Goal: Information Seeking & Learning: Learn about a topic

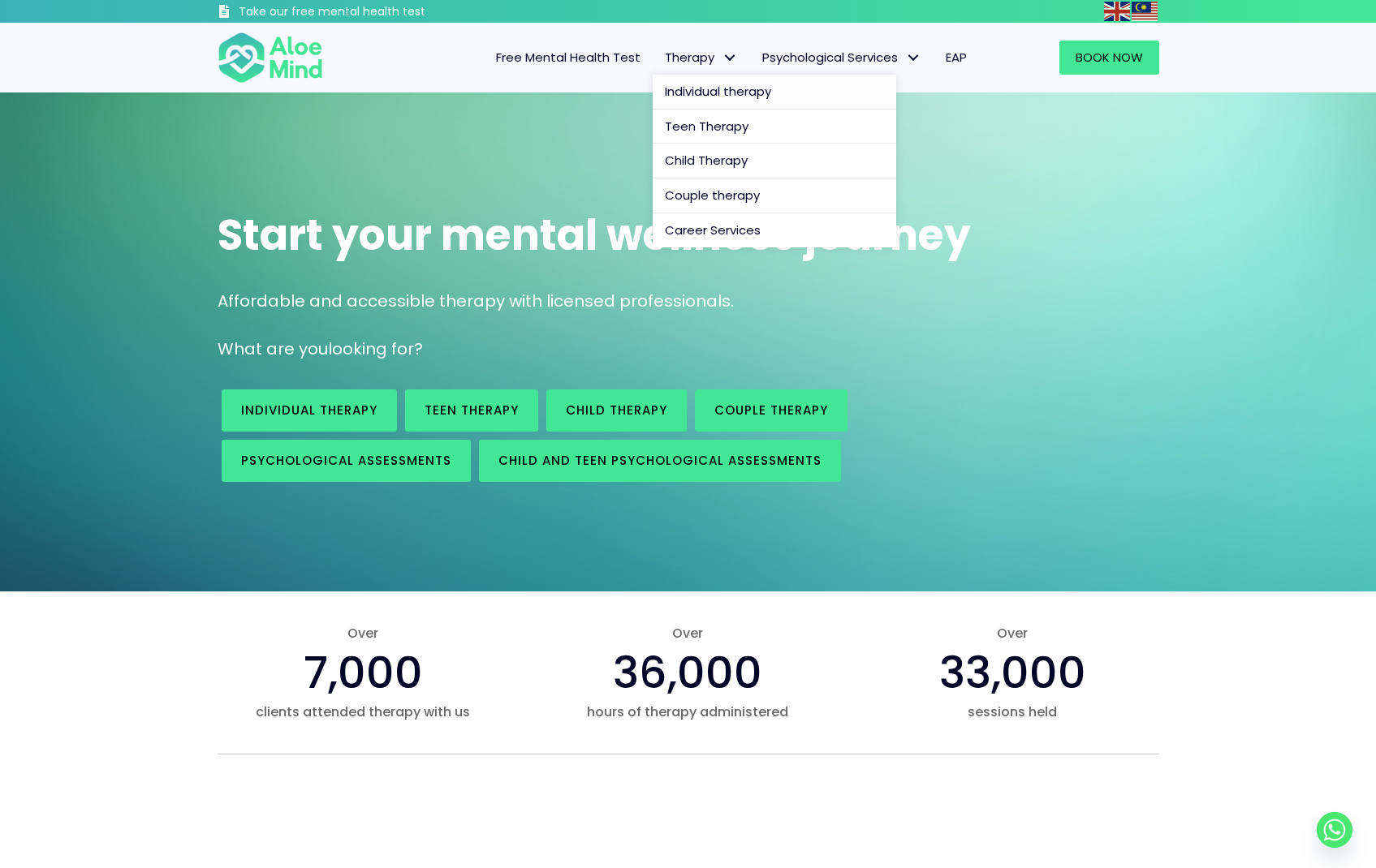
click at [709, 88] on span "Individual therapy" at bounding box center [717, 91] width 106 height 17
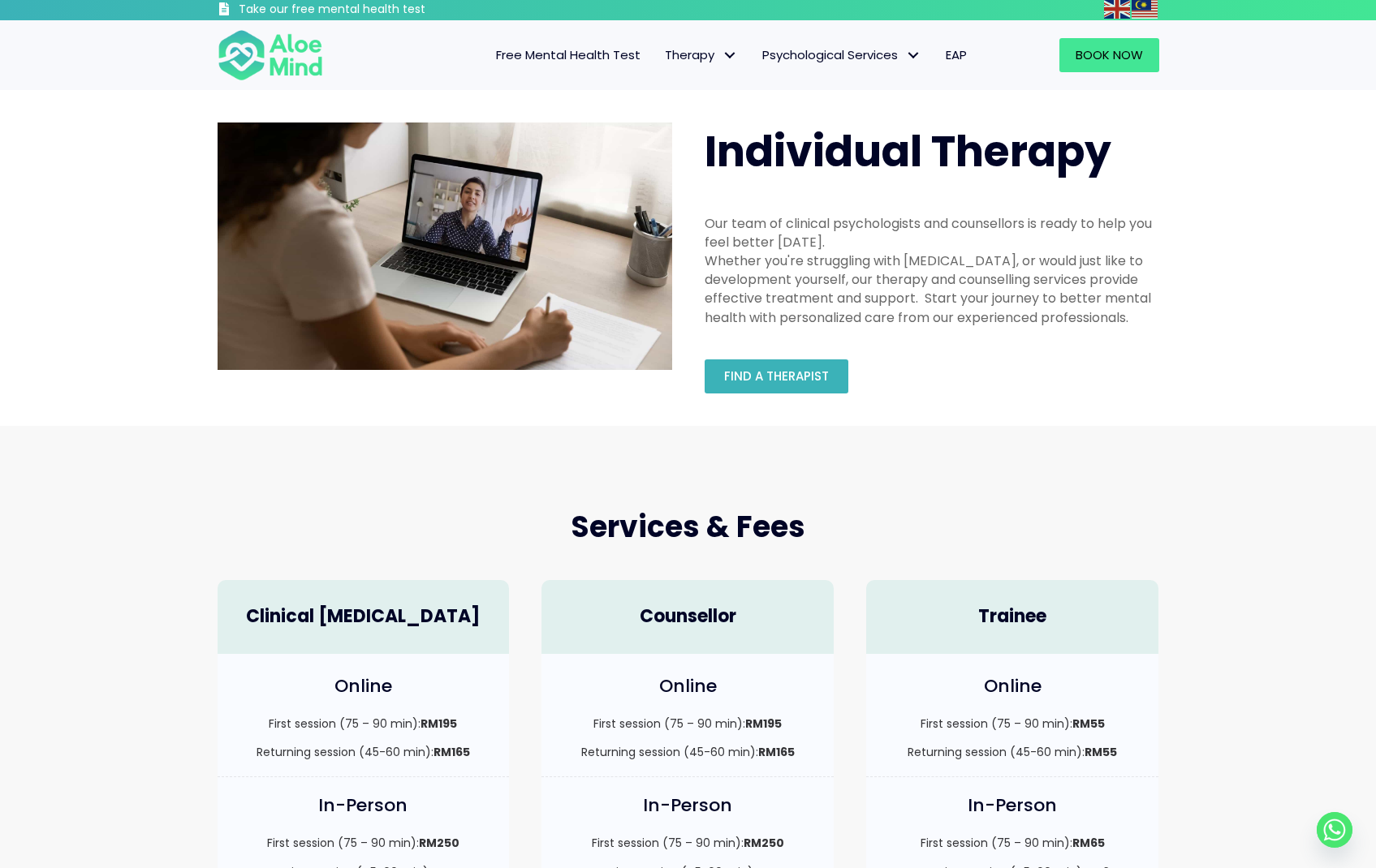
scroll to position [3, 0]
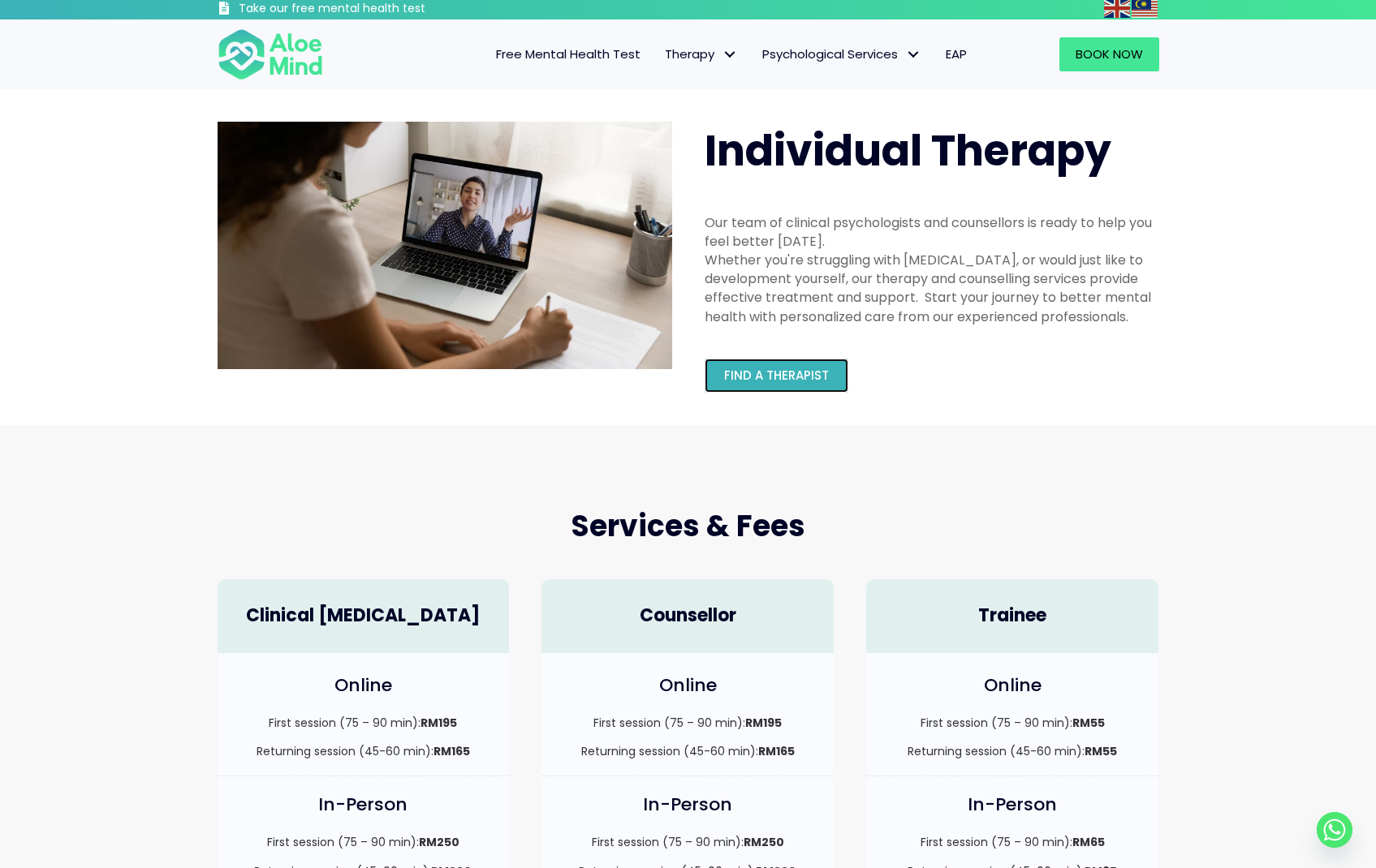
click at [831, 379] on link "Find a therapist" at bounding box center [776, 375] width 144 height 34
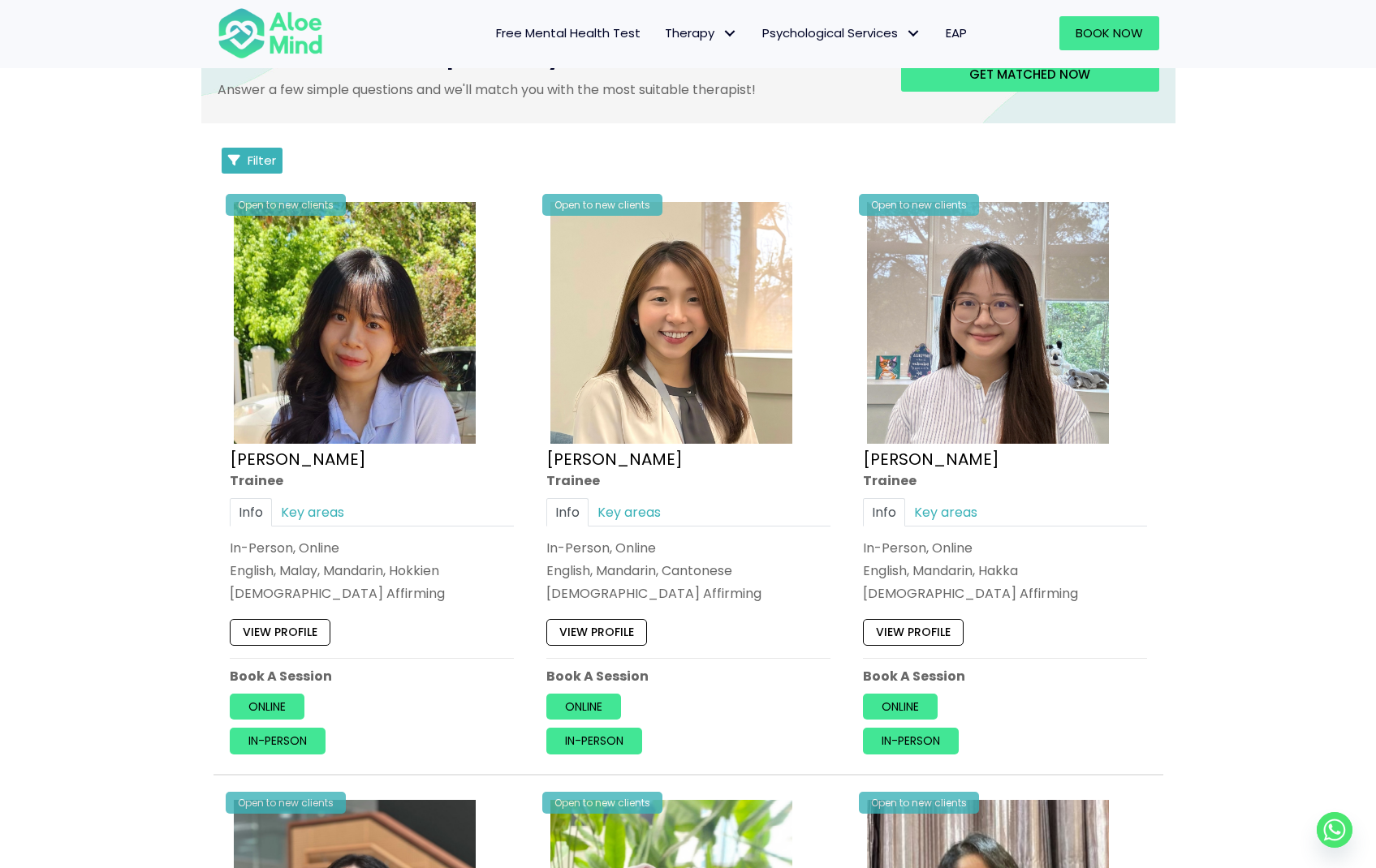
scroll to position [718, 0]
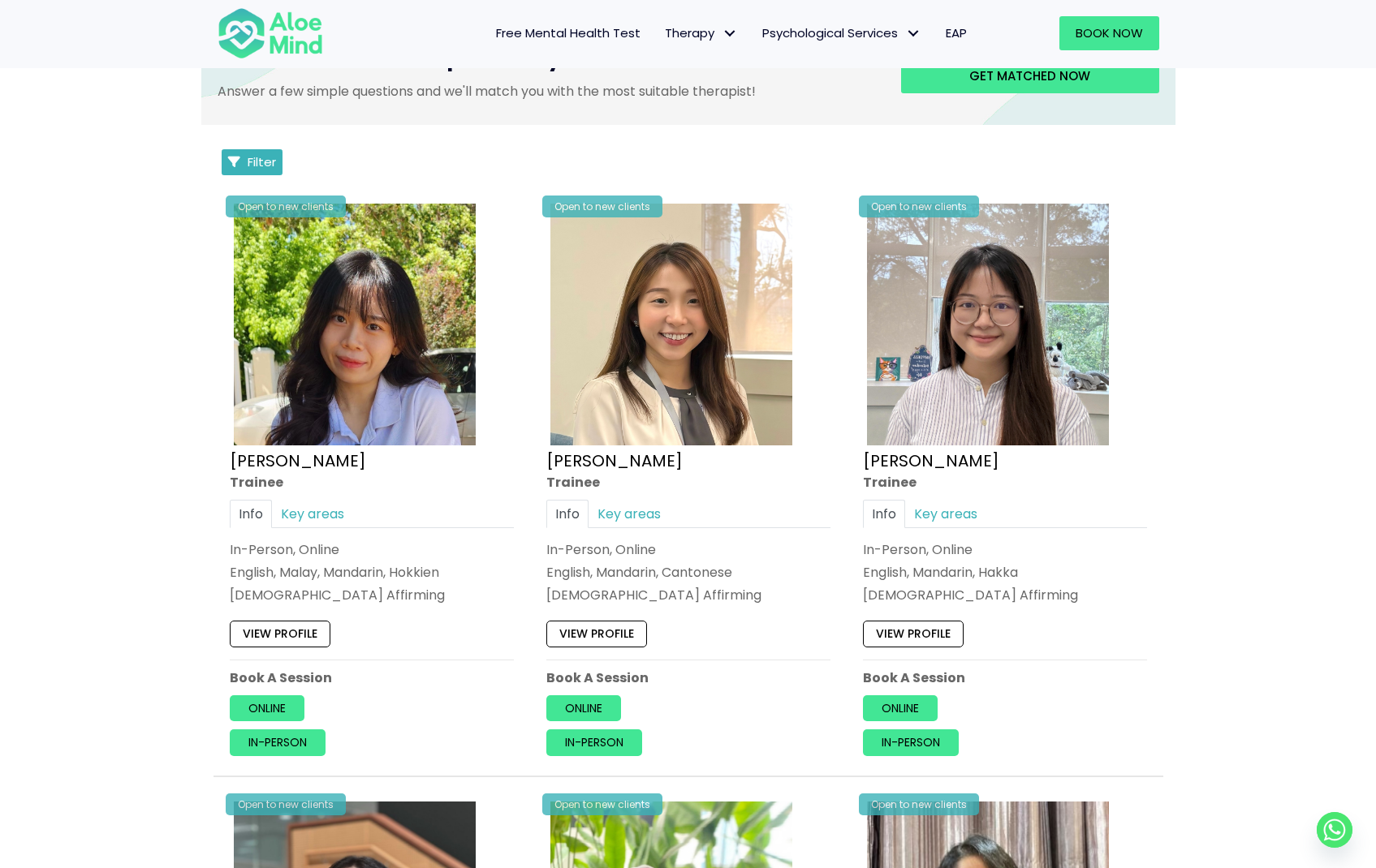
click at [233, 163] on icon "Filter Listings" at bounding box center [234, 162] width 12 height 12
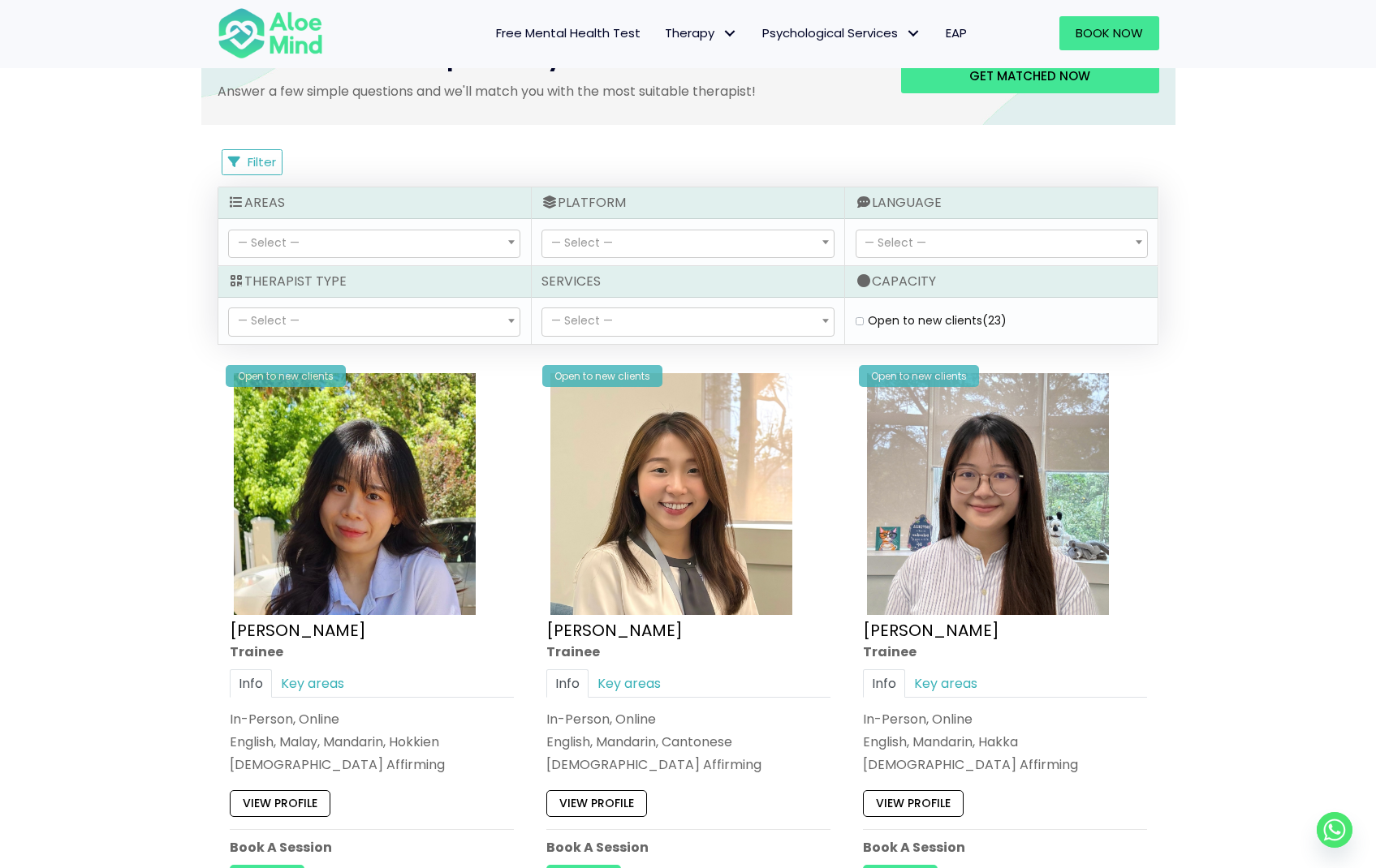
click at [449, 310] on span "— Select —" at bounding box center [375, 322] width 291 height 28
select select "15"
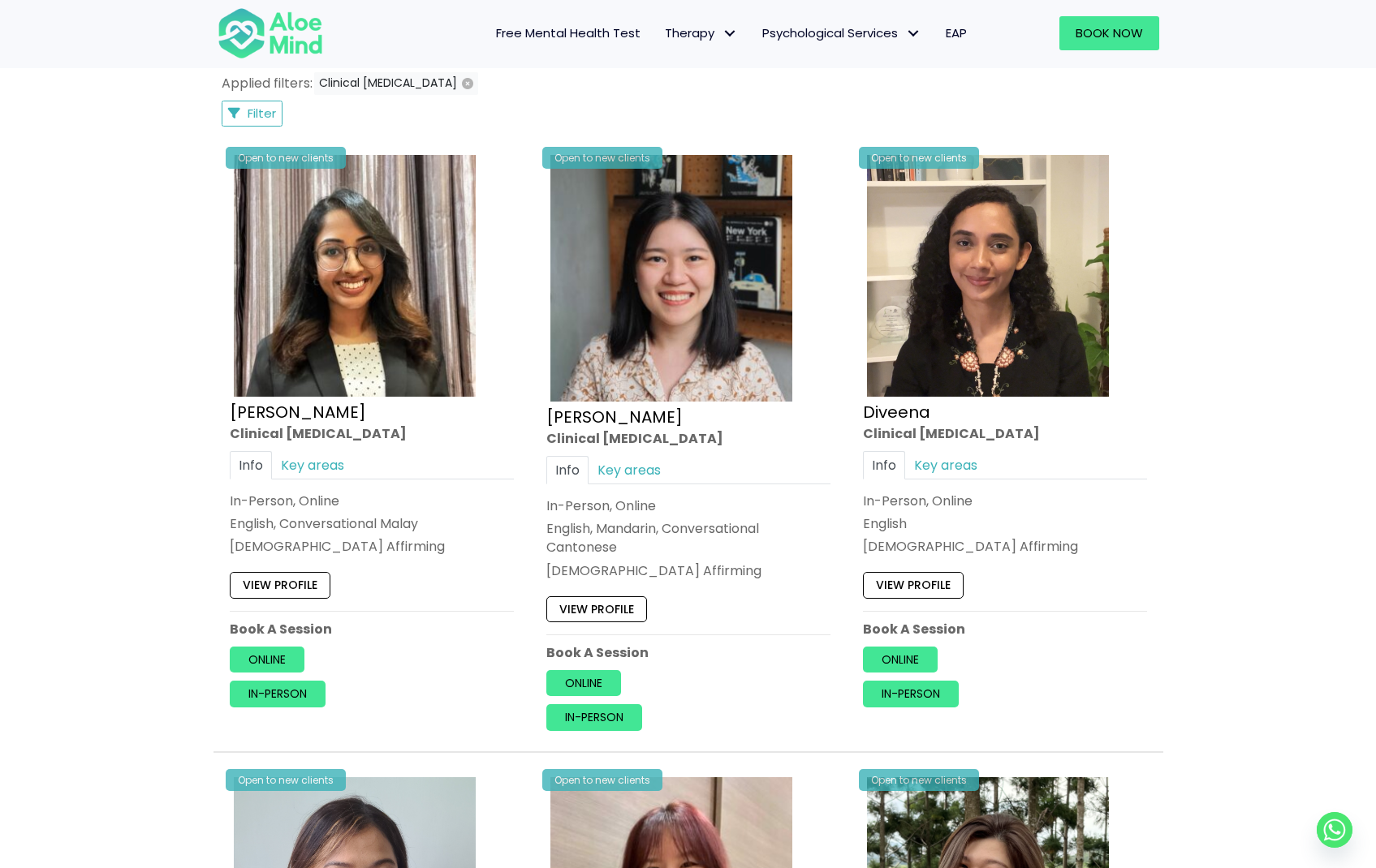
scroll to position [801, 0]
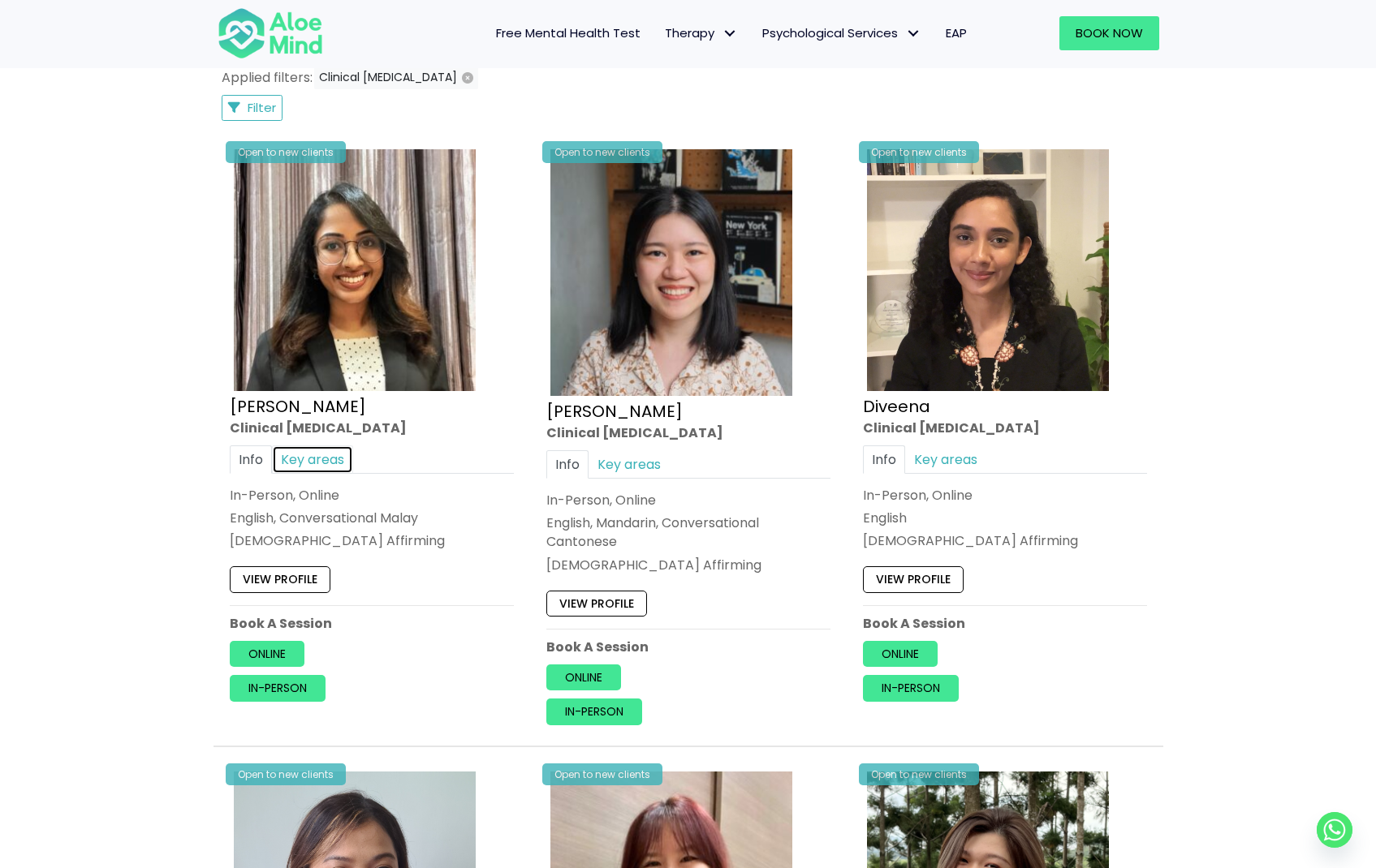
click at [339, 462] on link "Key areas" at bounding box center [312, 459] width 81 height 29
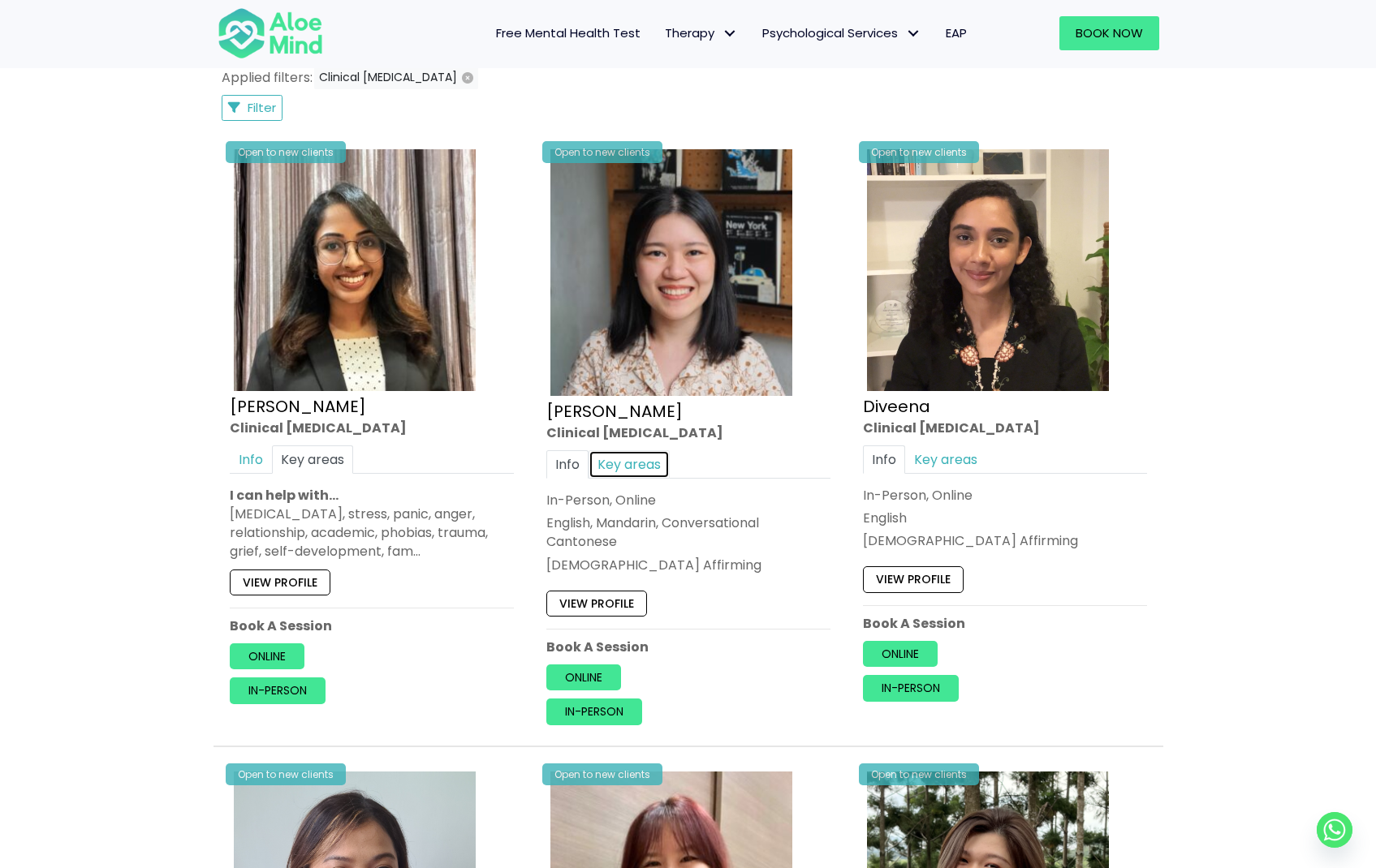
click at [658, 463] on link "Key areas" at bounding box center [628, 464] width 81 height 29
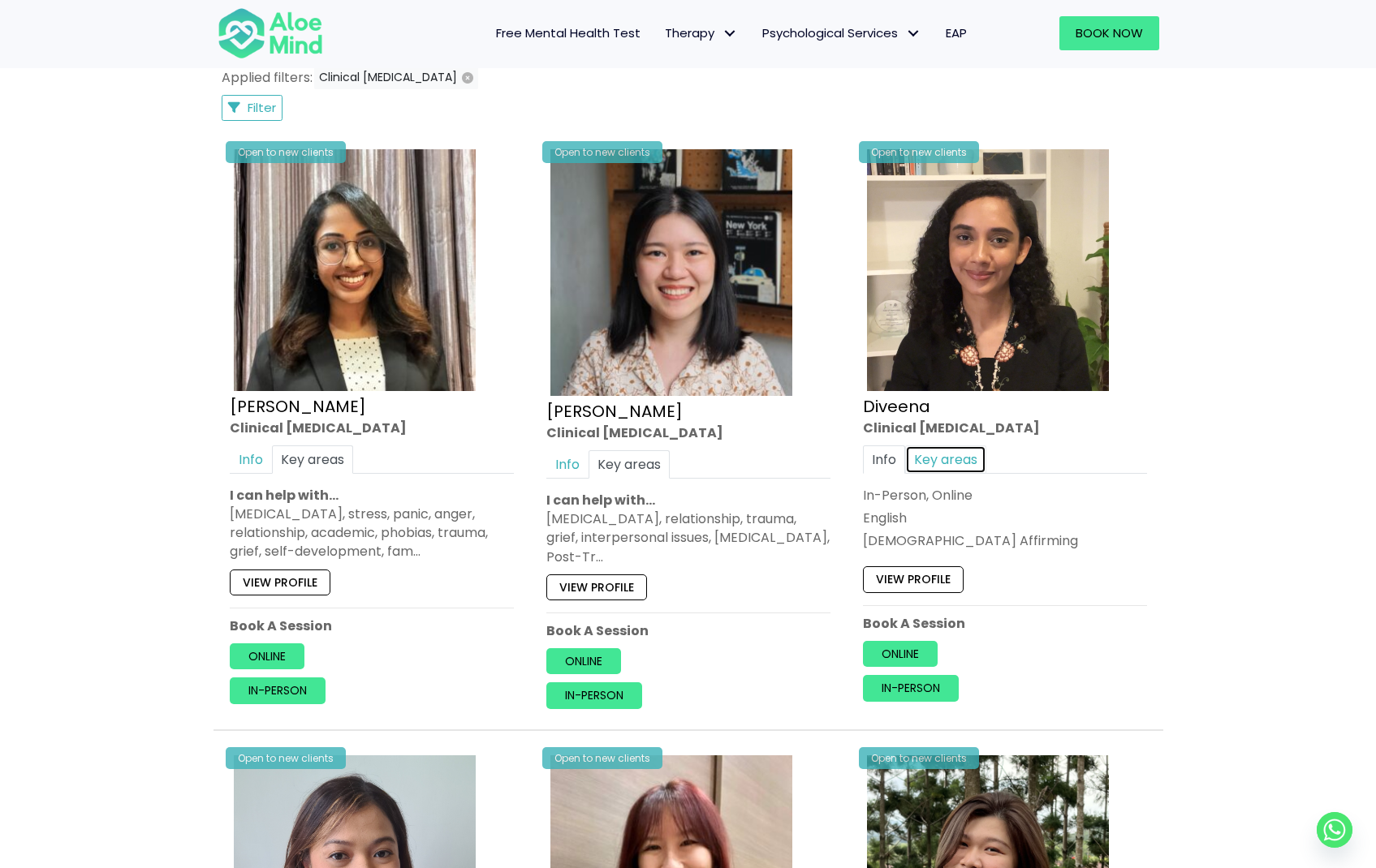
click at [973, 472] on link "Key areas" at bounding box center [946, 459] width 81 height 29
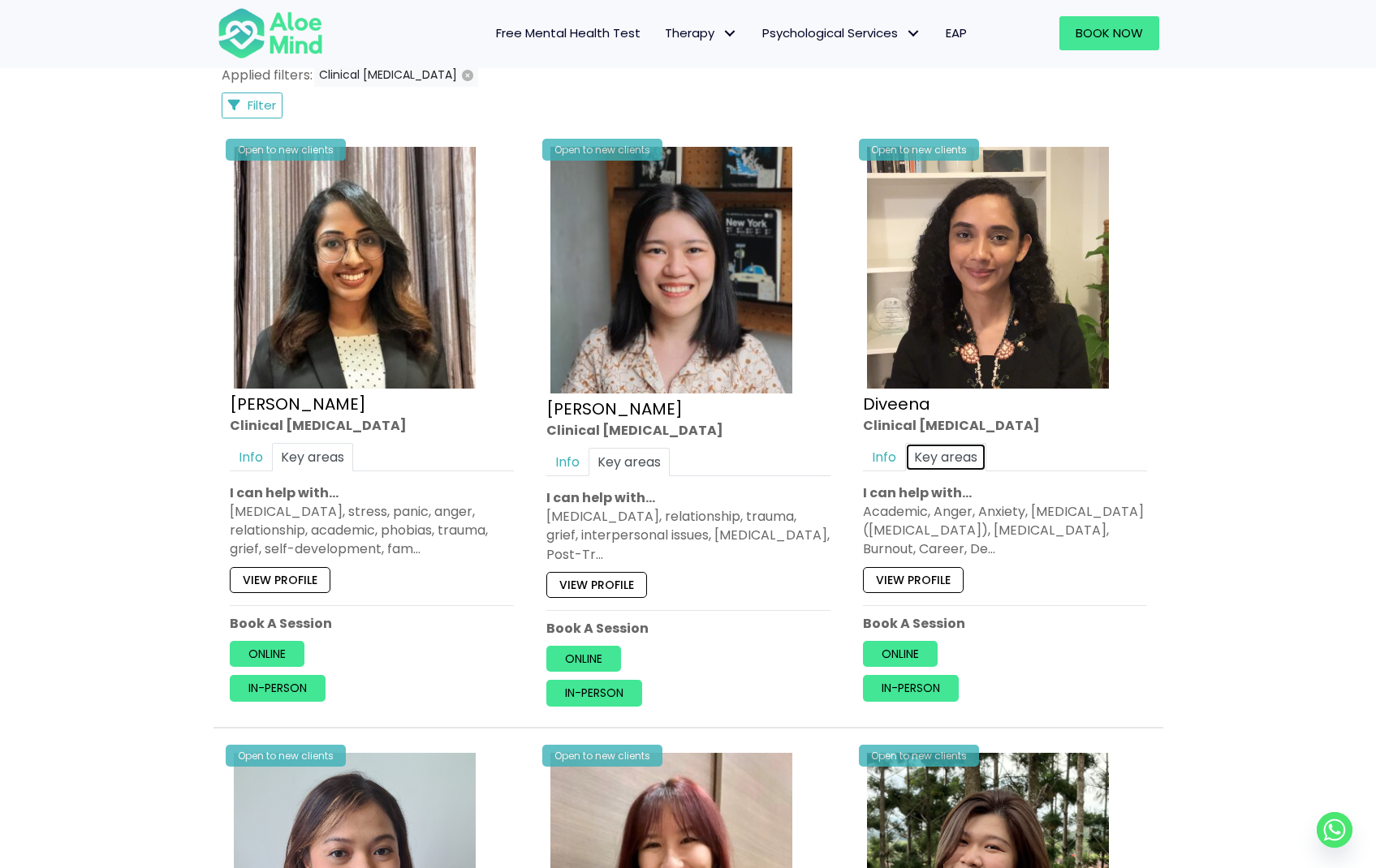
scroll to position [804, 0]
click at [878, 509] on div "Academic, Anger, Anxiety, [MEDICAL_DATA] ([MEDICAL_DATA]), [MEDICAL_DATA], Burn…" at bounding box center [1005, 530] width 284 height 57
click at [878, 509] on div "Academic, Anger, Anxiety, Attention Deficit Hyperactivity Disorder (ADHD), Bipo…" at bounding box center [1005, 530] width 284 height 57
click at [943, 544] on div "Academic, Anger, Anxiety, Attention Deficit Hyperactivity Disorder (ADHD), Bipo…" at bounding box center [1005, 530] width 284 height 57
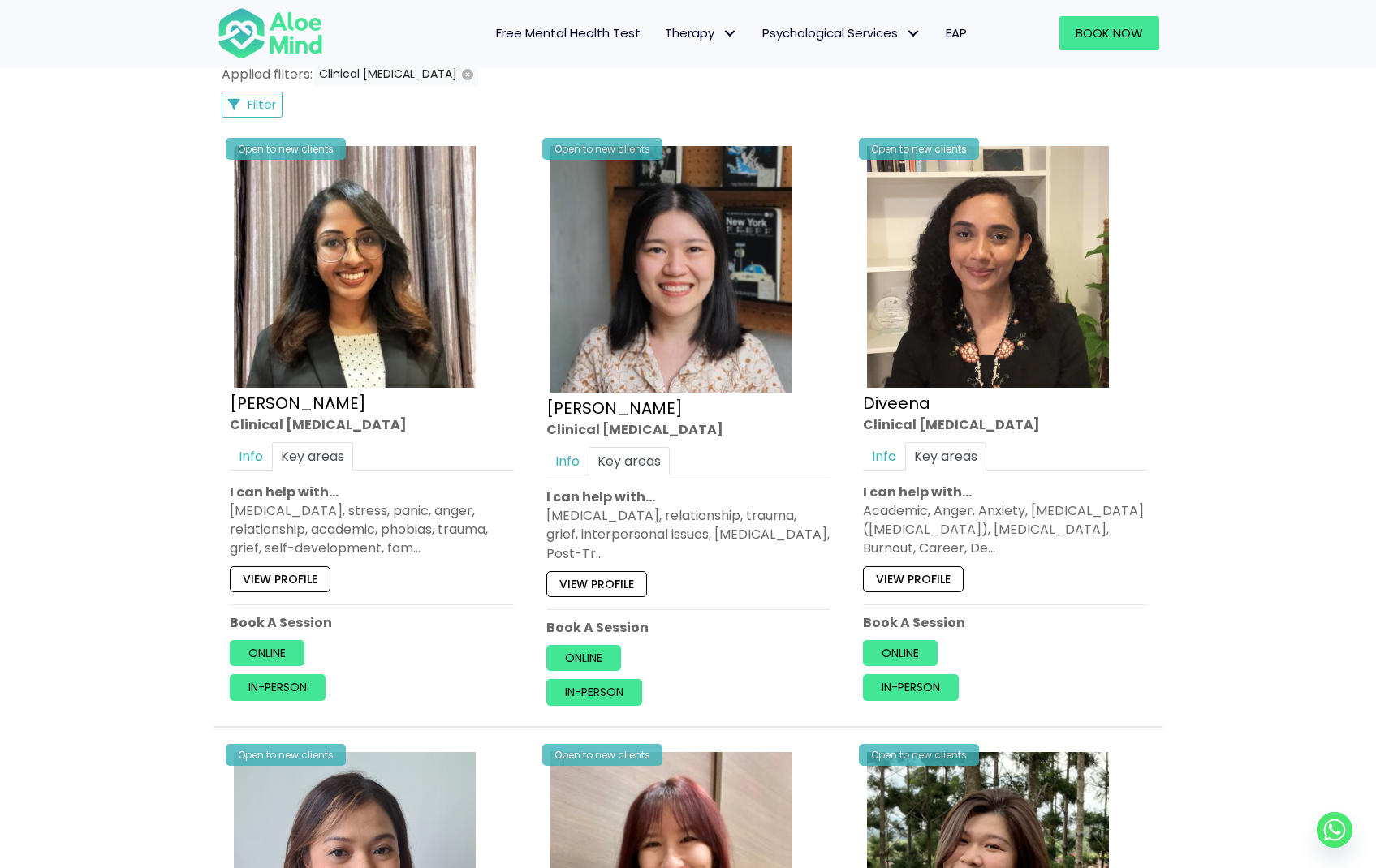
click at [994, 546] on div "Academic, Anger, Anxiety, Attention Deficit Hyperactivity Disorder (ADHD), Bipo…" at bounding box center [1005, 530] width 284 height 57
click at [1113, 519] on div "Academic, Anger, Anxiety, Attention Deficit Hyperactivity Disorder (ADHD), Bipo…" at bounding box center [1005, 530] width 284 height 57
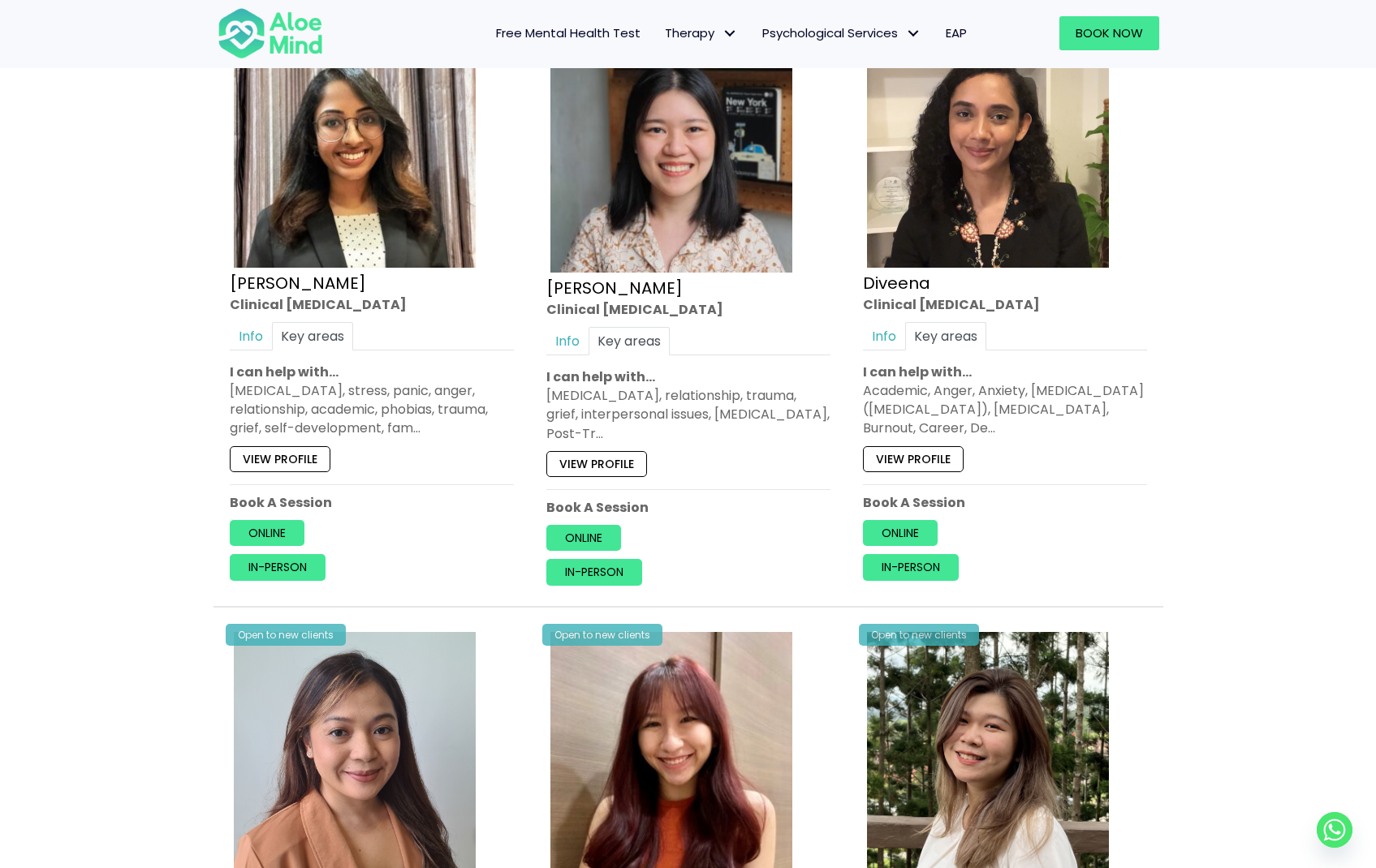
scroll to position [1119, 0]
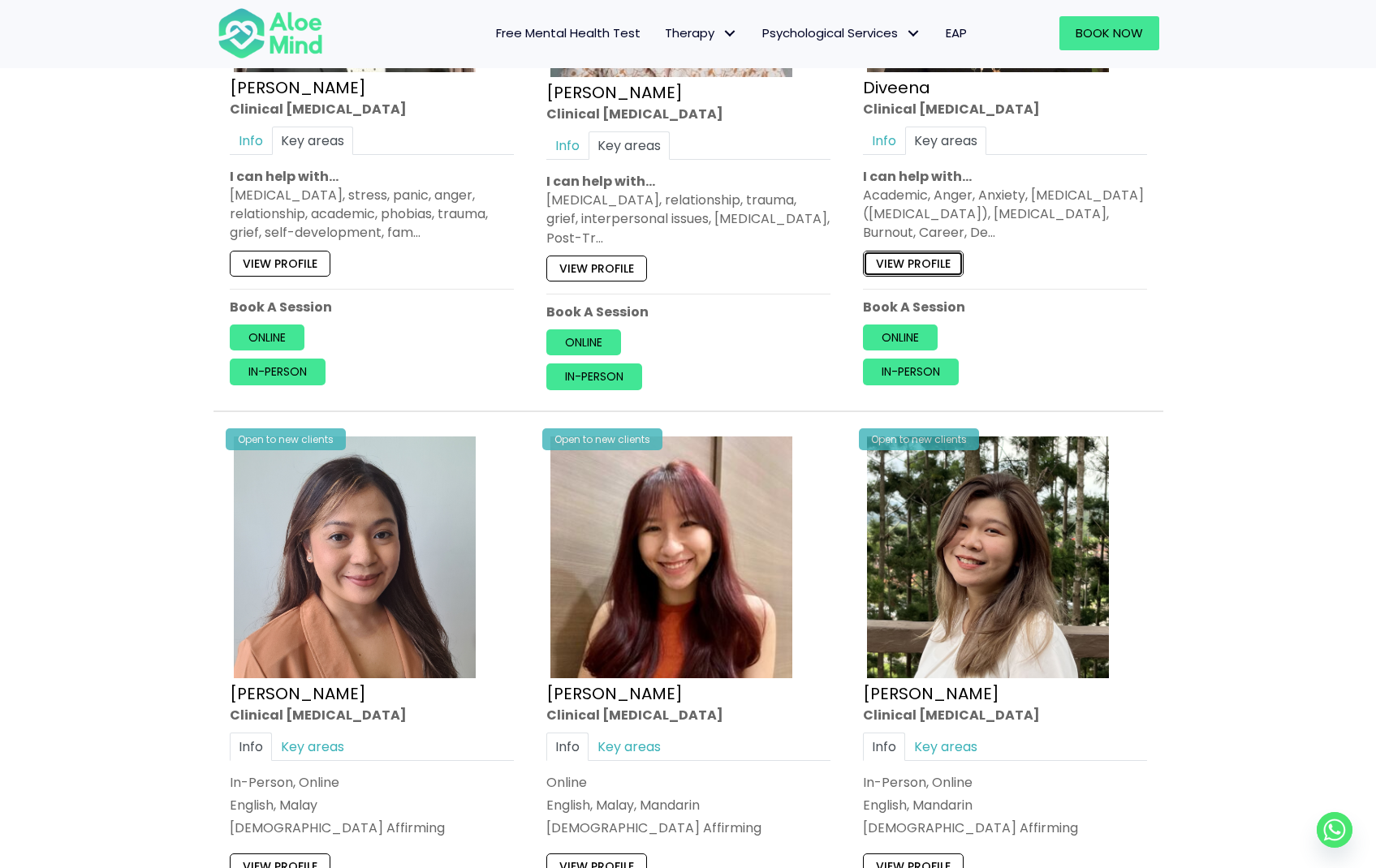
click at [886, 254] on link "View profile" at bounding box center [913, 264] width 101 height 26
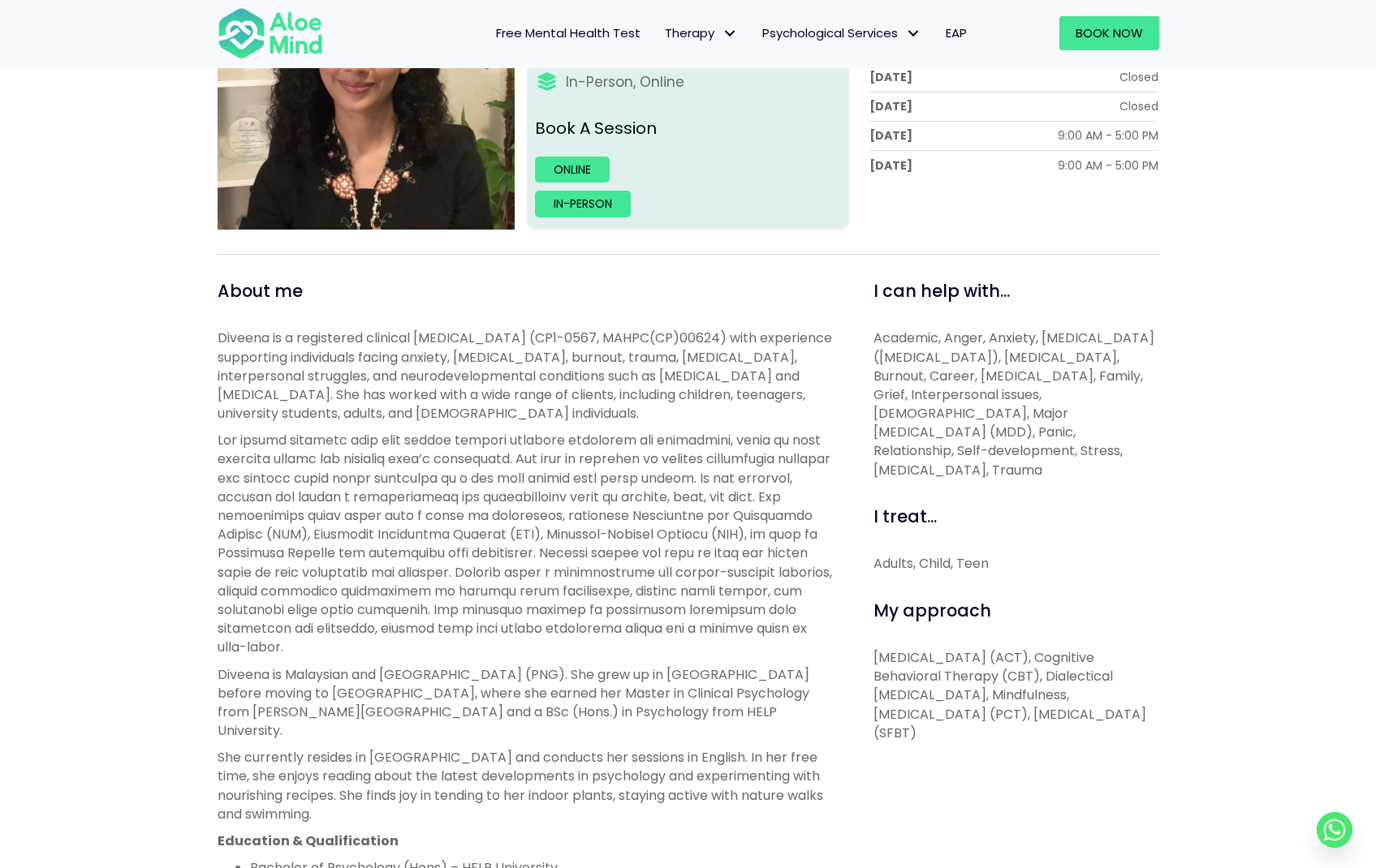
scroll to position [369, 0]
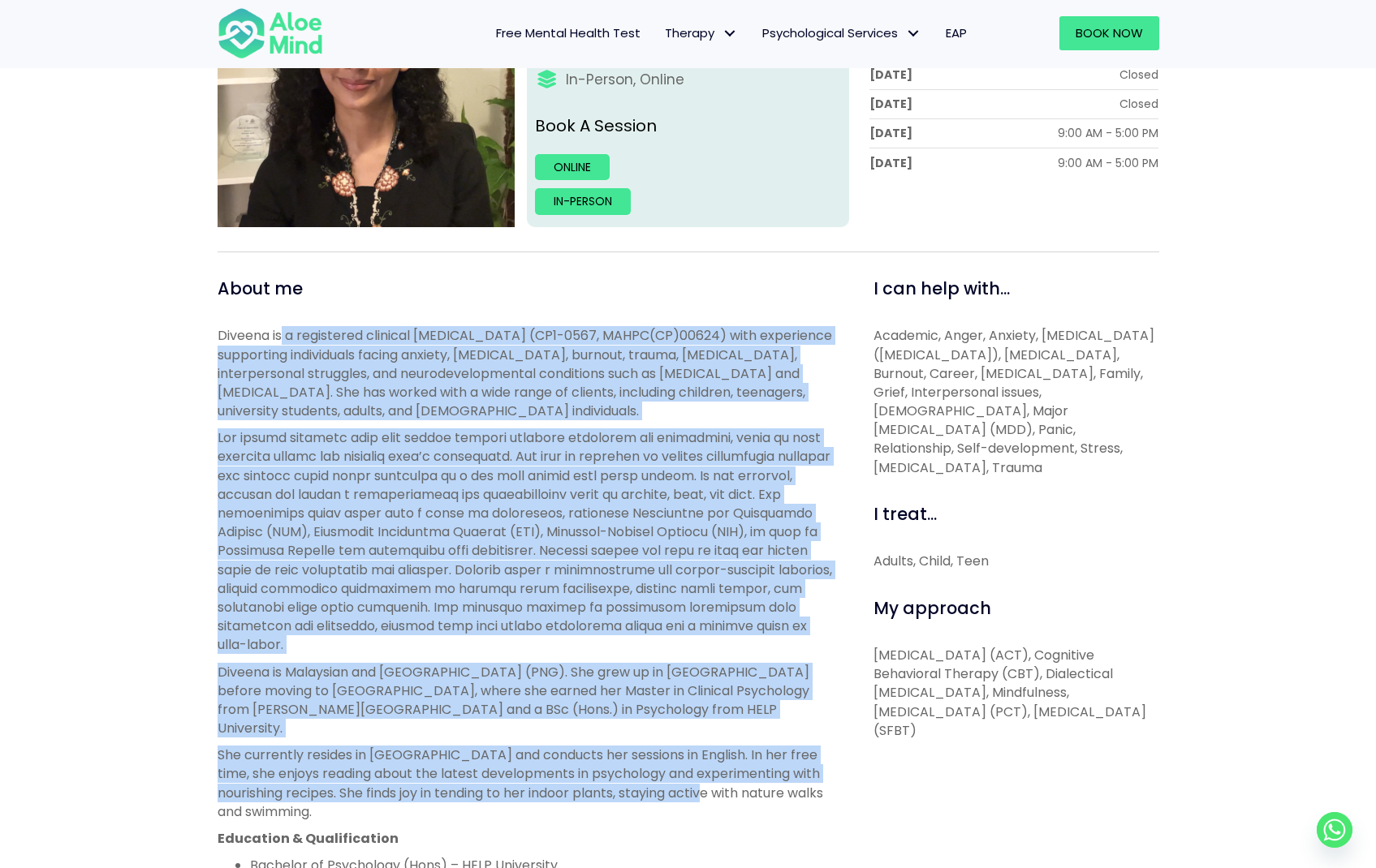
drag, startPoint x: 283, startPoint y: 336, endPoint x: 769, endPoint y: 779, distance: 657.6
click at [769, 779] on div "Diveena is a registered clinical [MEDICAL_DATA] (CP1-0567, MAHPC(CP)00624) with…" at bounding box center [527, 739] width 619 height 826
click at [573, 508] on p at bounding box center [527, 541] width 619 height 226
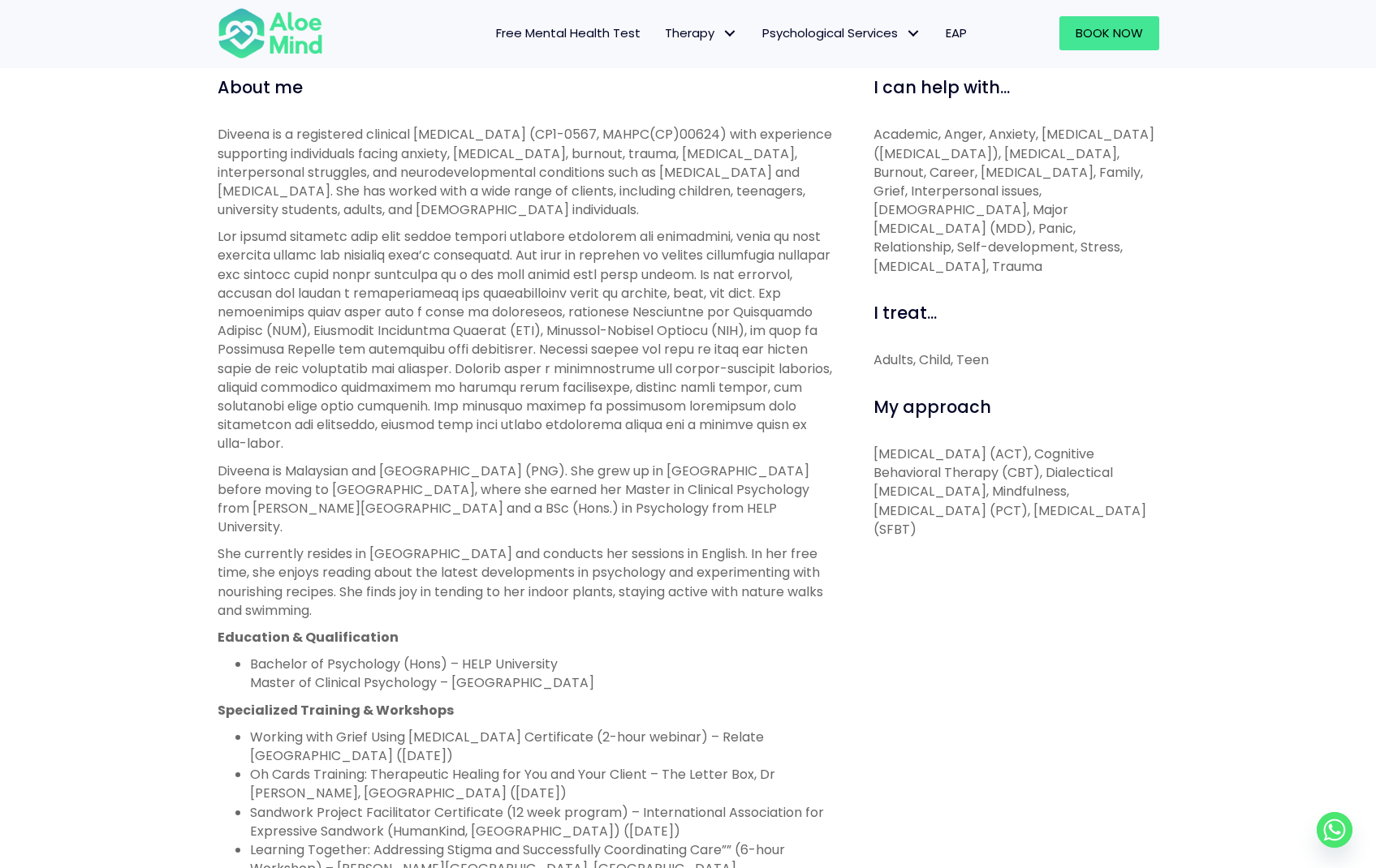
scroll to position [568, 0]
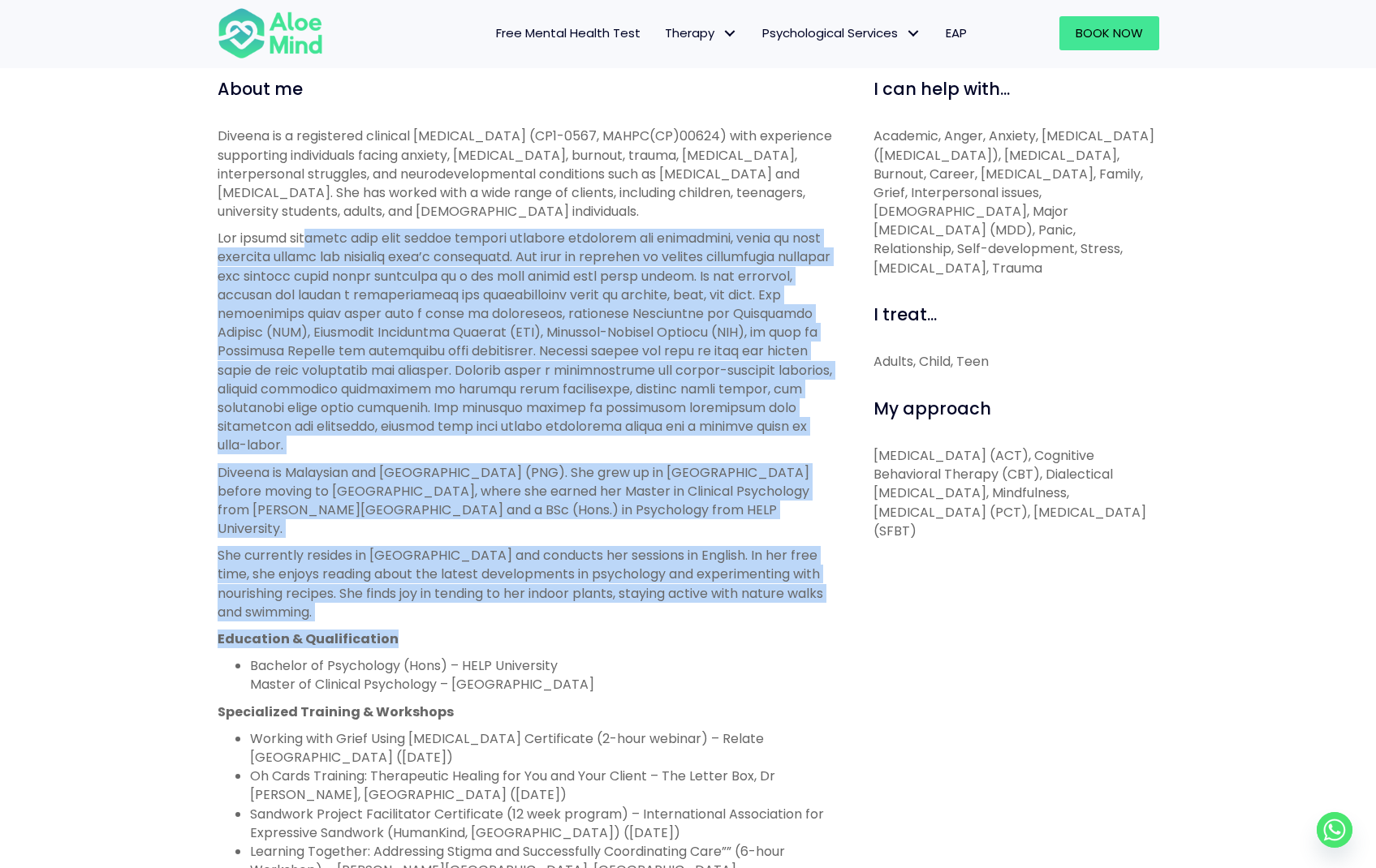
drag, startPoint x: 307, startPoint y: 249, endPoint x: 641, endPoint y: 617, distance: 497.0
click at [641, 617] on div "Diveena is a registered clinical psychologist (CP1-0567, MAHPC(CP)00624) with e…" at bounding box center [527, 540] width 619 height 826
click at [504, 604] on div "Diveena is a registered clinical psychologist (CP1-0567, MAHPC(CP)00624) with e…" at bounding box center [527, 540] width 619 height 826
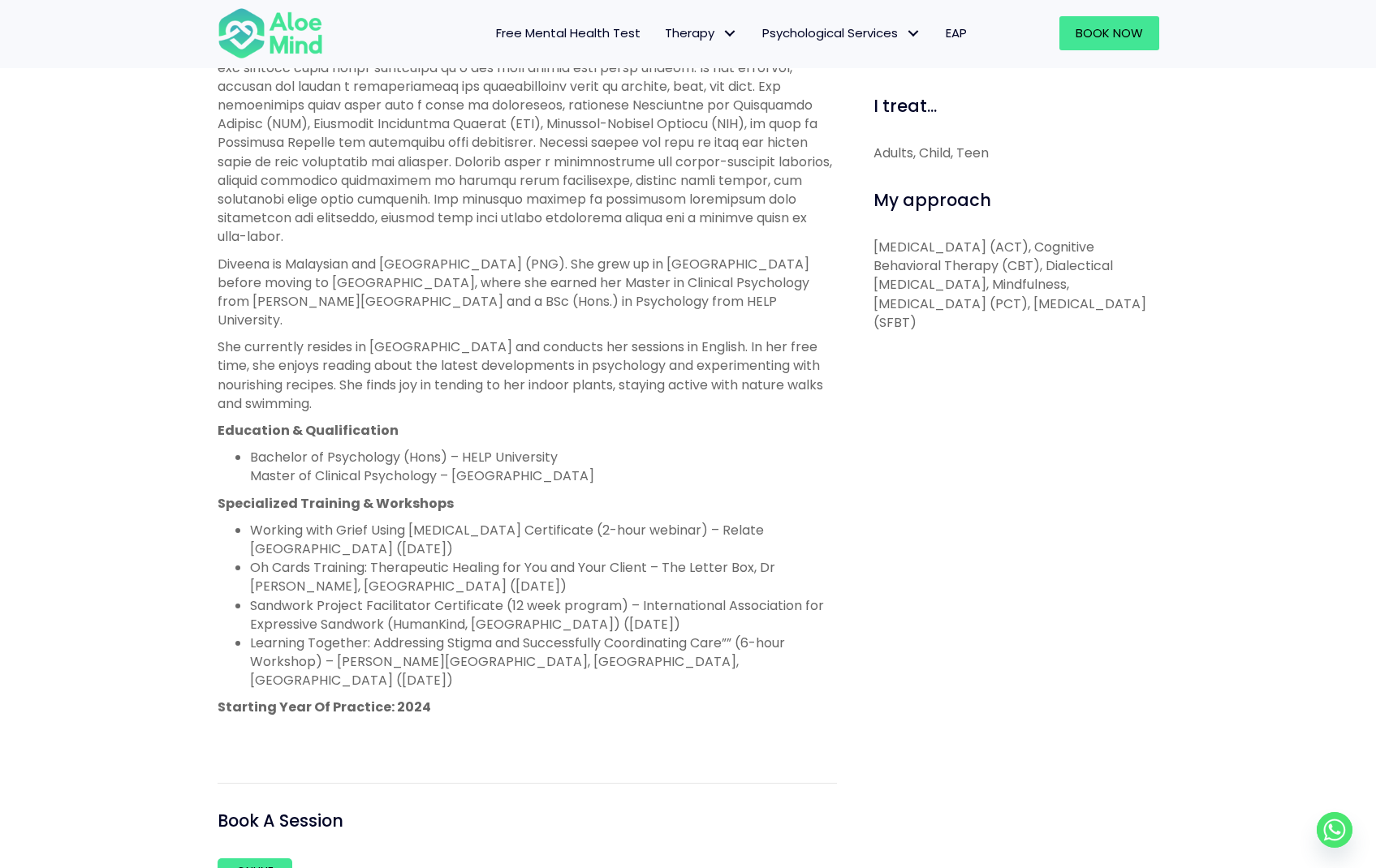
scroll to position [866, 0]
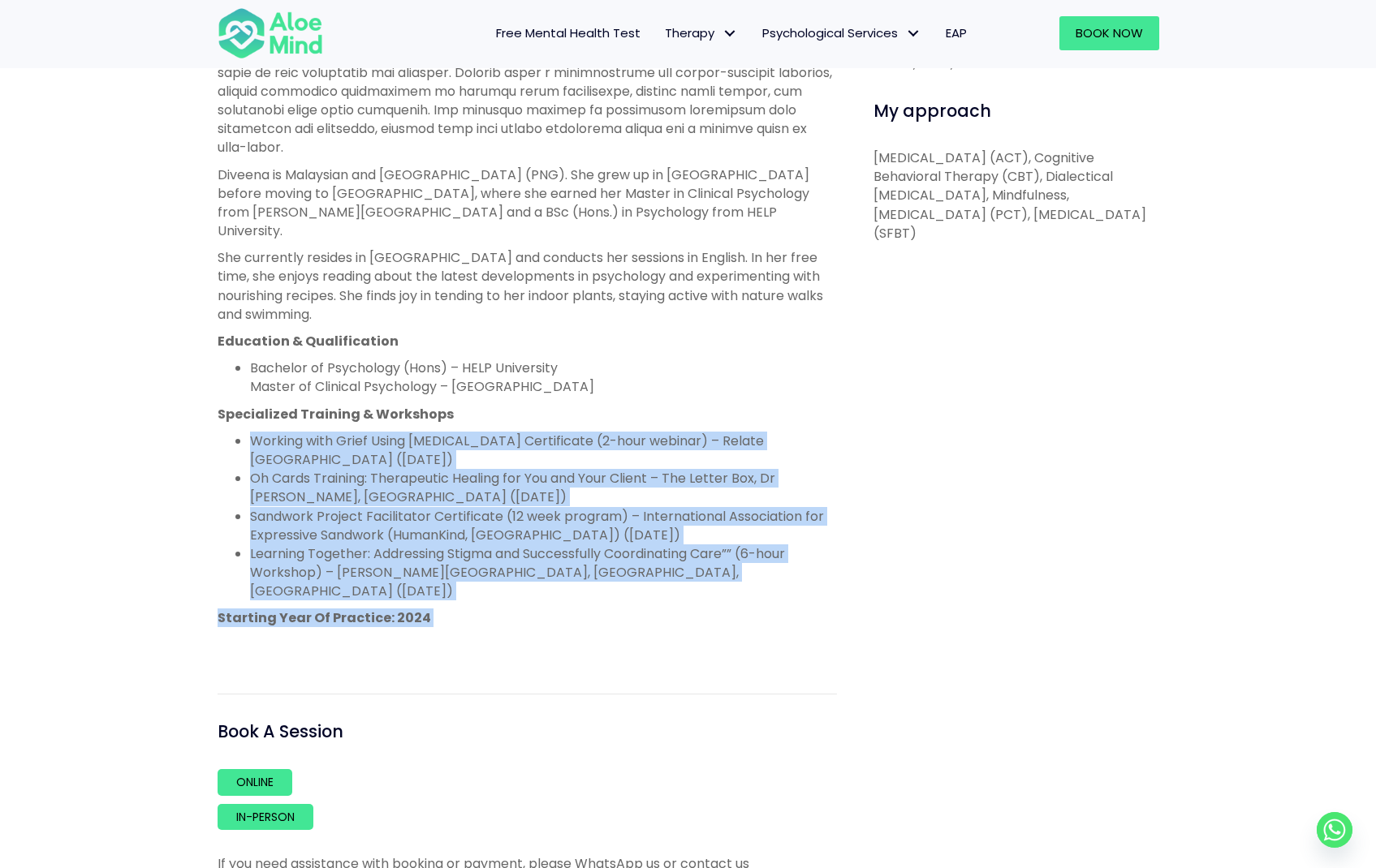
drag, startPoint x: 271, startPoint y: 405, endPoint x: 788, endPoint y: 590, distance: 549.1
click at [788, 590] on div "Diveena is a registered clinical psychologist (CP1-0567, MAHPC(CP)00624) with e…" at bounding box center [527, 242] width 619 height 826
click at [581, 561] on li "Learning Together: Addressing Stigma and Successfully Coordinating Care”” (6-ho…" at bounding box center [543, 572] width 587 height 57
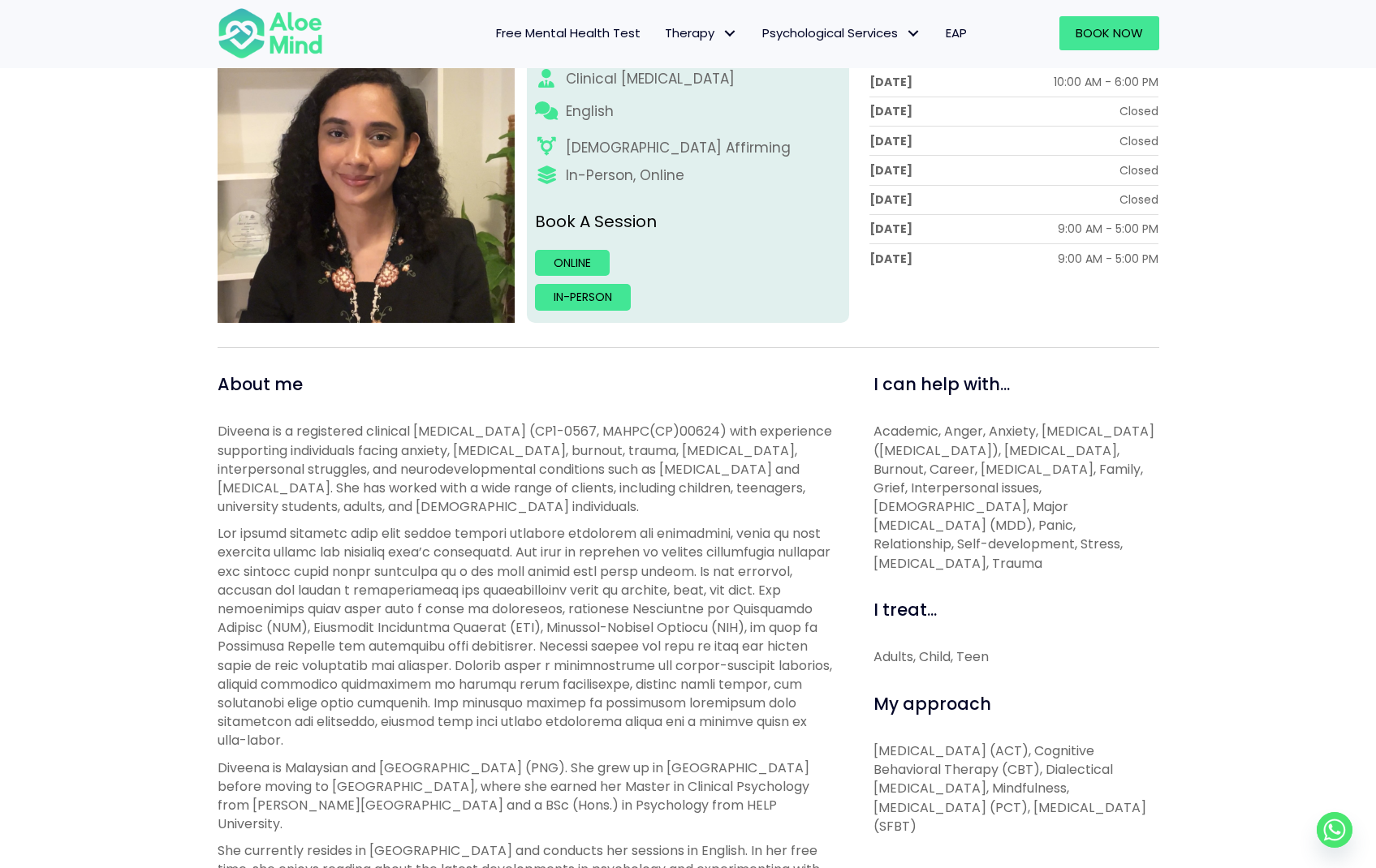
scroll to position [0, 0]
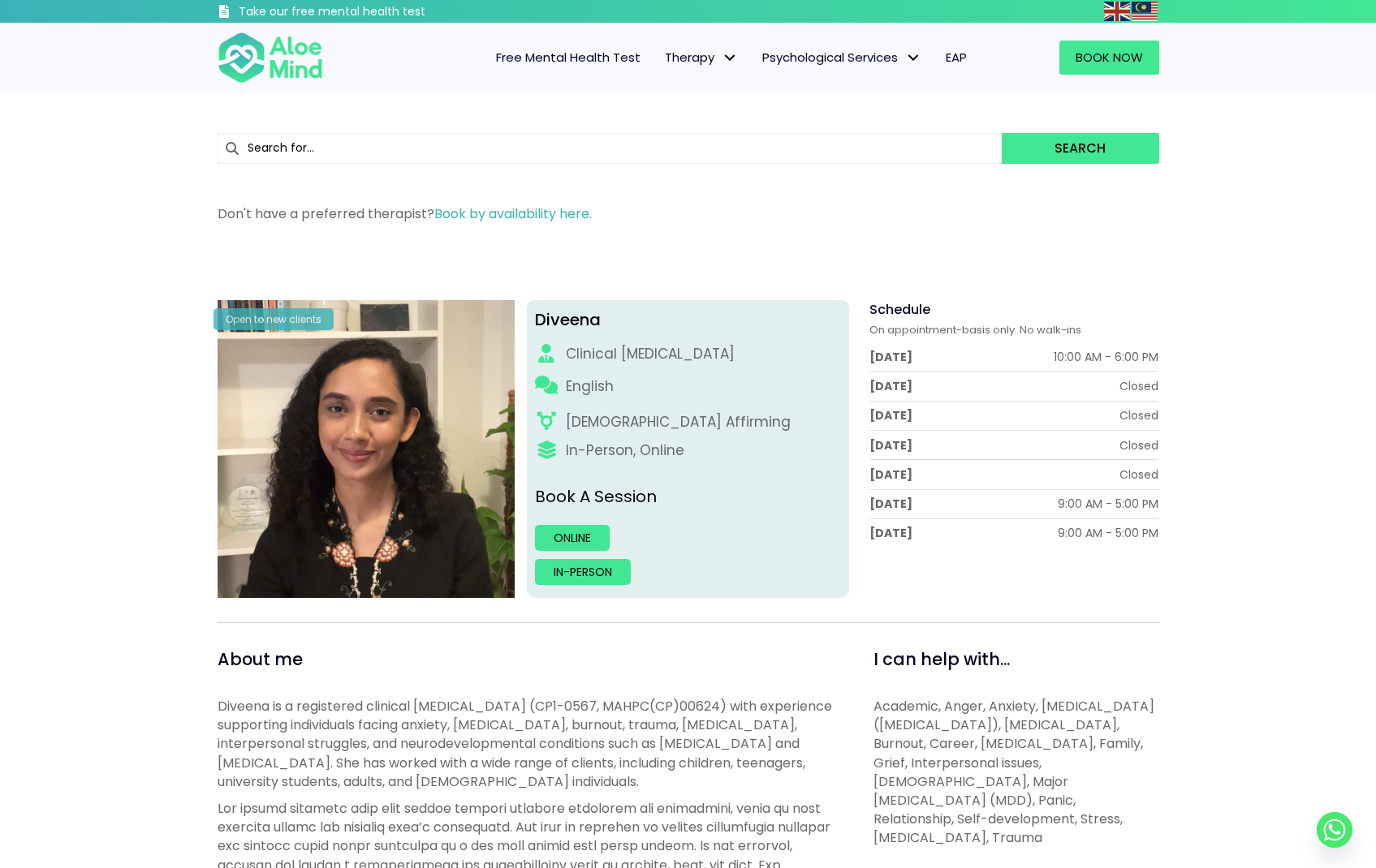
click at [559, 57] on span "Free Mental Health Test" at bounding box center [568, 57] width 145 height 17
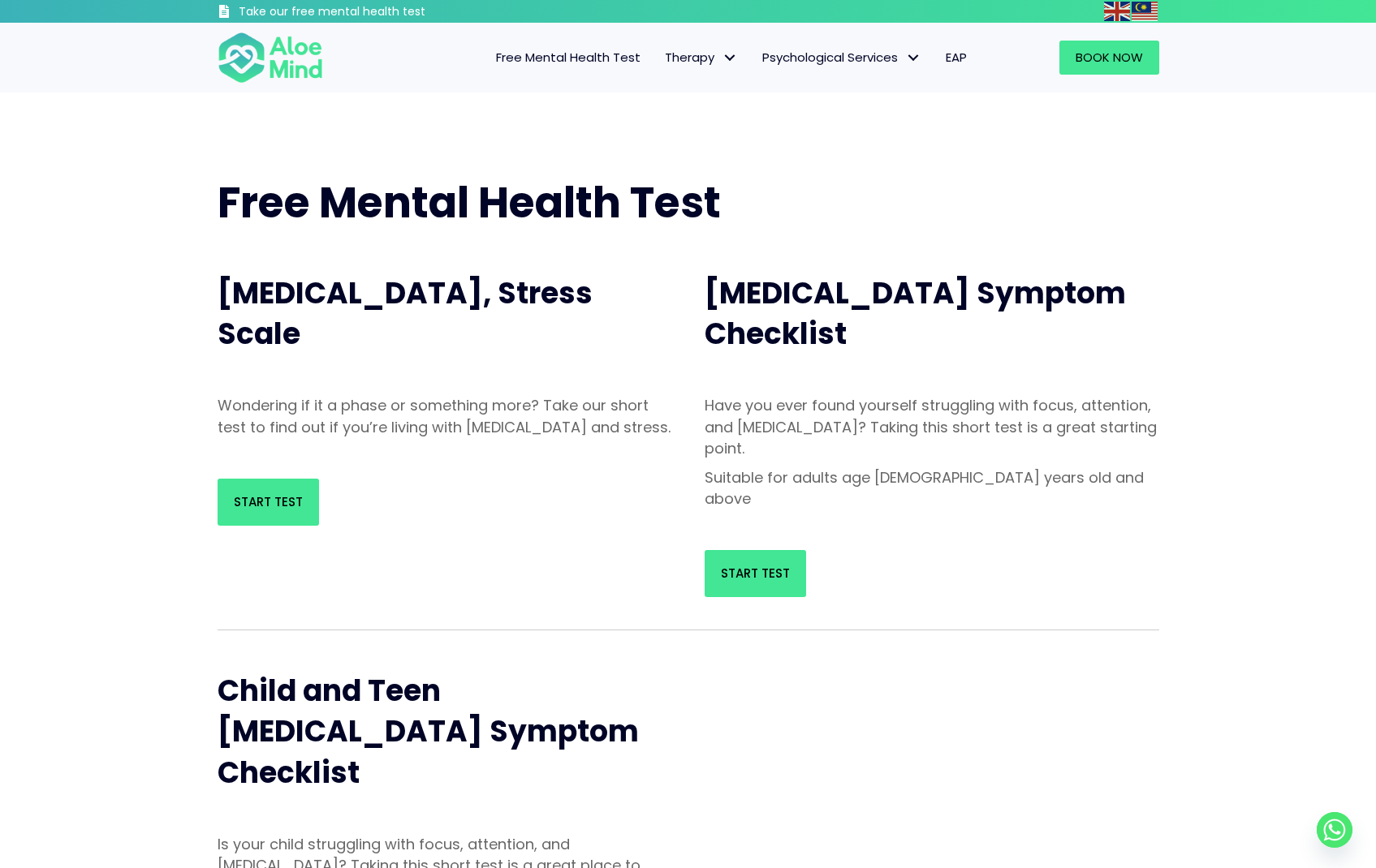
click at [709, 71] on link "Therapy" at bounding box center [701, 57] width 98 height 34
click at [710, 90] on span "Individual therapy" at bounding box center [717, 91] width 106 height 17
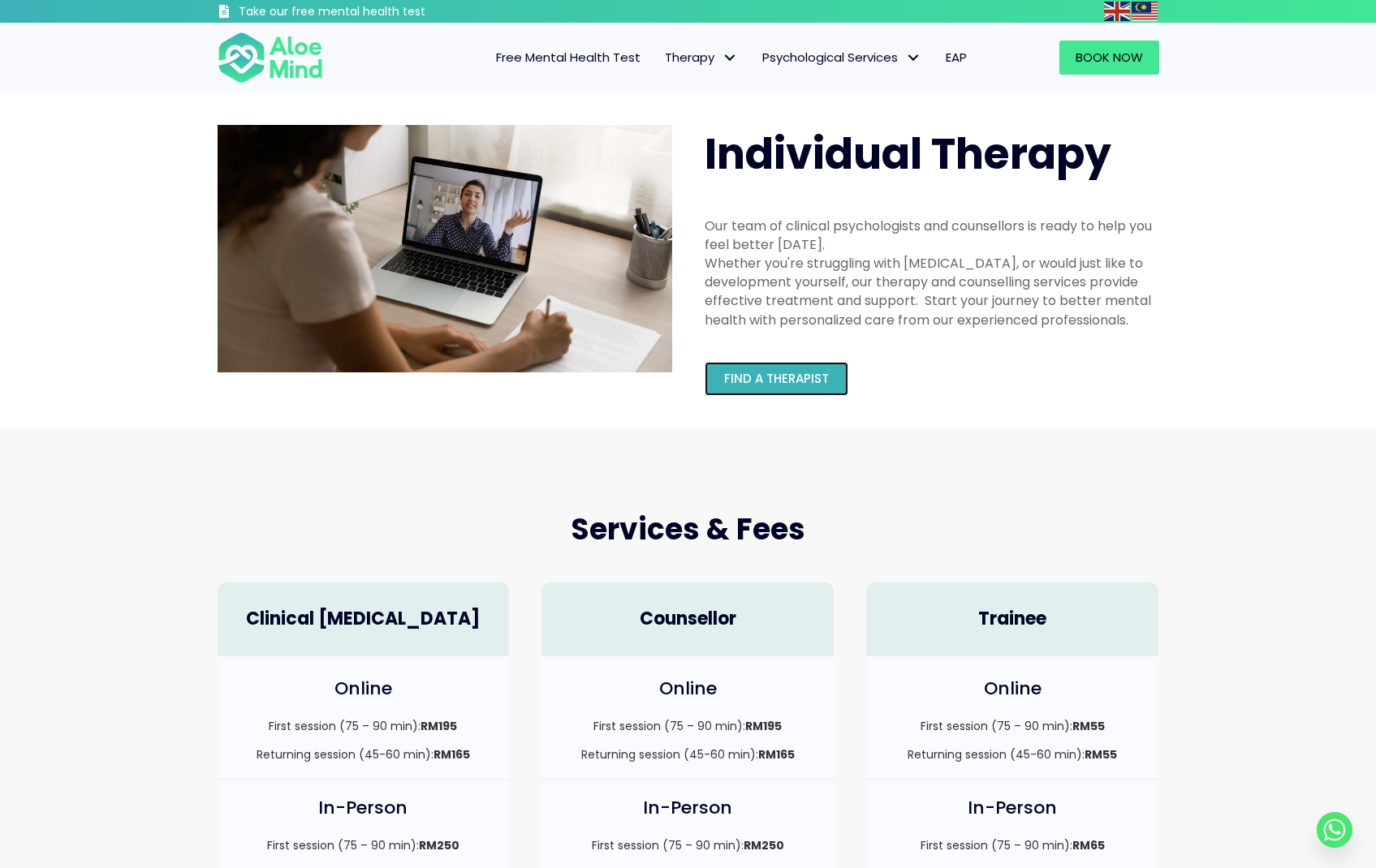
click at [792, 373] on span "Find a therapist" at bounding box center [775, 378] width 104 height 17
click at [809, 383] on span "Find a therapist" at bounding box center [775, 378] width 104 height 17
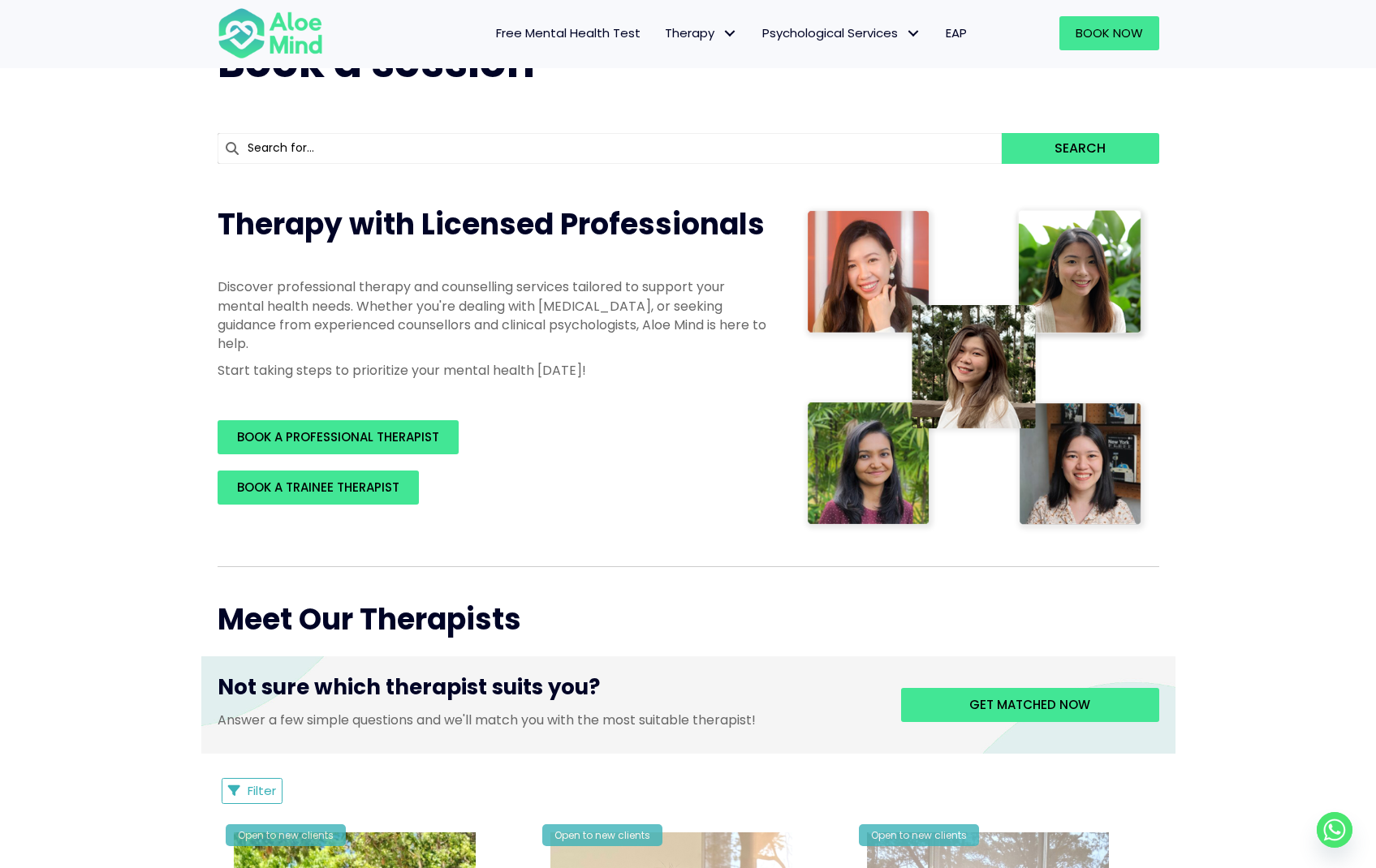
scroll to position [152, 0]
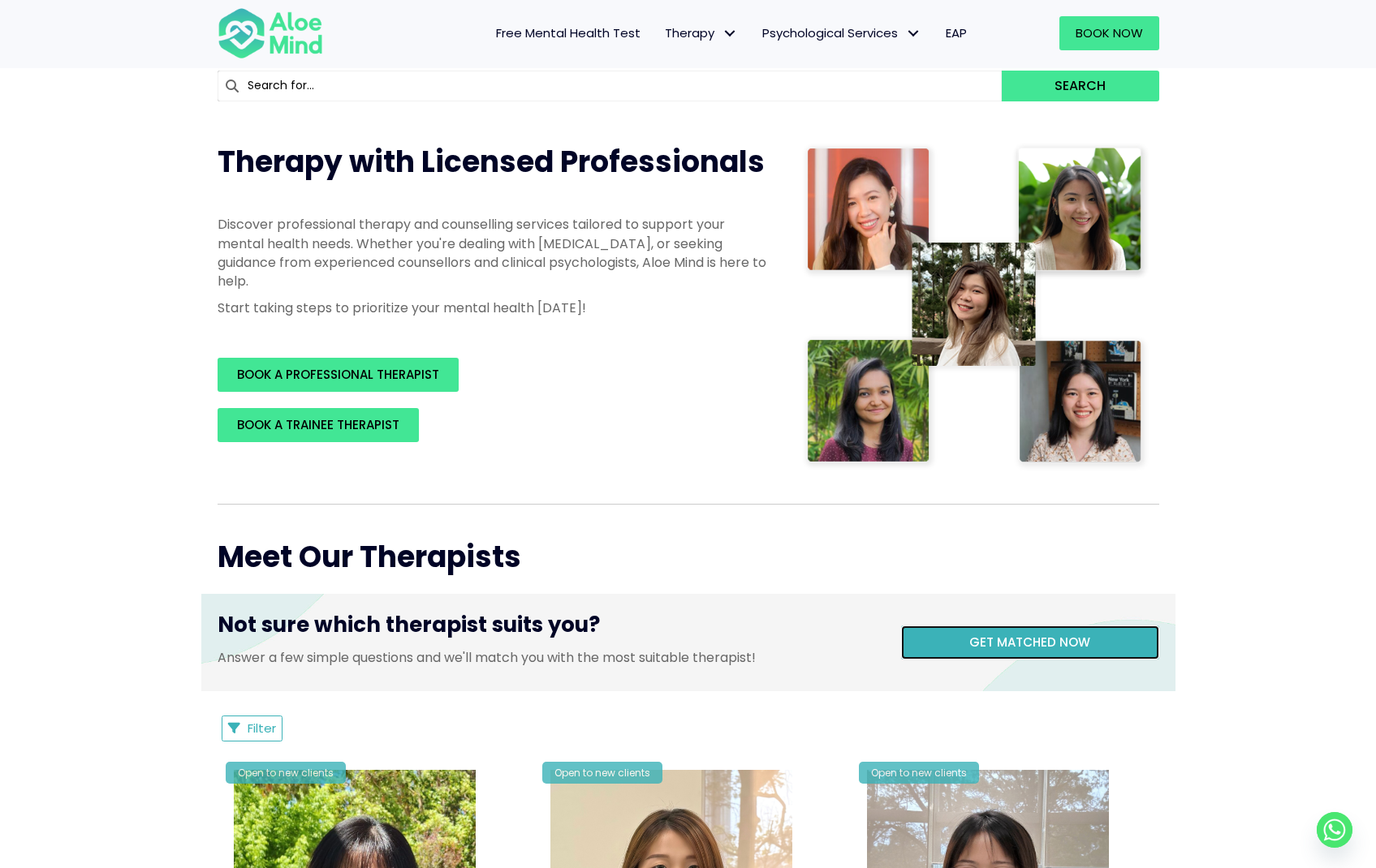
click at [1007, 652] on link "Get matched now" at bounding box center [1030, 642] width 258 height 34
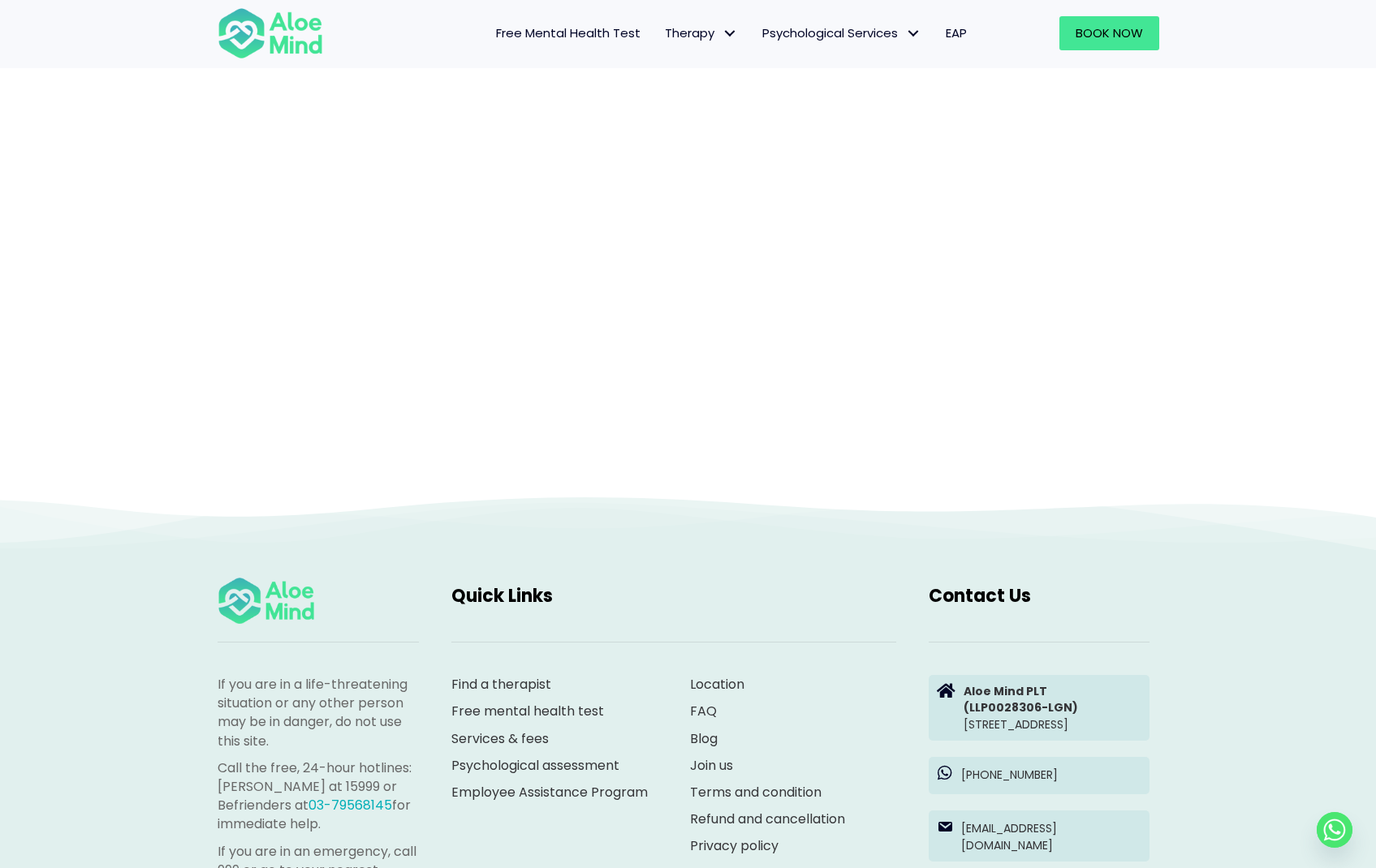
scroll to position [168, 0]
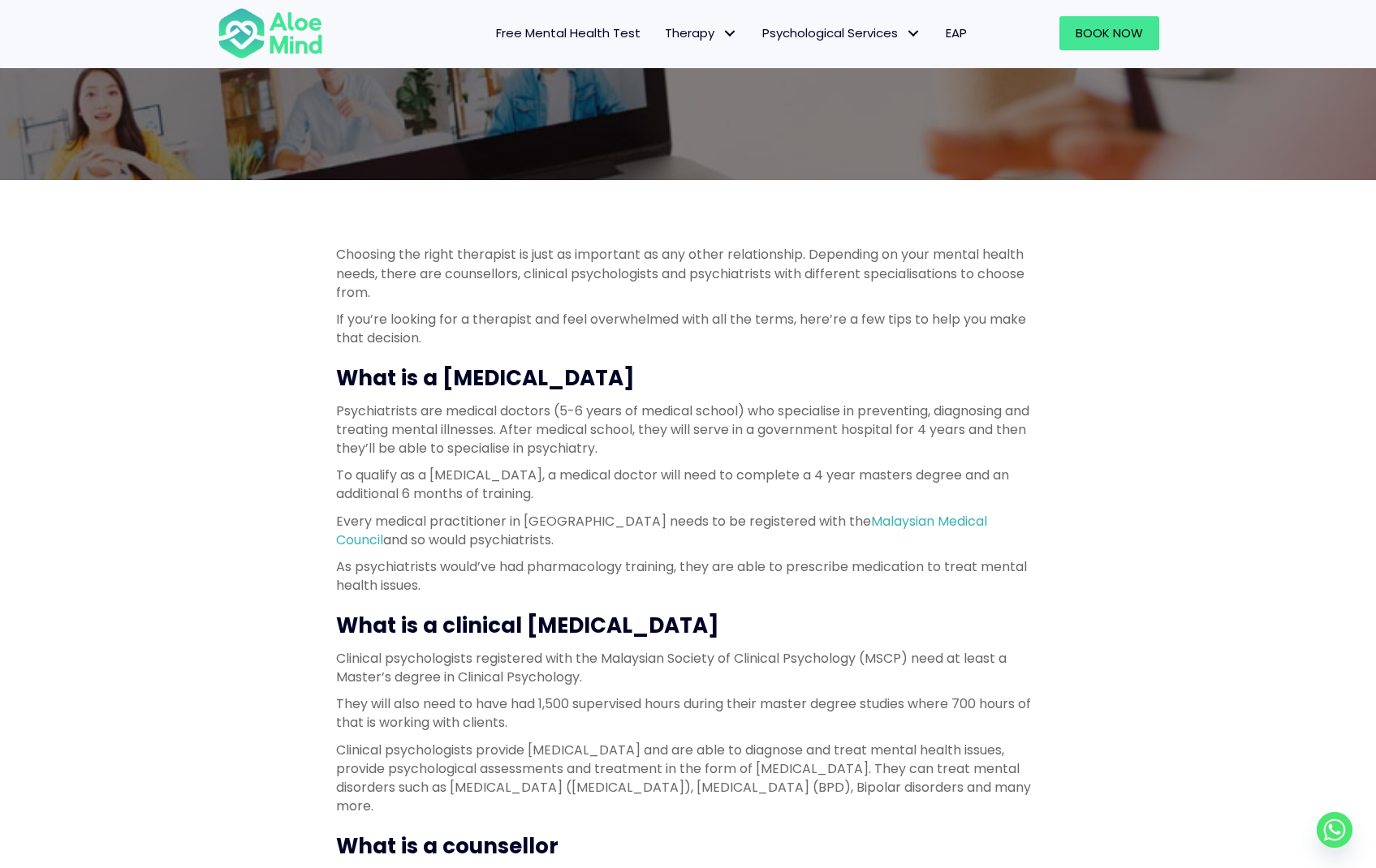
scroll to position [187, 0]
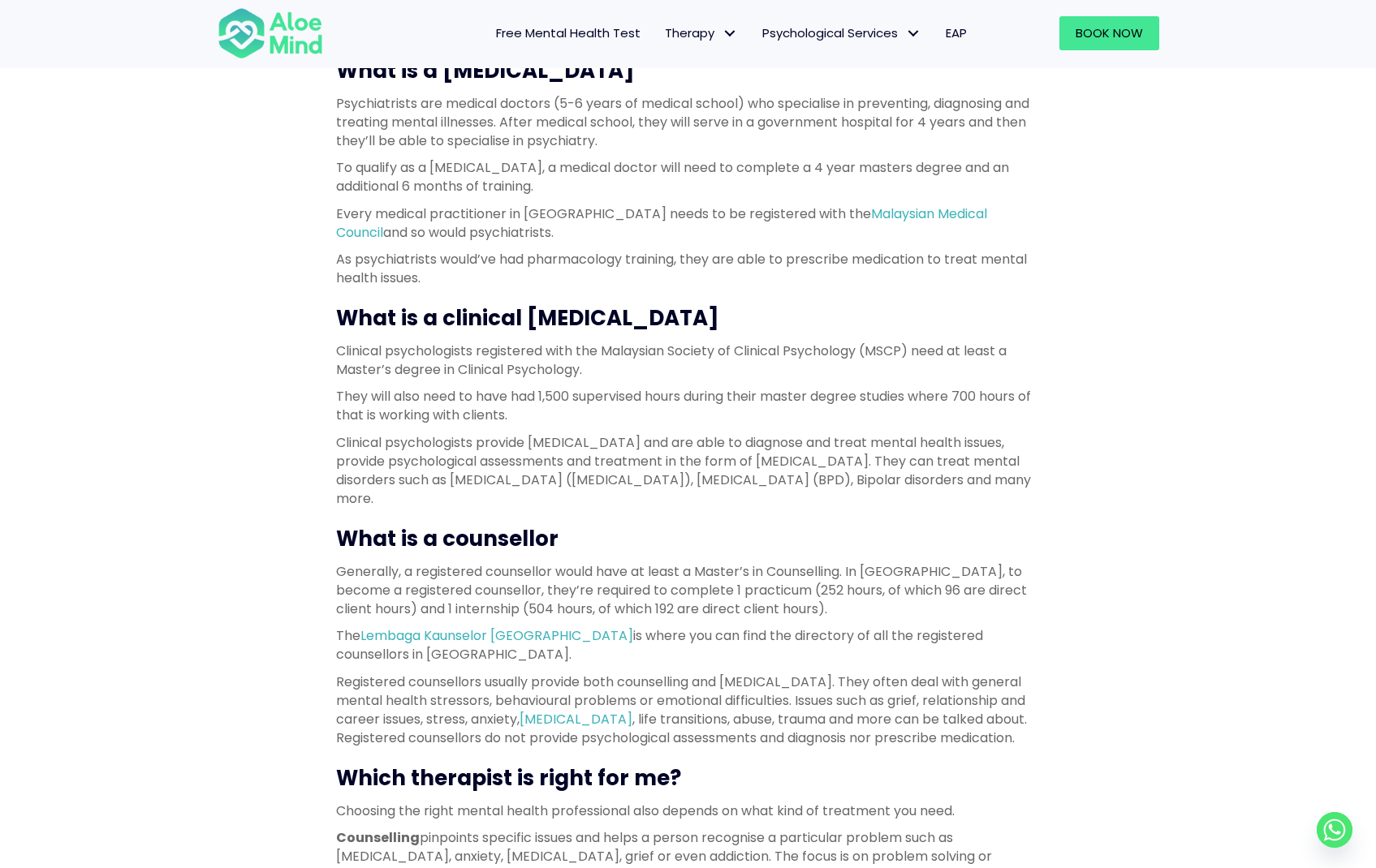
scroll to position [599, 0]
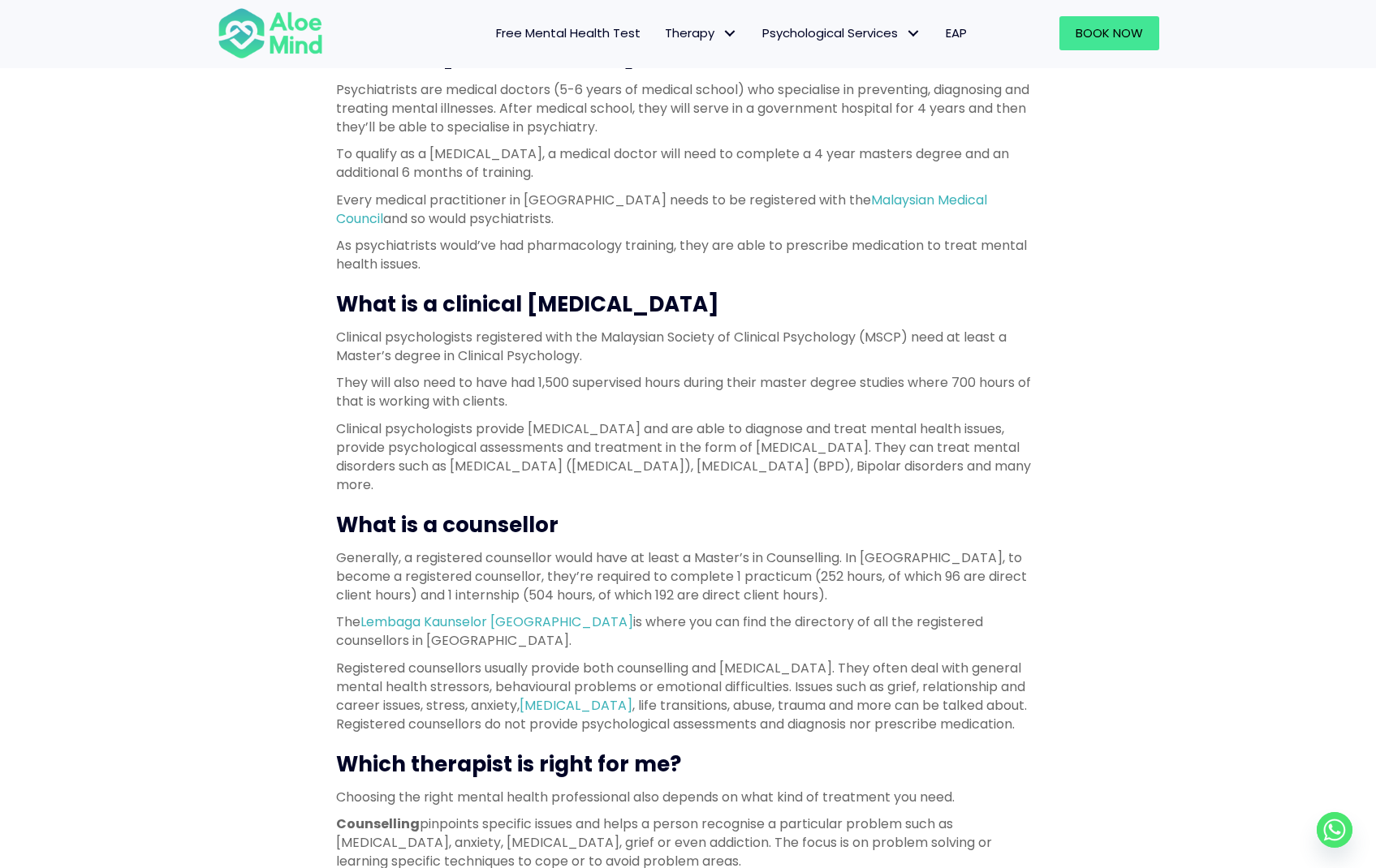
click at [638, 328] on p "Clinical psychologists registered with the Malaysian Society of Clinical Psycho…" at bounding box center [688, 346] width 705 height 37
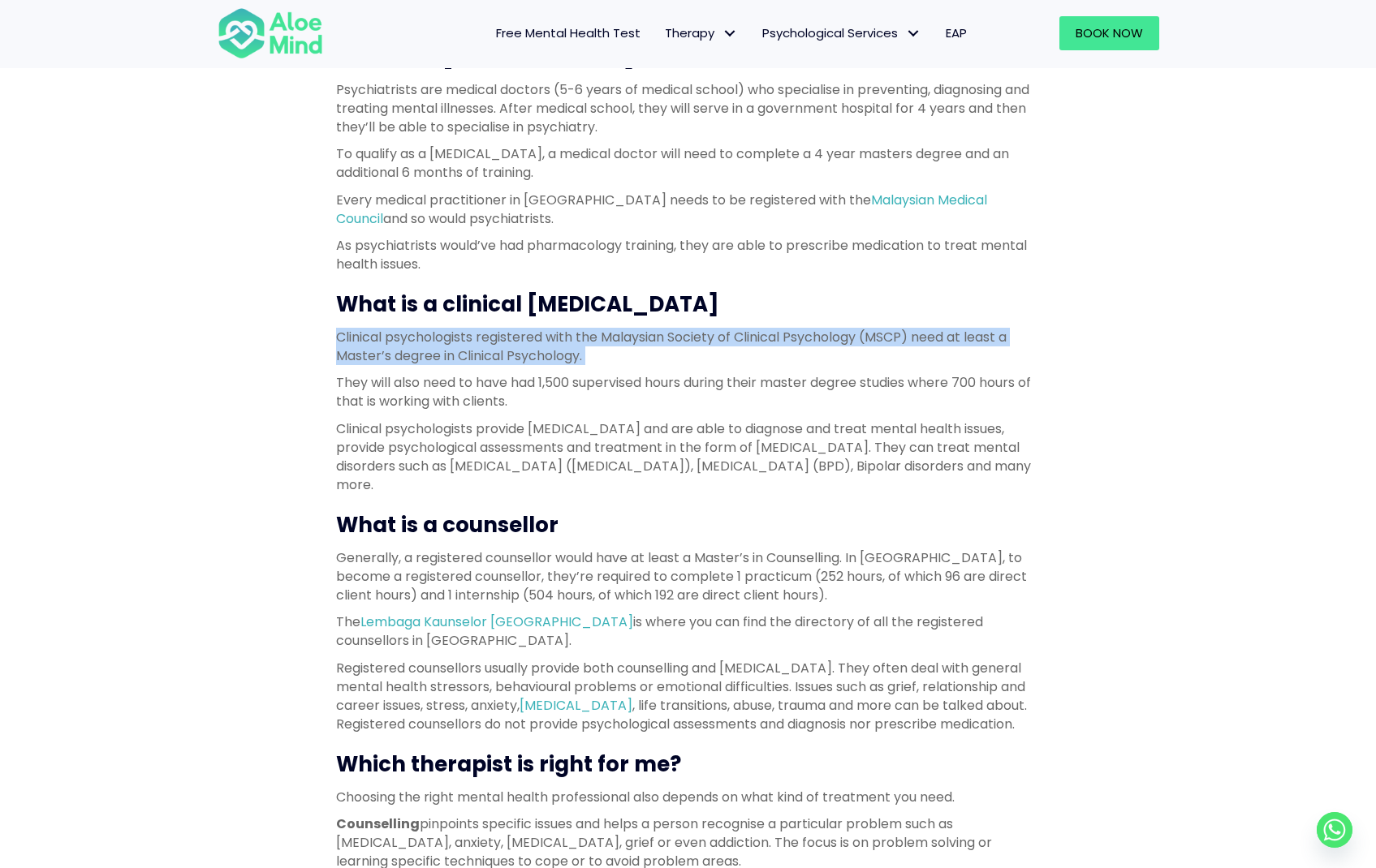
click at [638, 328] on p "Clinical psychologists registered with the Malaysian Society of Clinical Psycho…" at bounding box center [688, 346] width 705 height 37
click at [637, 404] on p "They will also need to have had 1,500 supervised hours during their master degr…" at bounding box center [688, 391] width 705 height 37
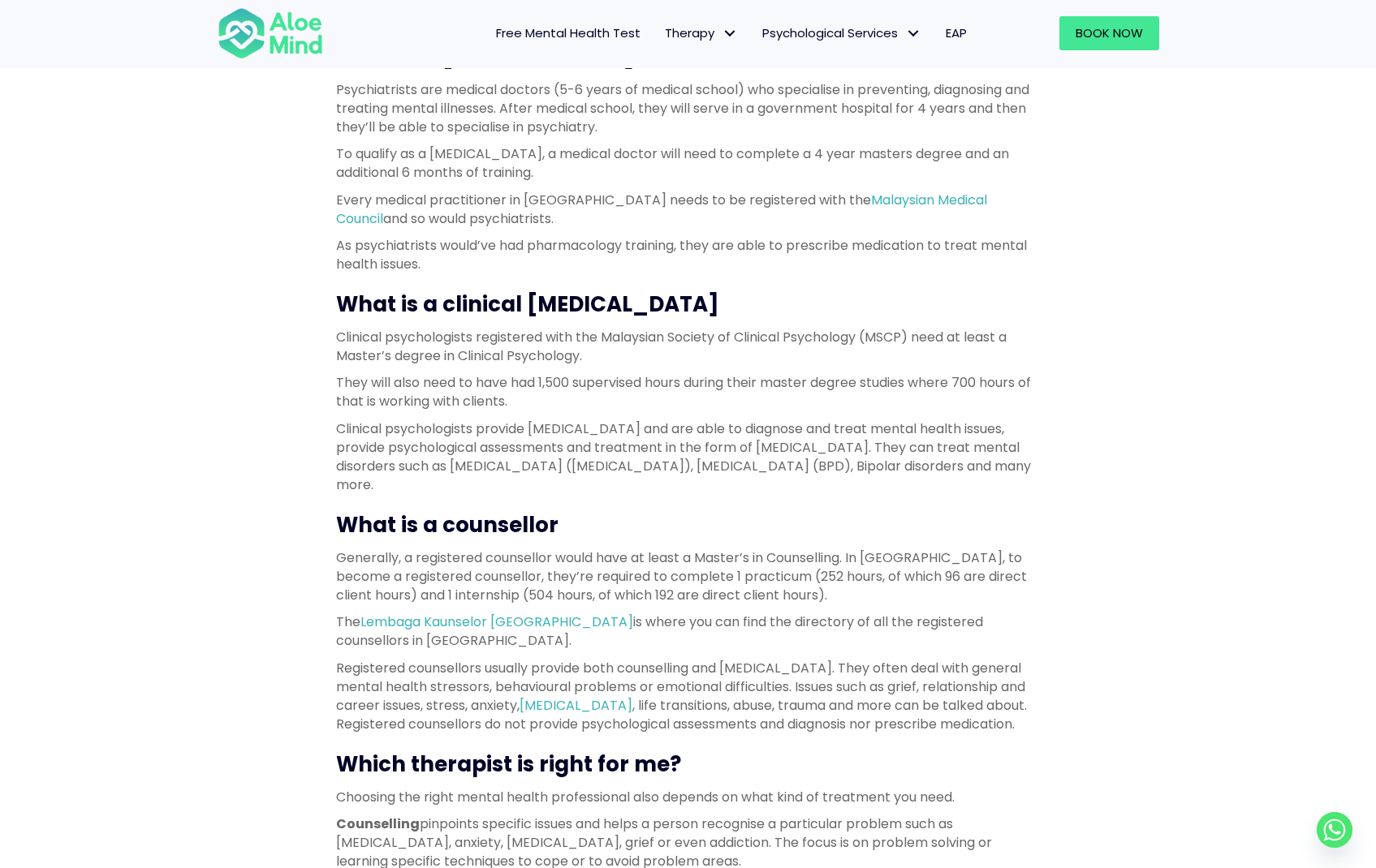
click at [637, 404] on p "They will also need to have had 1,500 supervised hours during their master degr…" at bounding box center [688, 391] width 705 height 37
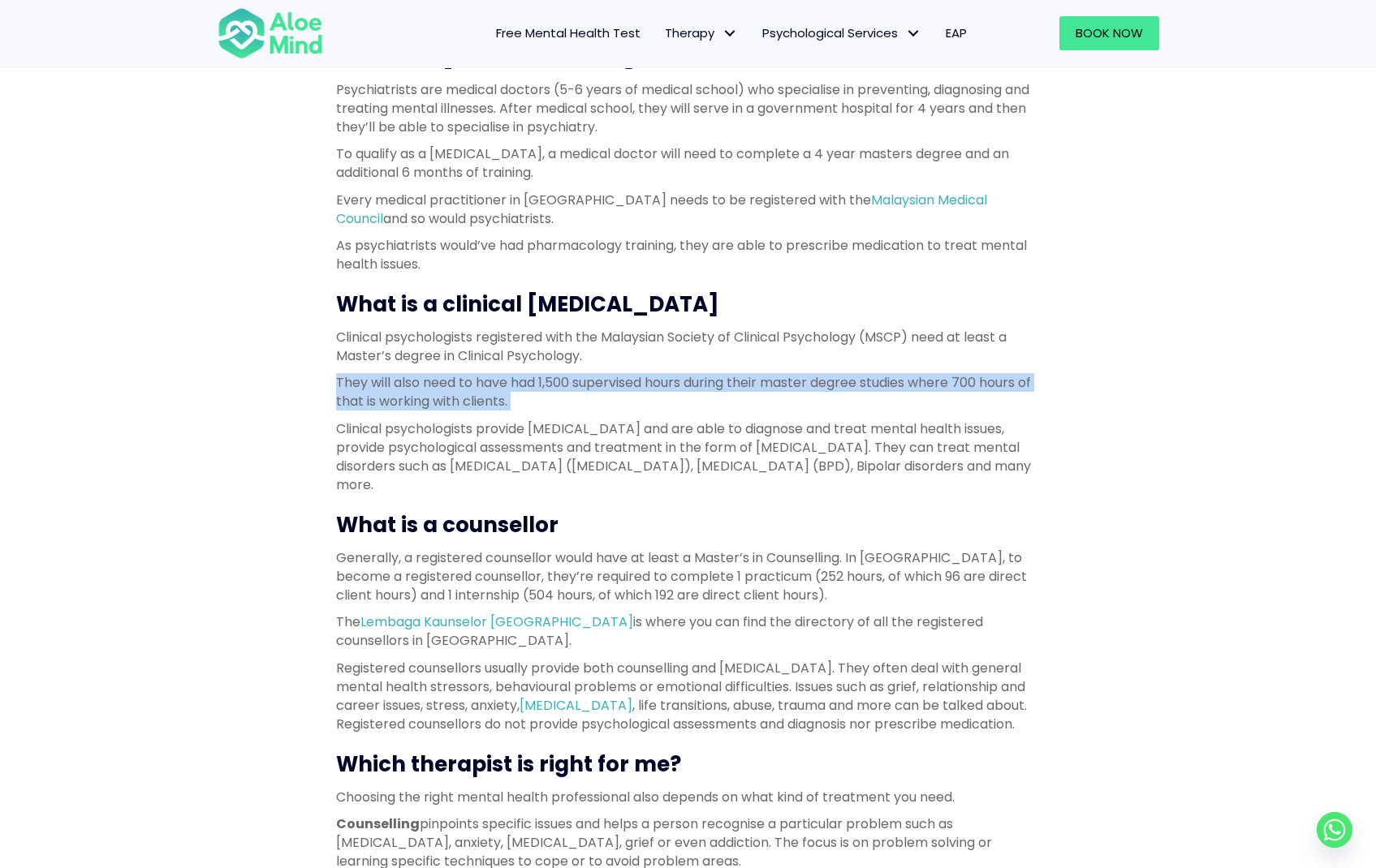
click at [657, 465] on p "Clinical psychologists provide psychotherapy and are able to diagnose and treat…" at bounding box center [688, 457] width 705 height 76
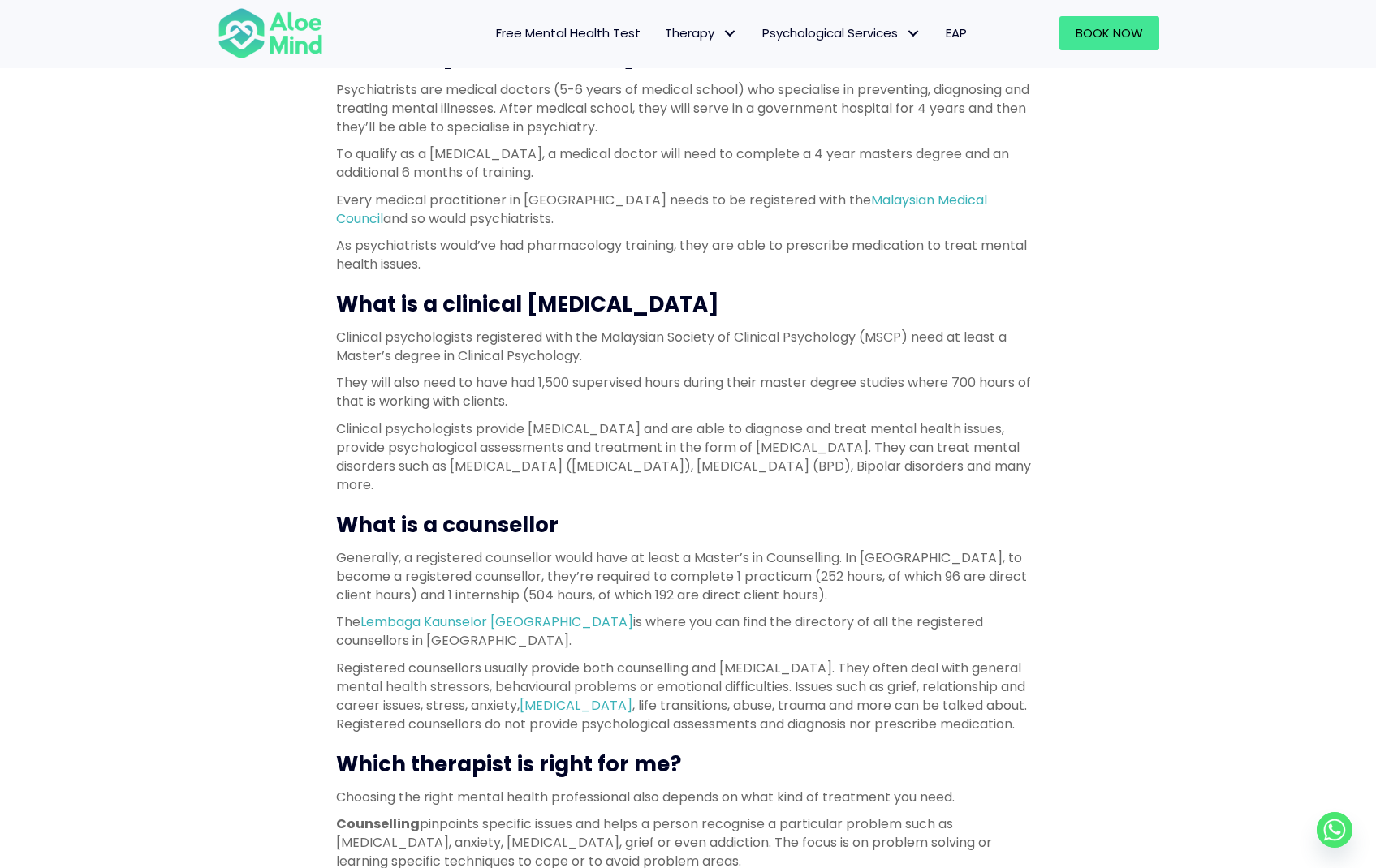
click at [657, 465] on p "Clinical psychologists provide psychotherapy and are able to diagnose and treat…" at bounding box center [688, 457] width 705 height 76
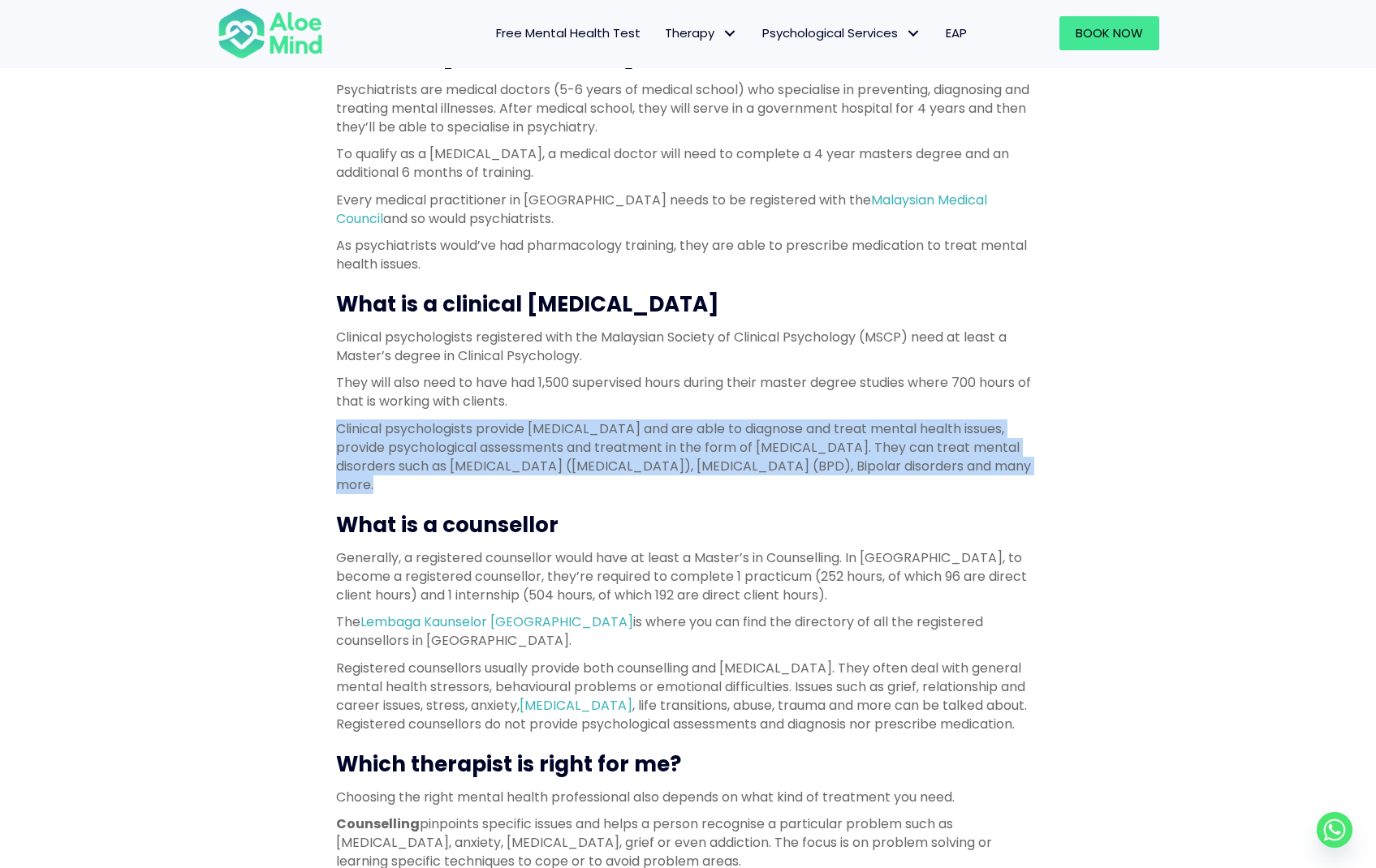
click at [655, 476] on p "Clinical psychologists provide psychotherapy and are able to diagnose and treat…" at bounding box center [688, 457] width 705 height 76
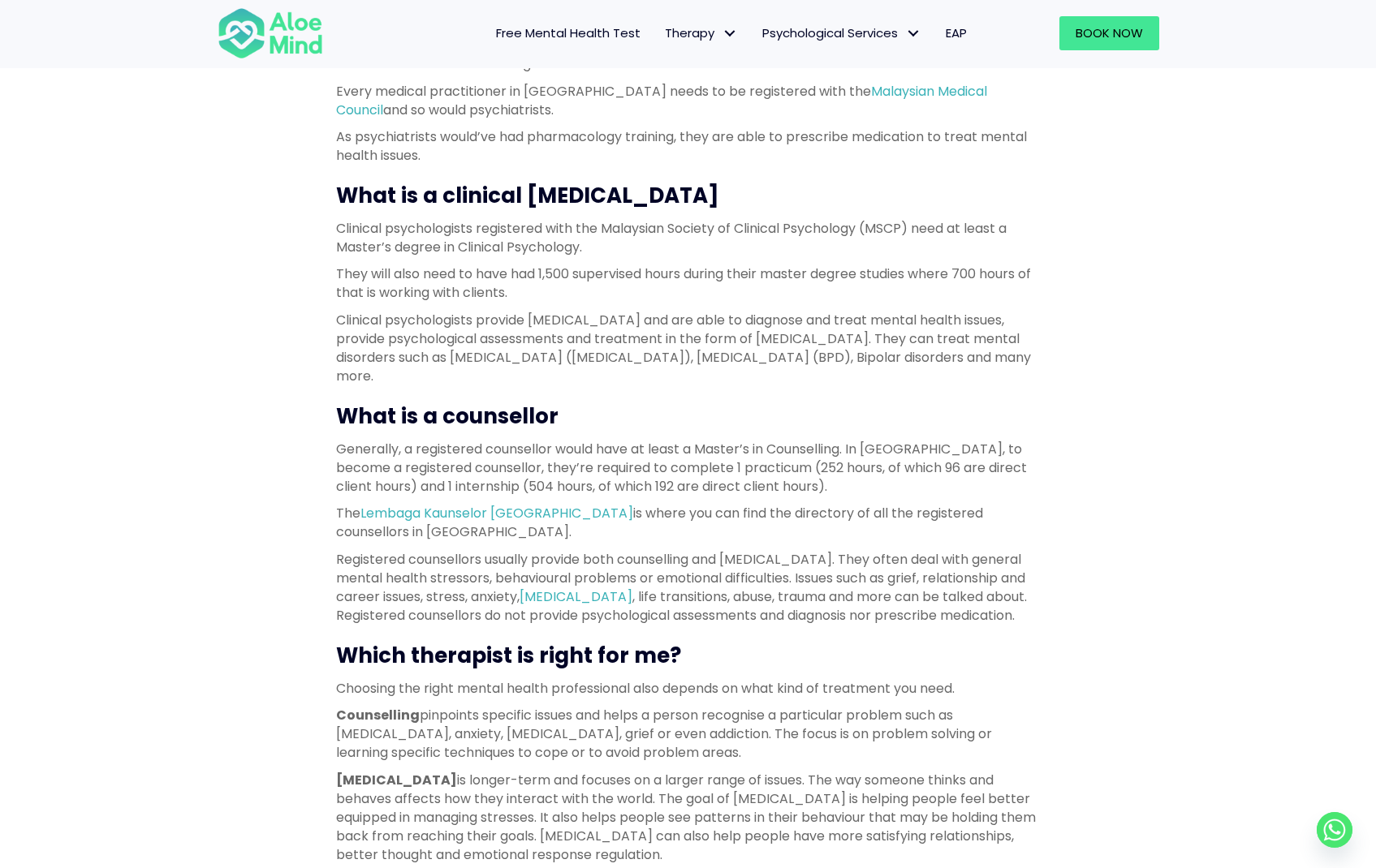
scroll to position [729, 0]
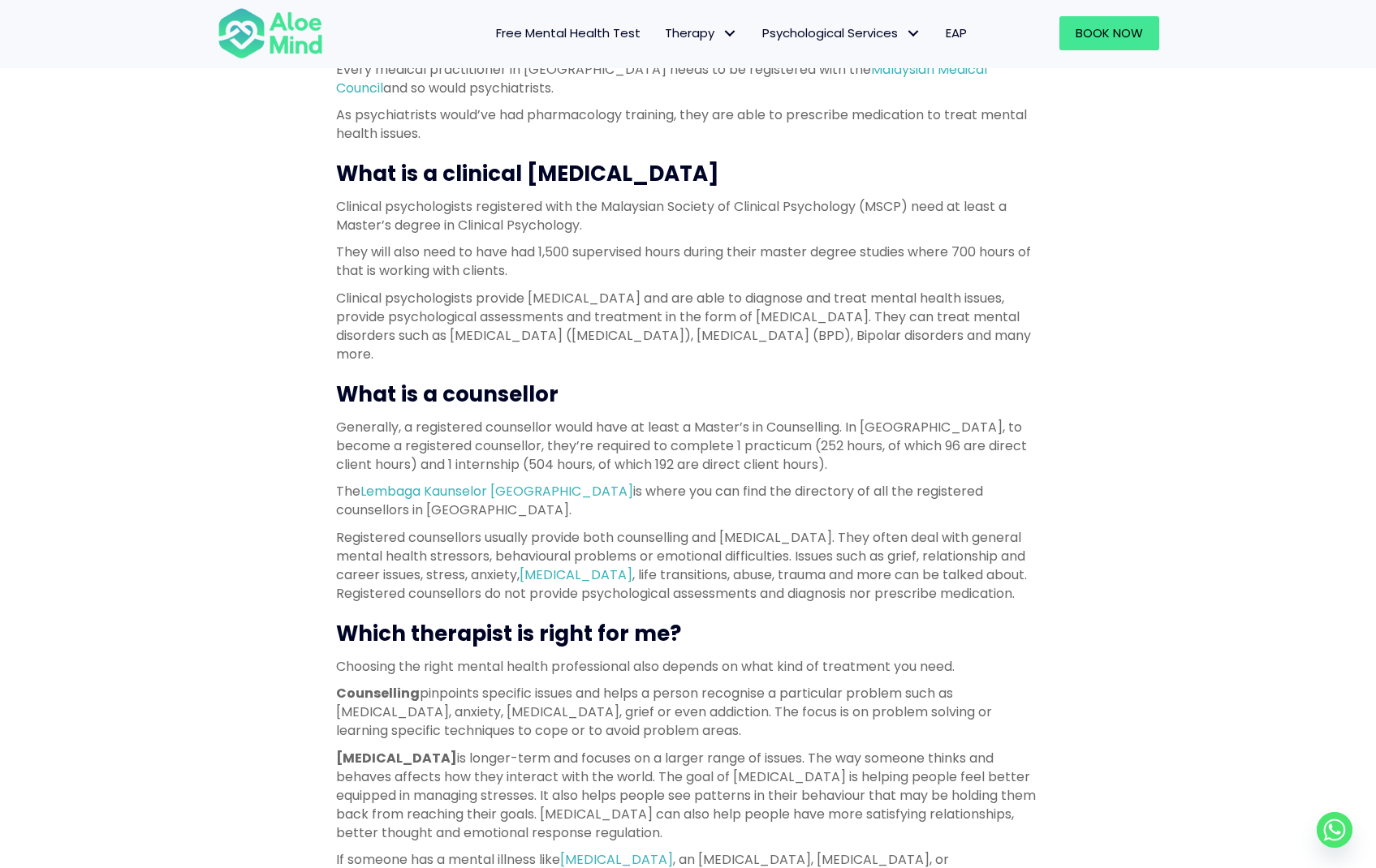
click at [646, 332] on p "Clinical psychologists provide psychotherapy and are able to diagnose and treat…" at bounding box center [688, 327] width 705 height 76
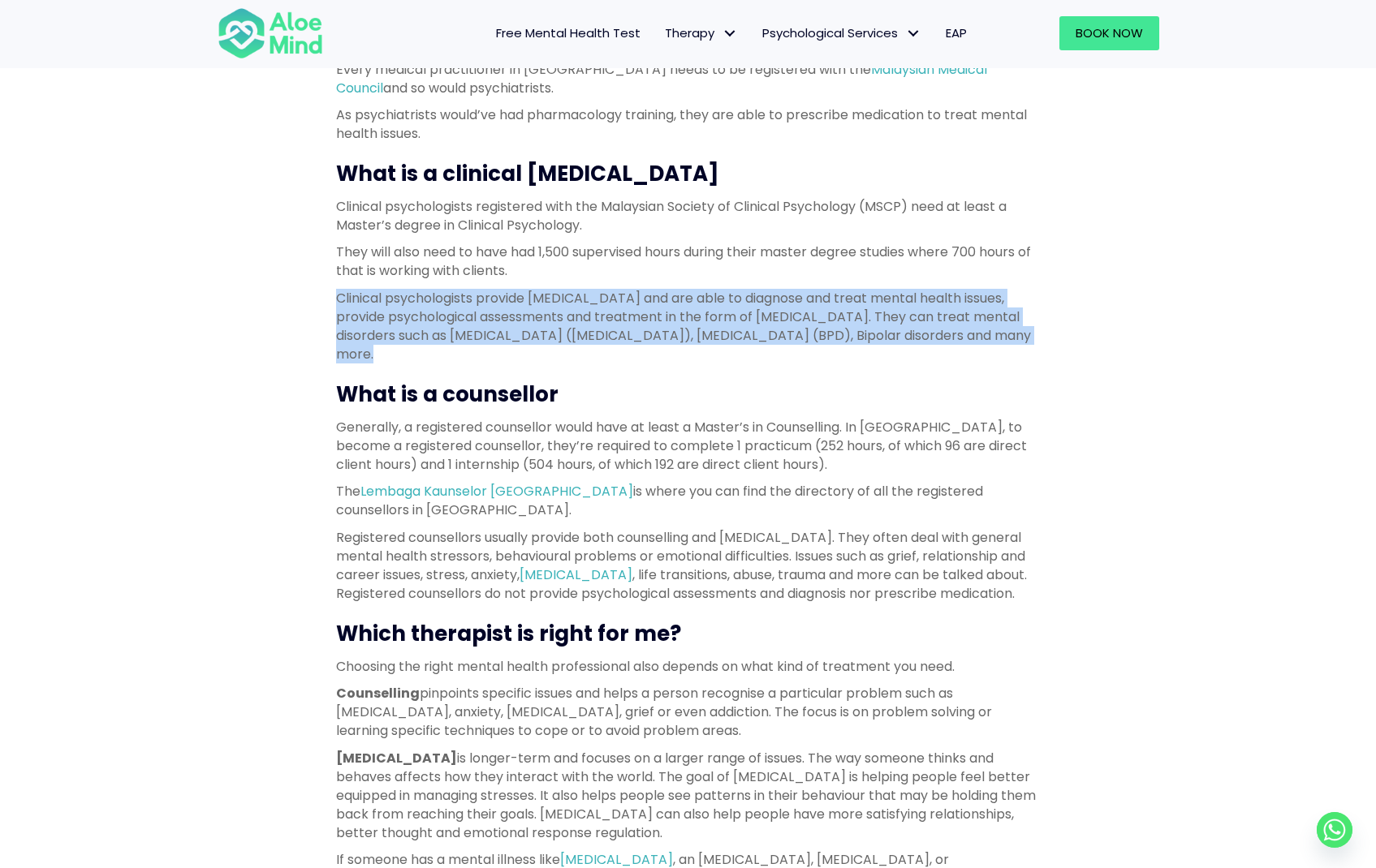
click at [639, 400] on h3 "What is a counsellor" at bounding box center [688, 394] width 705 height 30
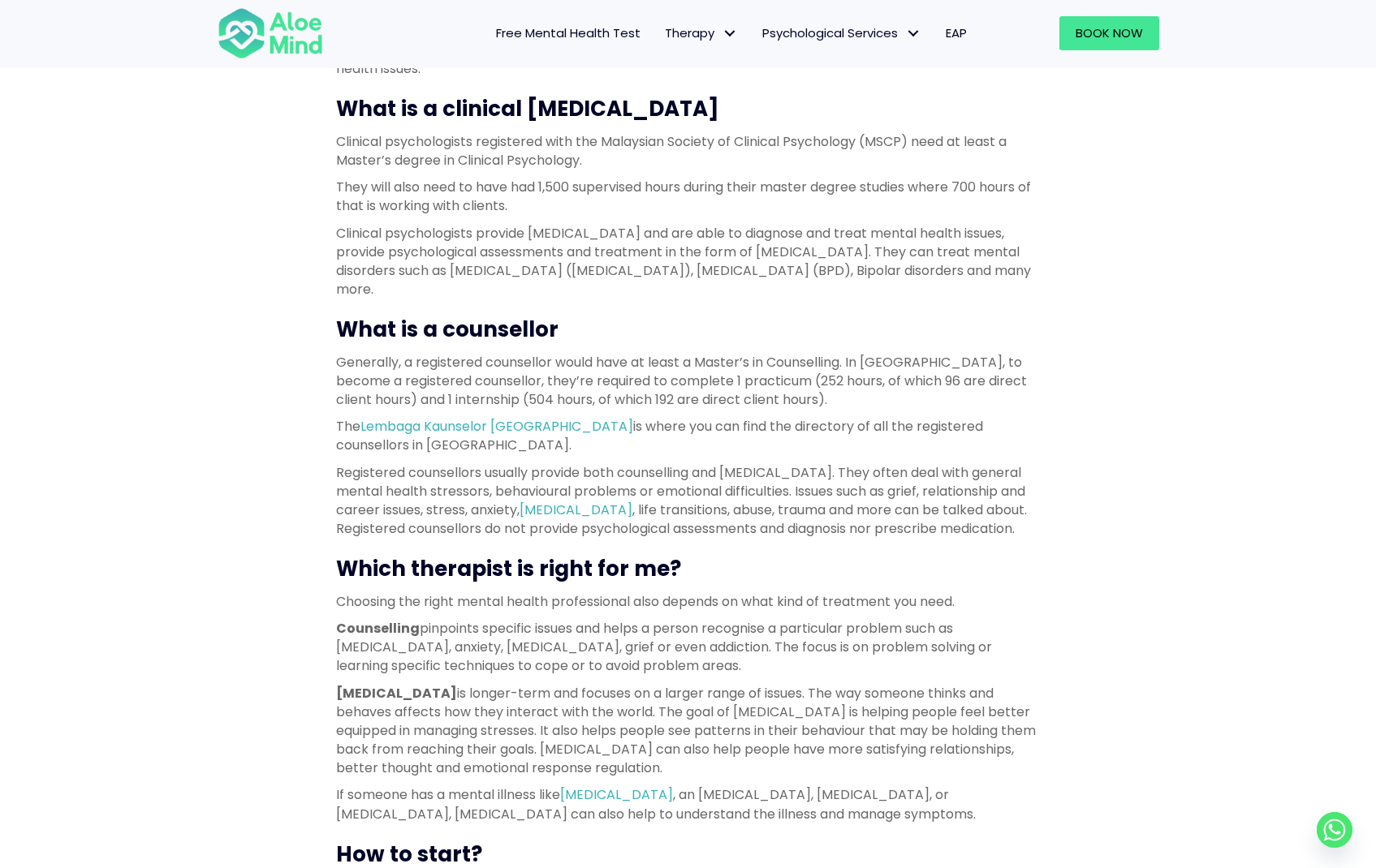
scroll to position [798, 0]
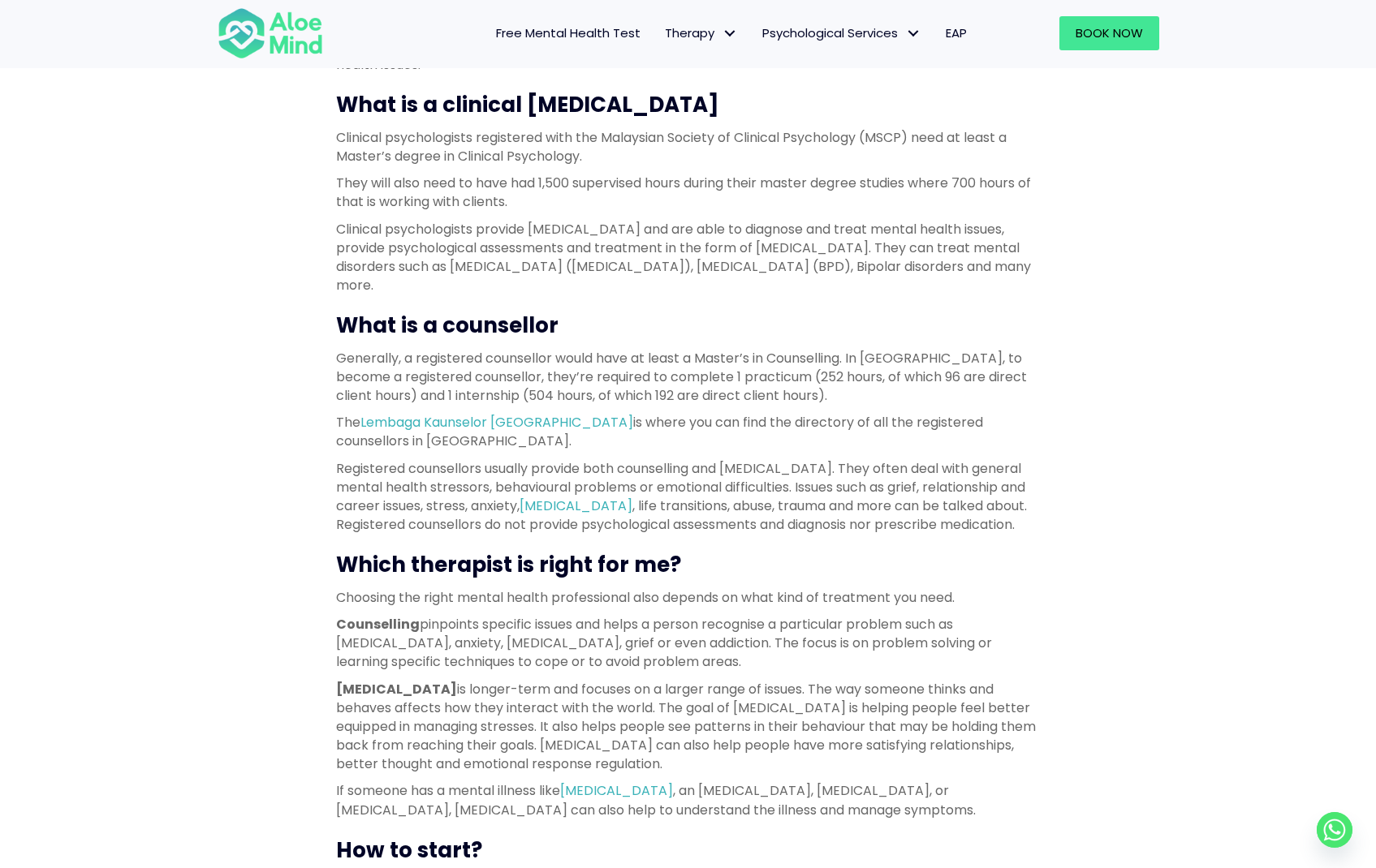
click at [450, 499] on p "Registered counsellors usually provide both counselling and psychotherapy. They…" at bounding box center [688, 497] width 705 height 76
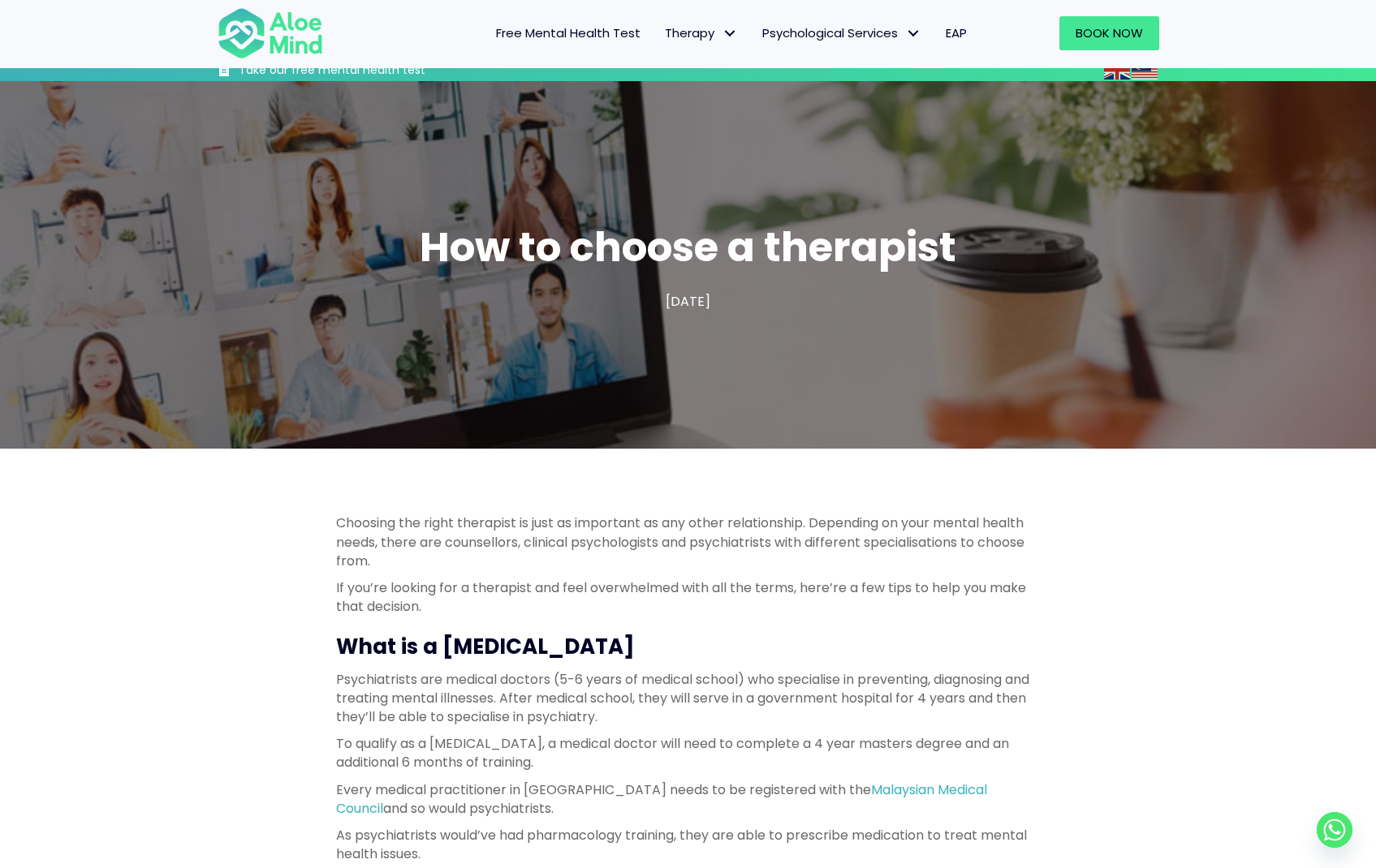
scroll to position [0, 0]
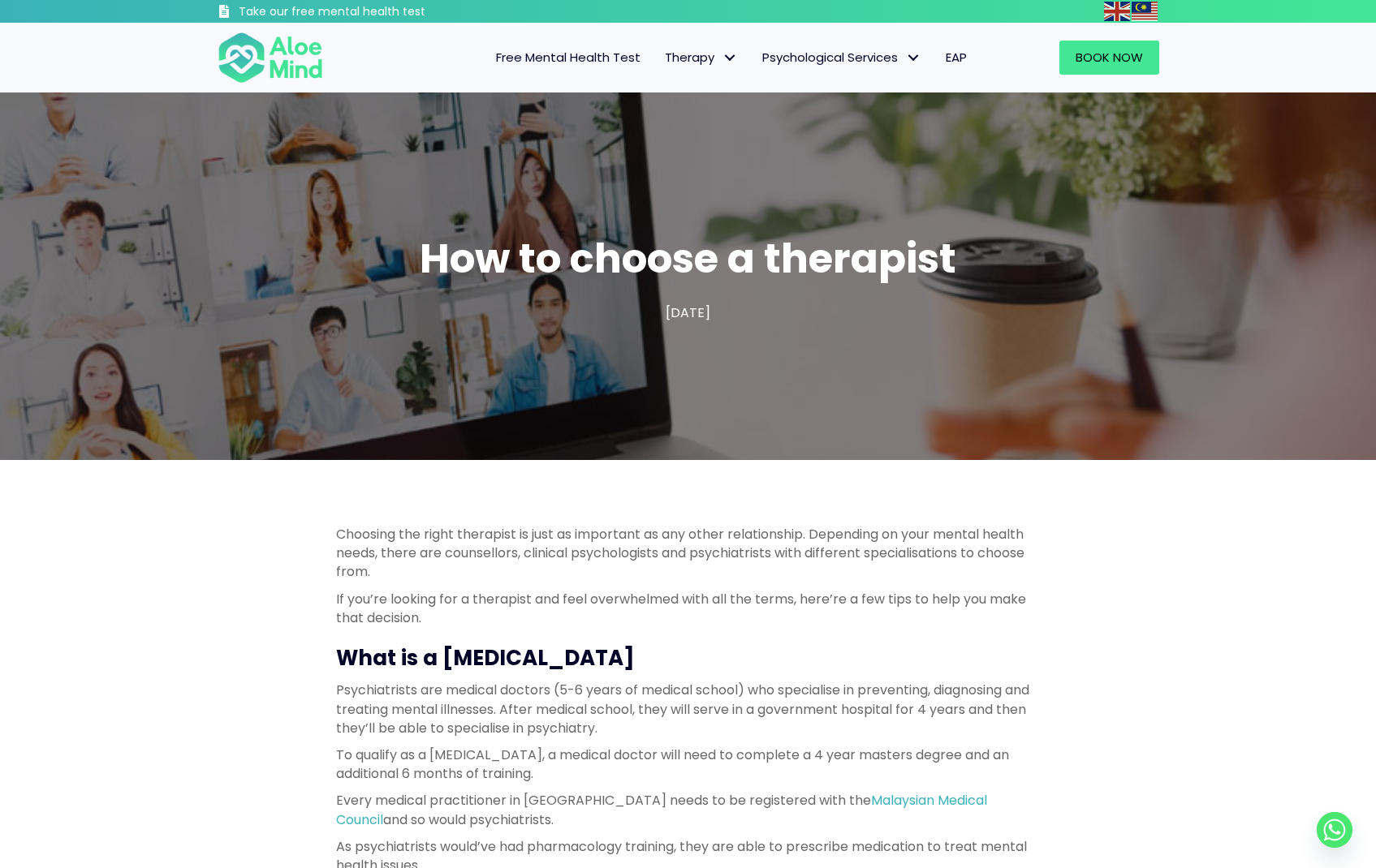
click at [1052, 235] on h1 "How to choose a therapist" at bounding box center [688, 259] width 941 height 57
click at [1082, 63] on span "Book Now" at bounding box center [1109, 57] width 67 height 17
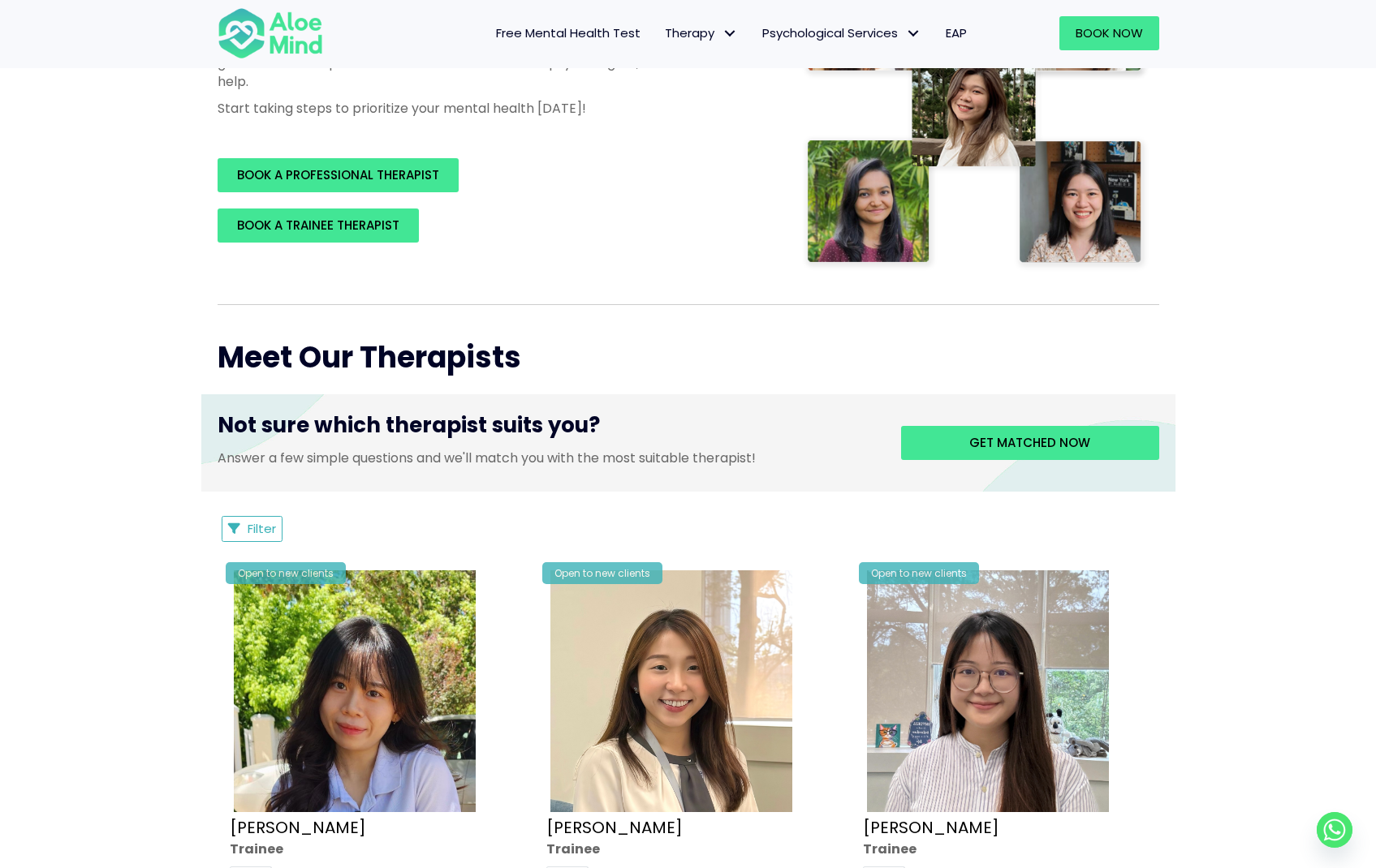
scroll to position [348, 0]
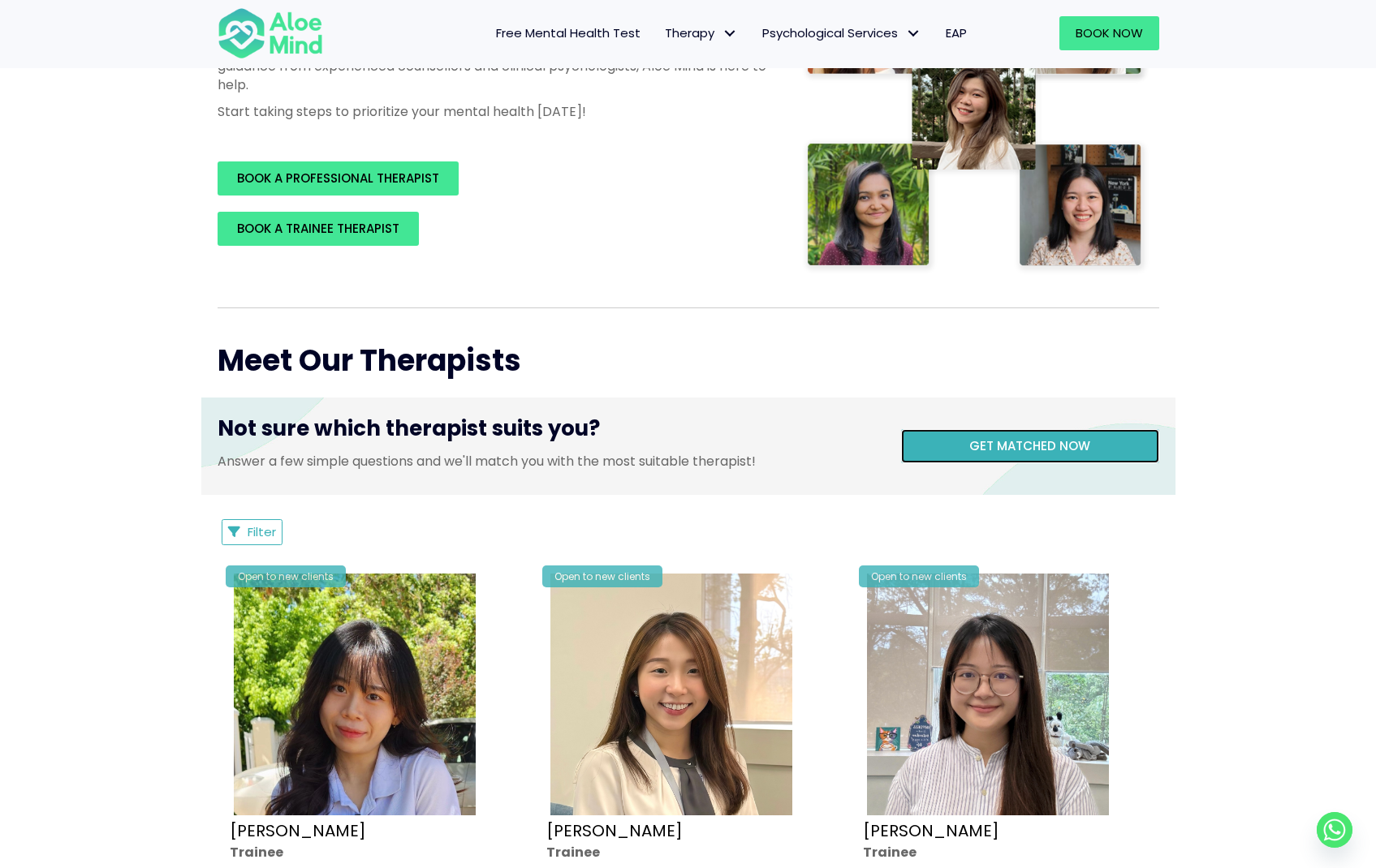
click at [1101, 455] on link "Get matched now" at bounding box center [1030, 446] width 258 height 34
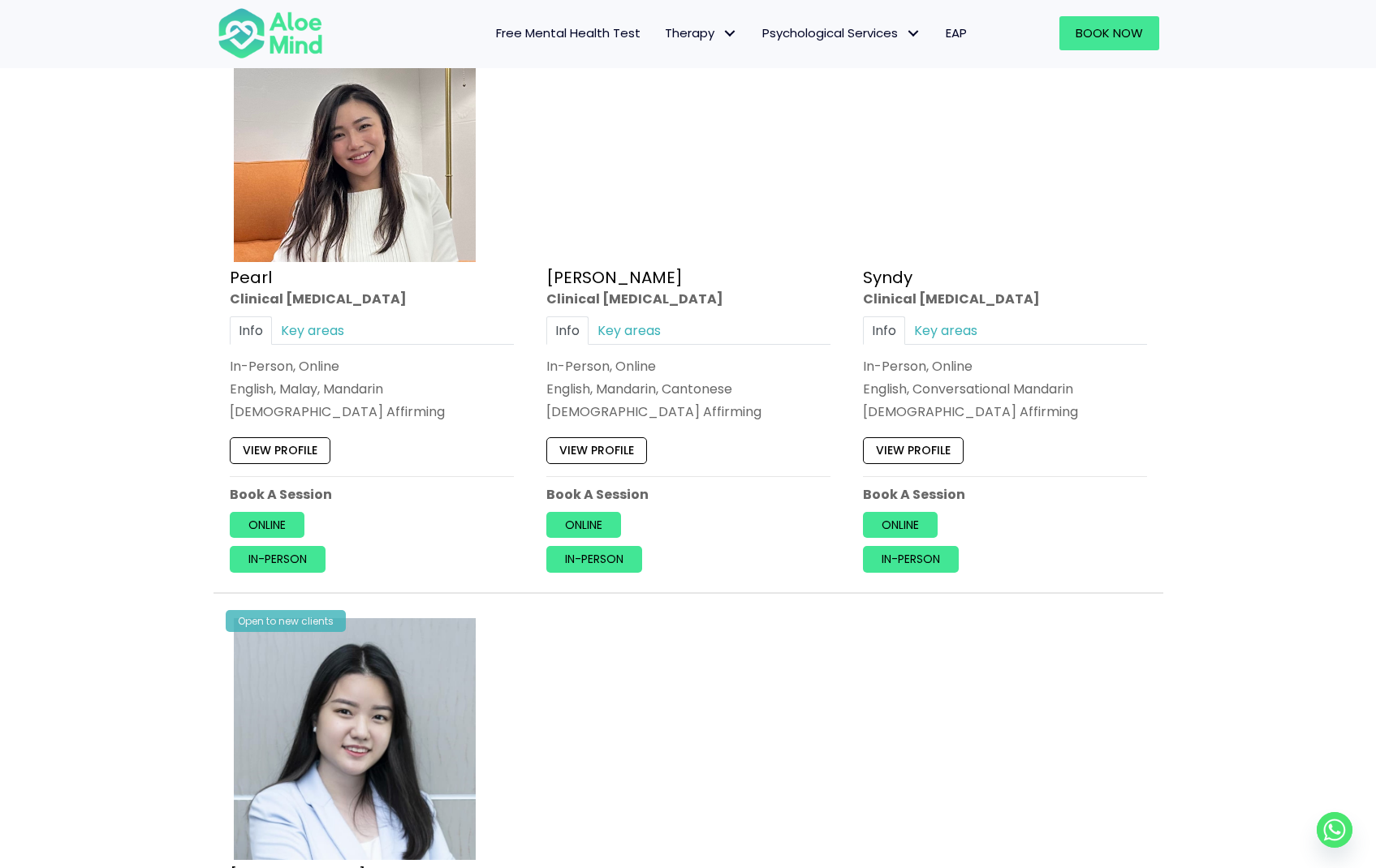
scroll to position [1990, 0]
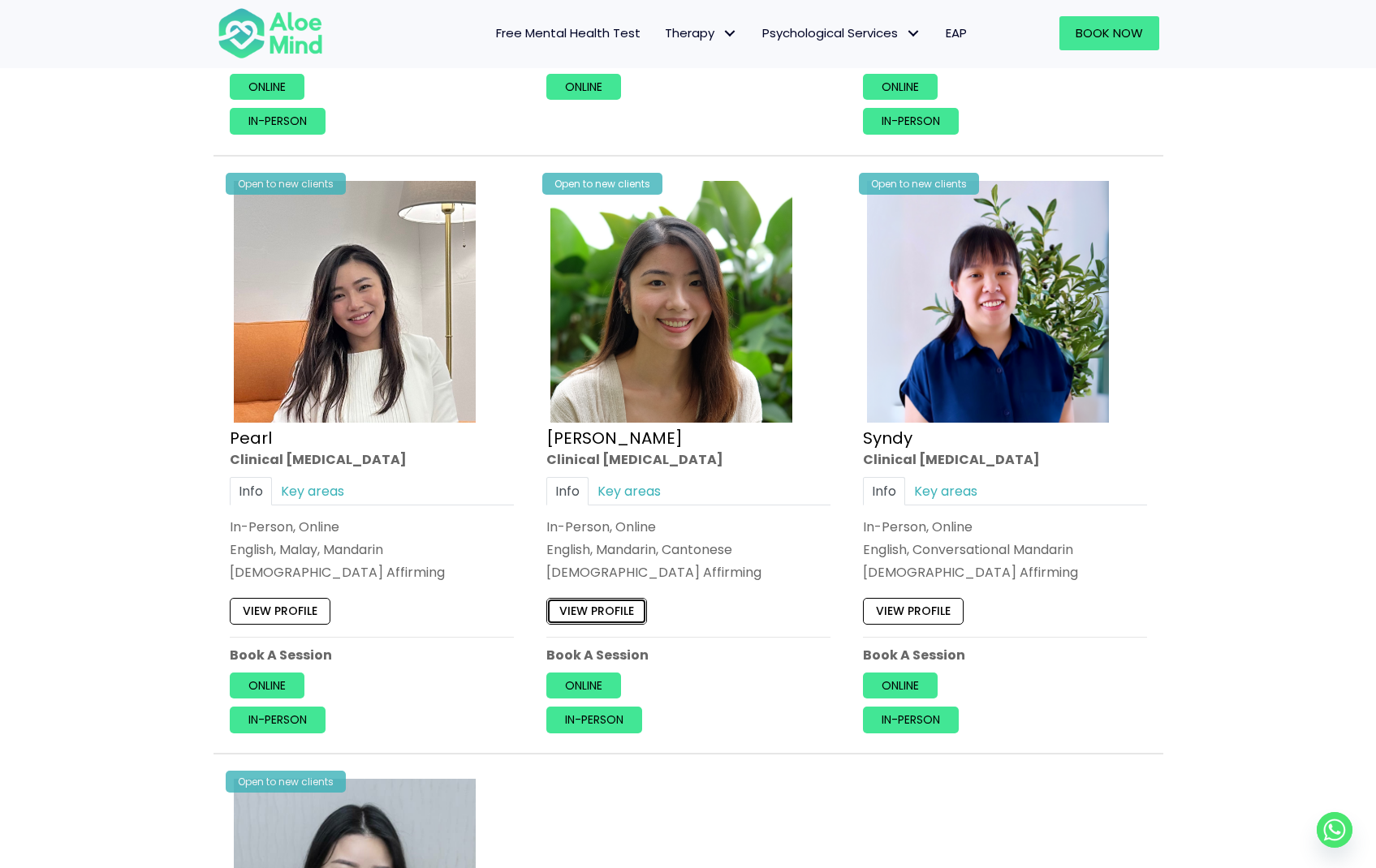
click at [602, 609] on link "View profile" at bounding box center [596, 611] width 101 height 26
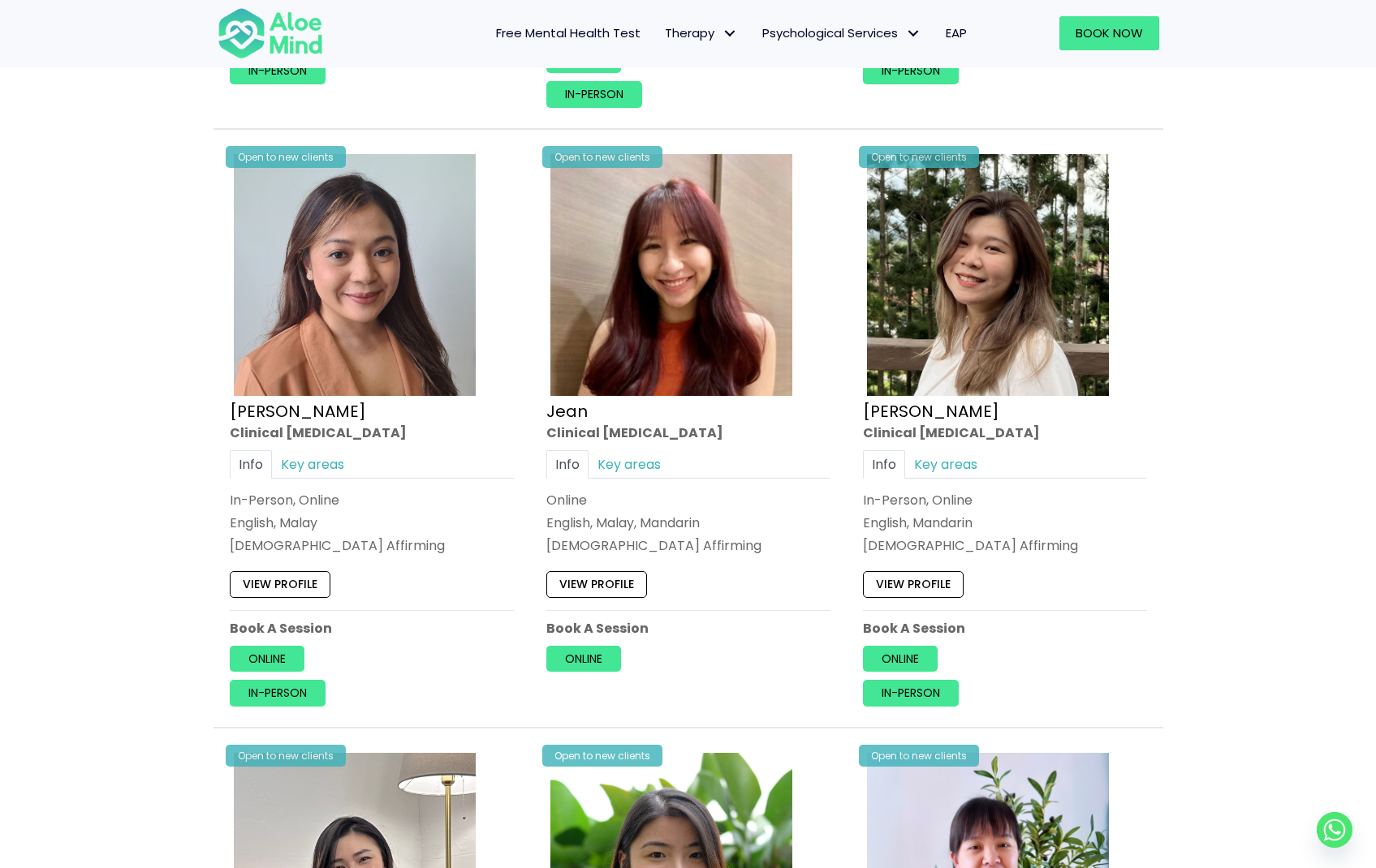
scroll to position [1417, 0]
click at [604, 584] on link "View profile" at bounding box center [596, 586] width 101 height 26
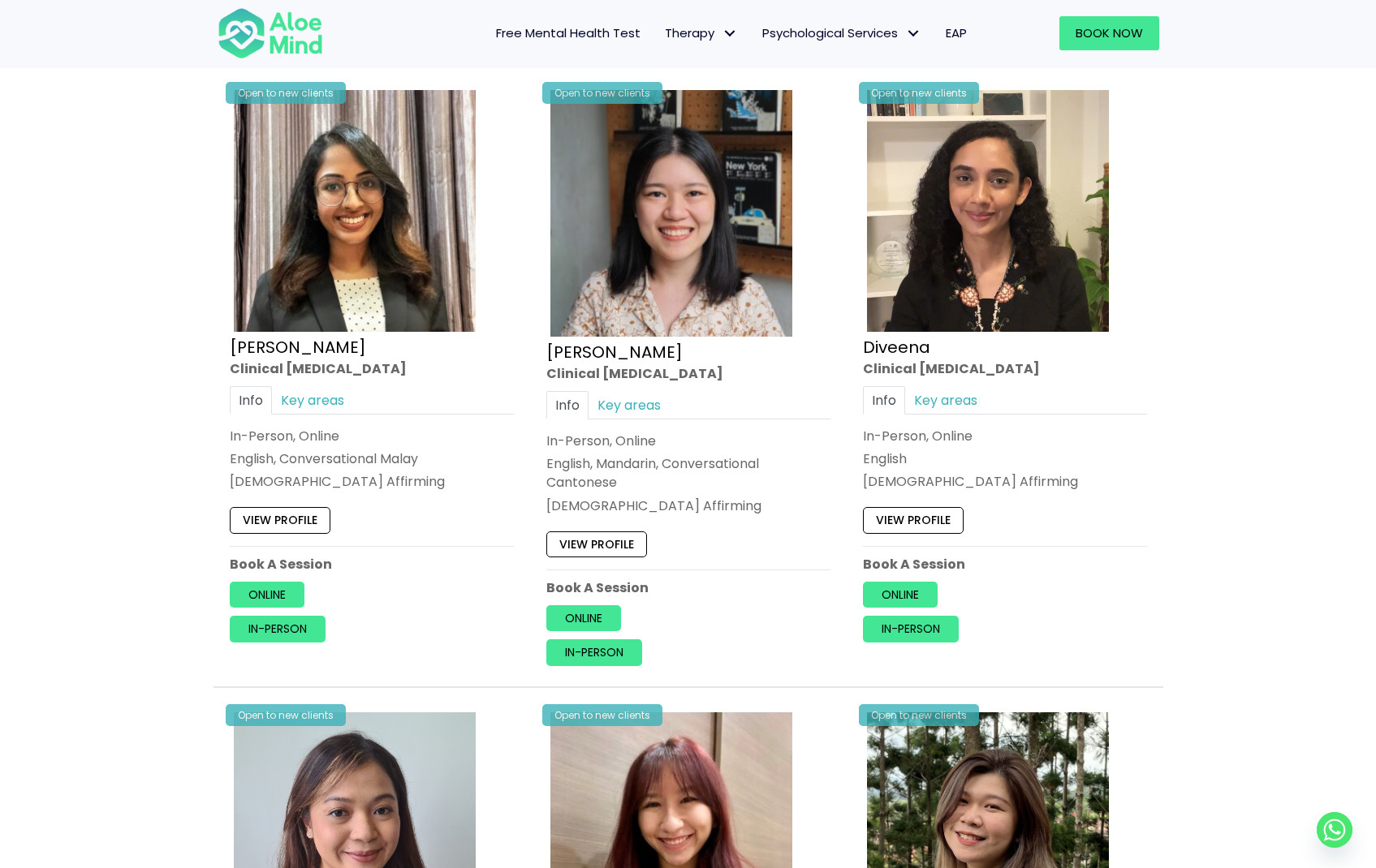
scroll to position [863, 0]
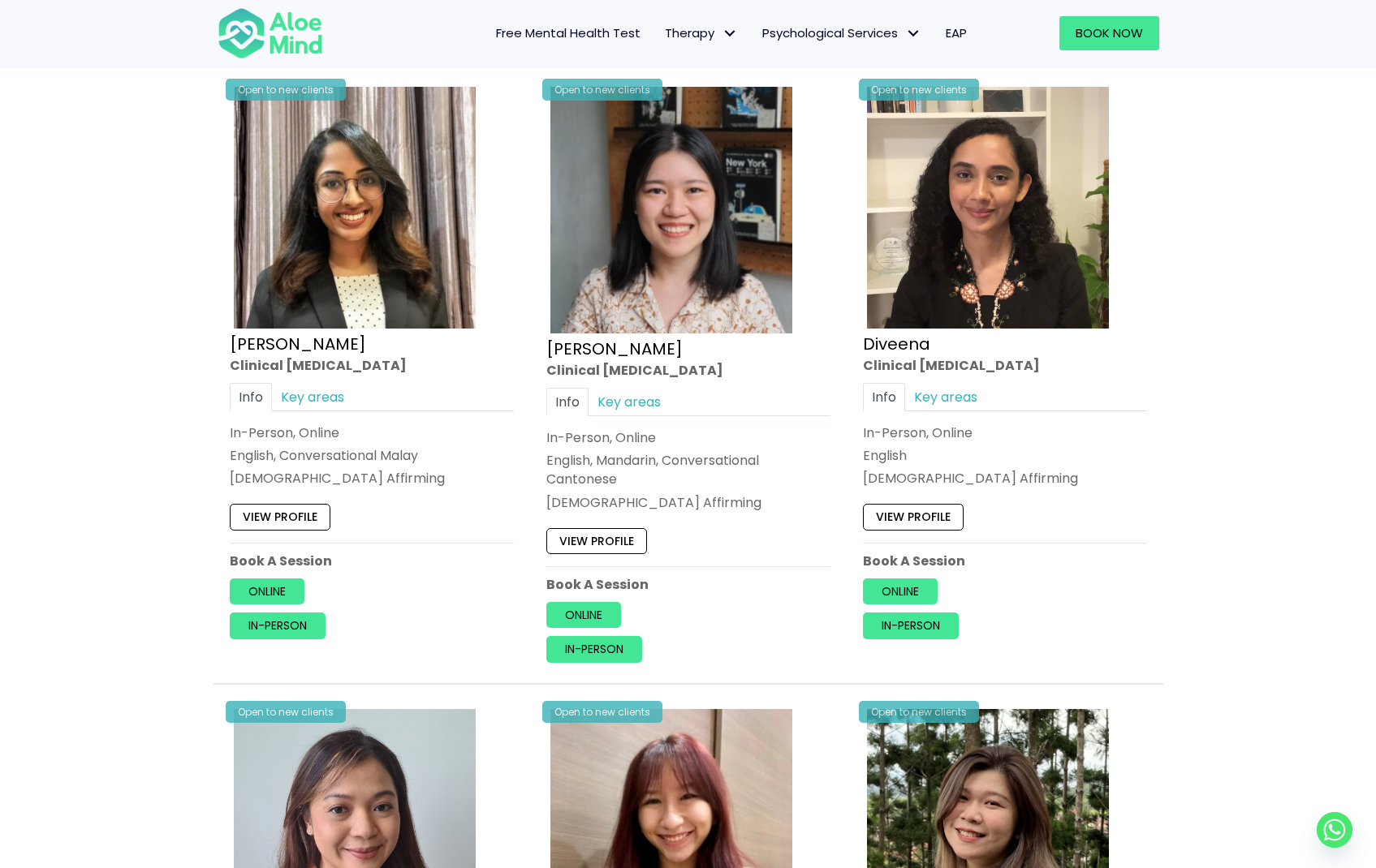
click at [588, 494] on div "[DEMOGRAPHIC_DATA] Affirming" at bounding box center [688, 503] width 284 height 19
click at [626, 448] on div "In-Person, Online English, Mandarin, Conversational Cantonese LGBTQ Affirming" at bounding box center [688, 471] width 284 height 84
click at [619, 393] on link "Key areas" at bounding box center [628, 402] width 81 height 29
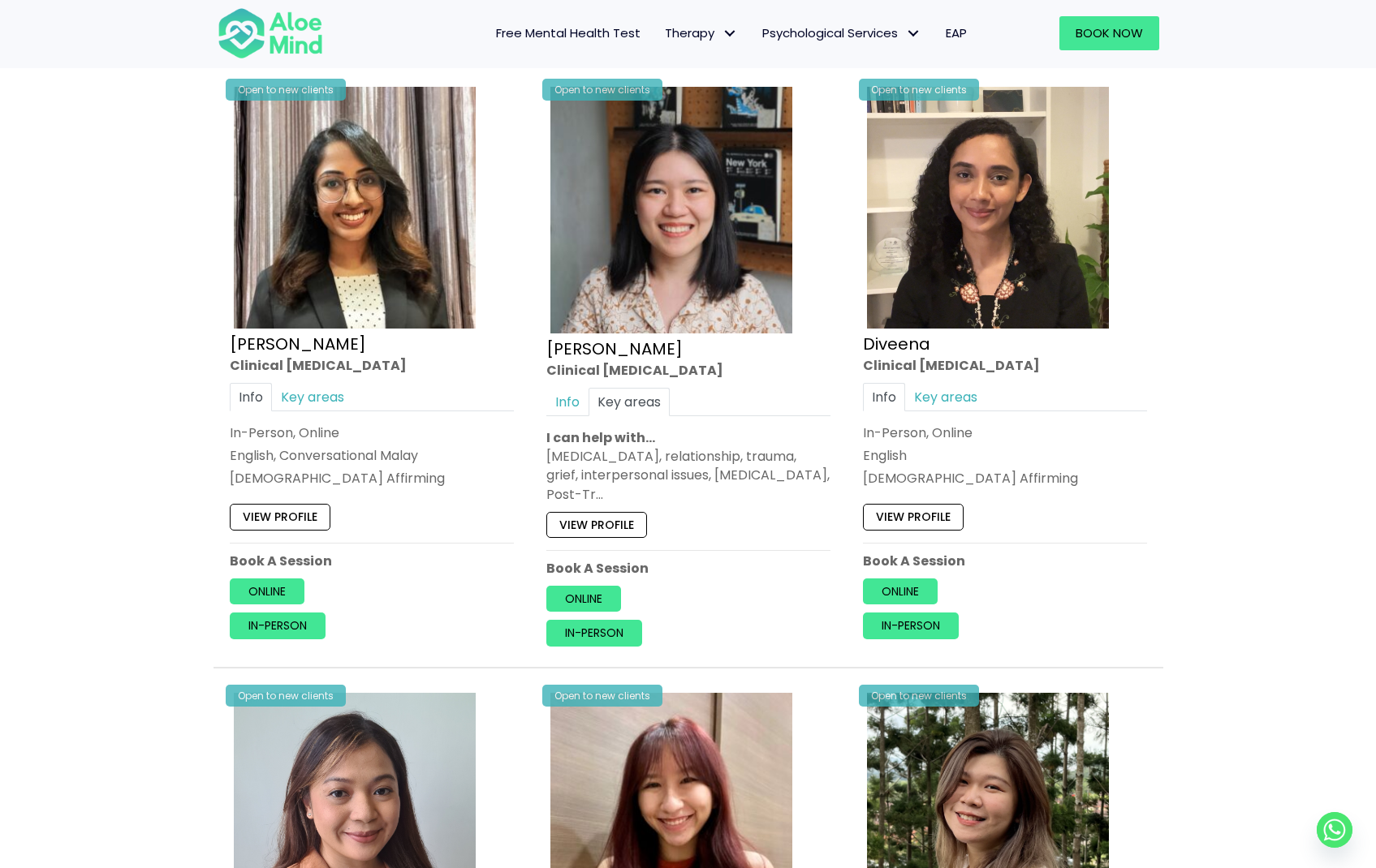
click at [584, 458] on div "Depression, anxiety, relationship, trauma, grief, interpersonal issues, borderl…" at bounding box center [688, 475] width 284 height 57
click at [628, 462] on div "Depression, anxiety, relationship, trauma, grief, interpersonal issues, borderl…" at bounding box center [688, 475] width 284 height 57
click at [669, 494] on div "Depression, anxiety, relationship, trauma, grief, interpersonal issues, borderl…" at bounding box center [688, 475] width 284 height 57
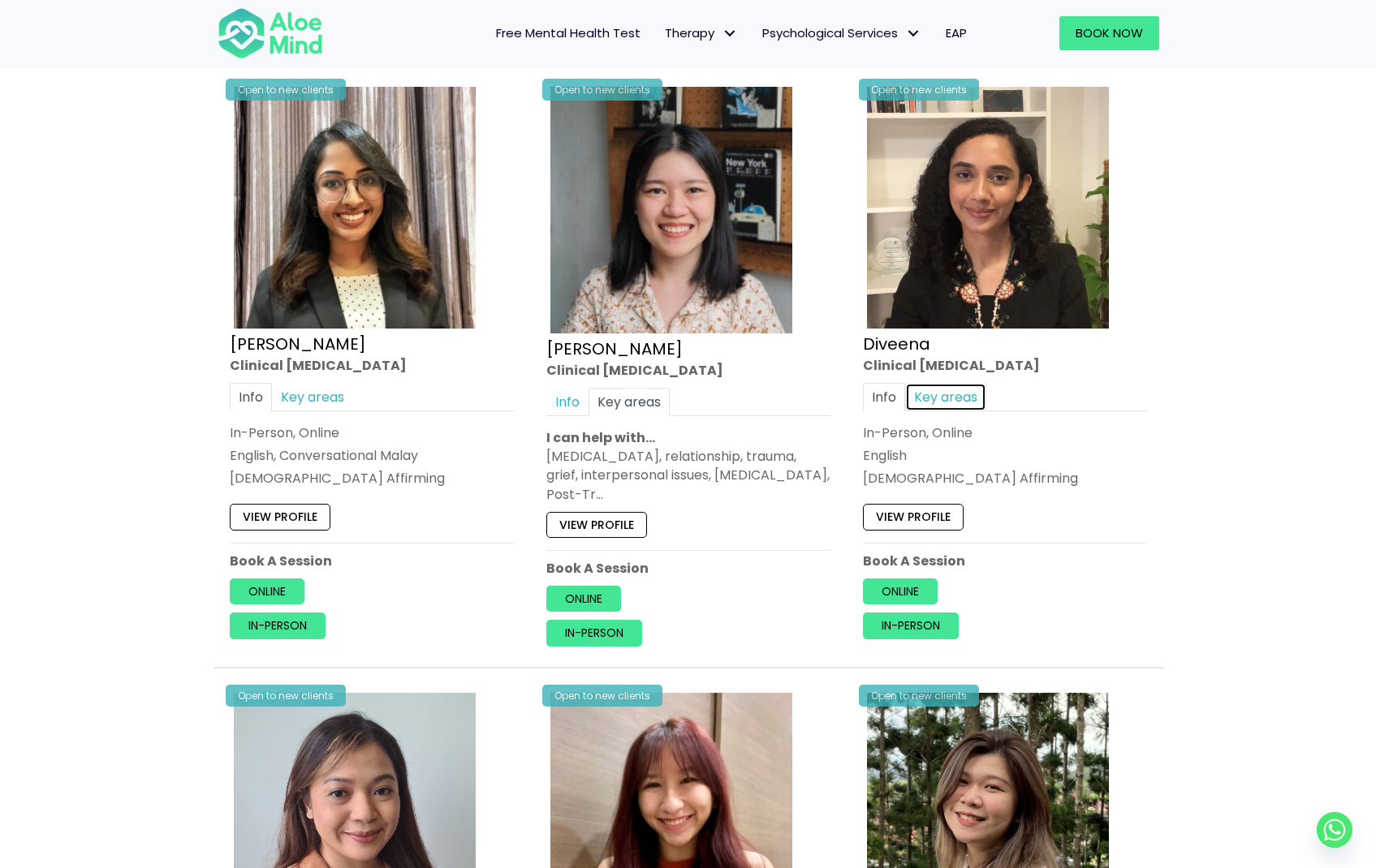
click at [948, 395] on link "Key areas" at bounding box center [946, 397] width 81 height 29
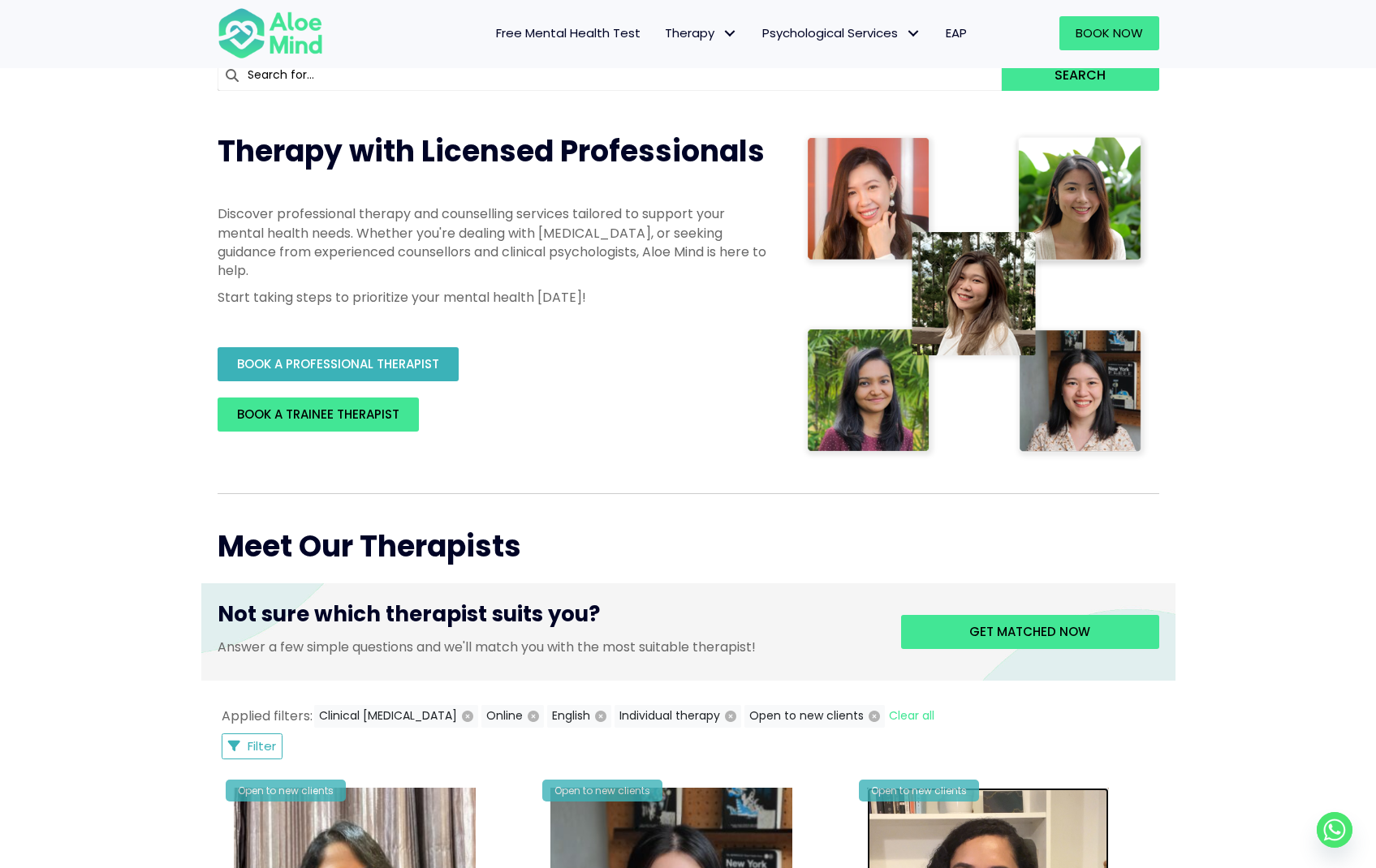
scroll to position [163, 0]
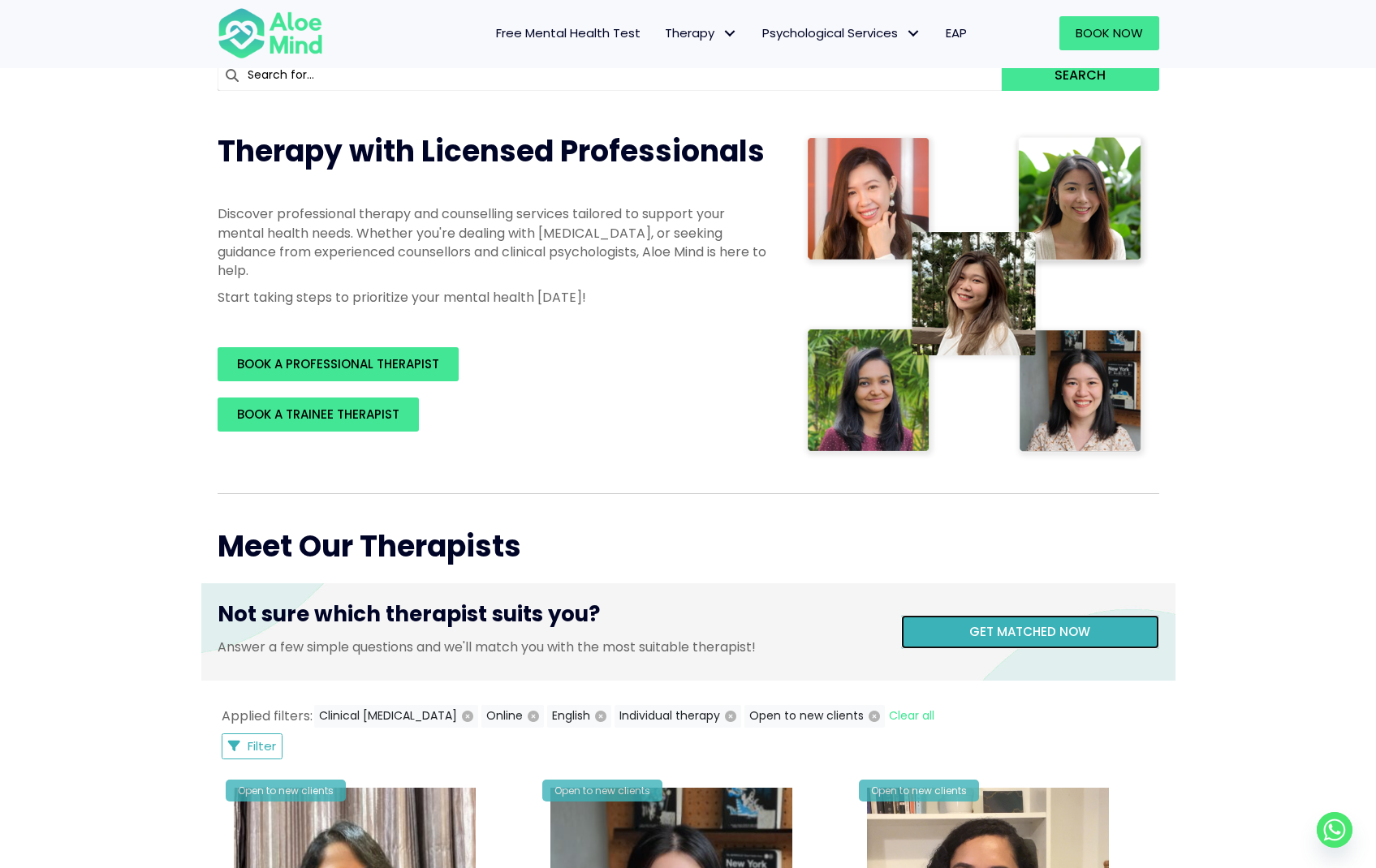
click at [941, 626] on link "Get matched now" at bounding box center [1030, 631] width 258 height 34
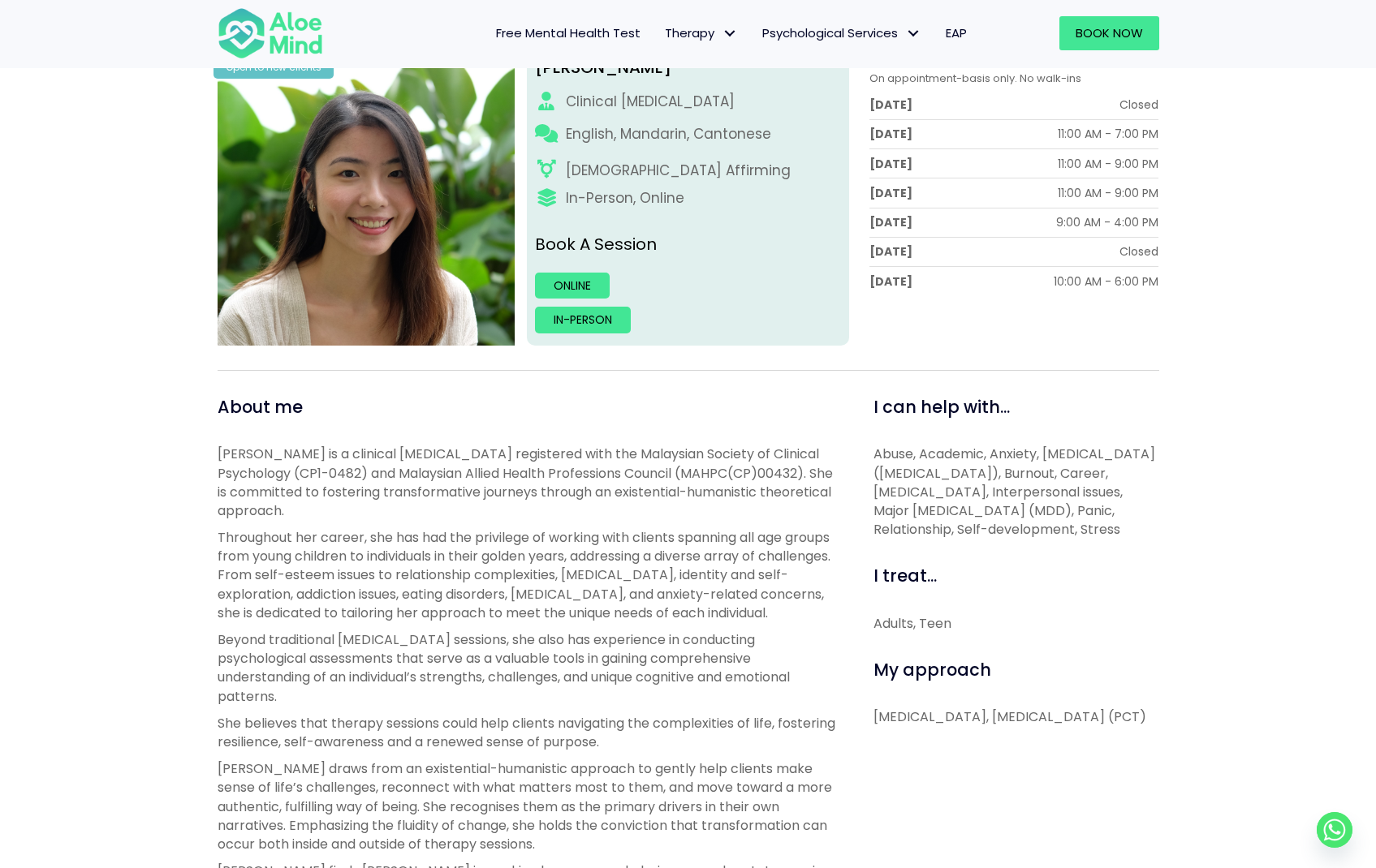
scroll to position [260, 0]
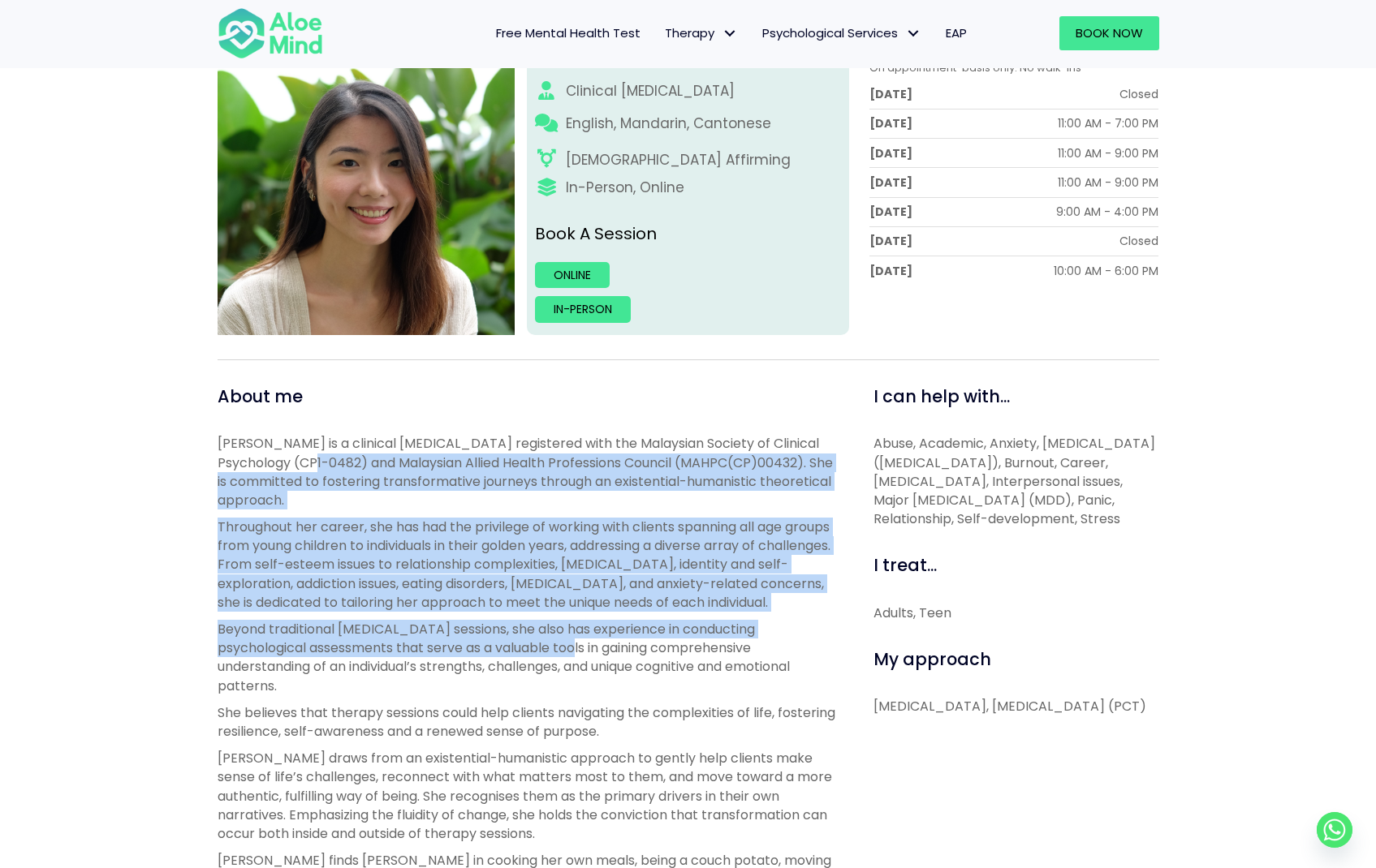
drag, startPoint x: 307, startPoint y: 462, endPoint x: 585, endPoint y: 662, distance: 342.5
click at [585, 662] on div "[PERSON_NAME] is a clinical [MEDICAL_DATA] registered with the Malaysian Societ…" at bounding box center [527, 800] width 619 height 732
click at [439, 585] on p "Throughout her career, she has had the privilege of working with clients spanni…" at bounding box center [527, 564] width 619 height 94
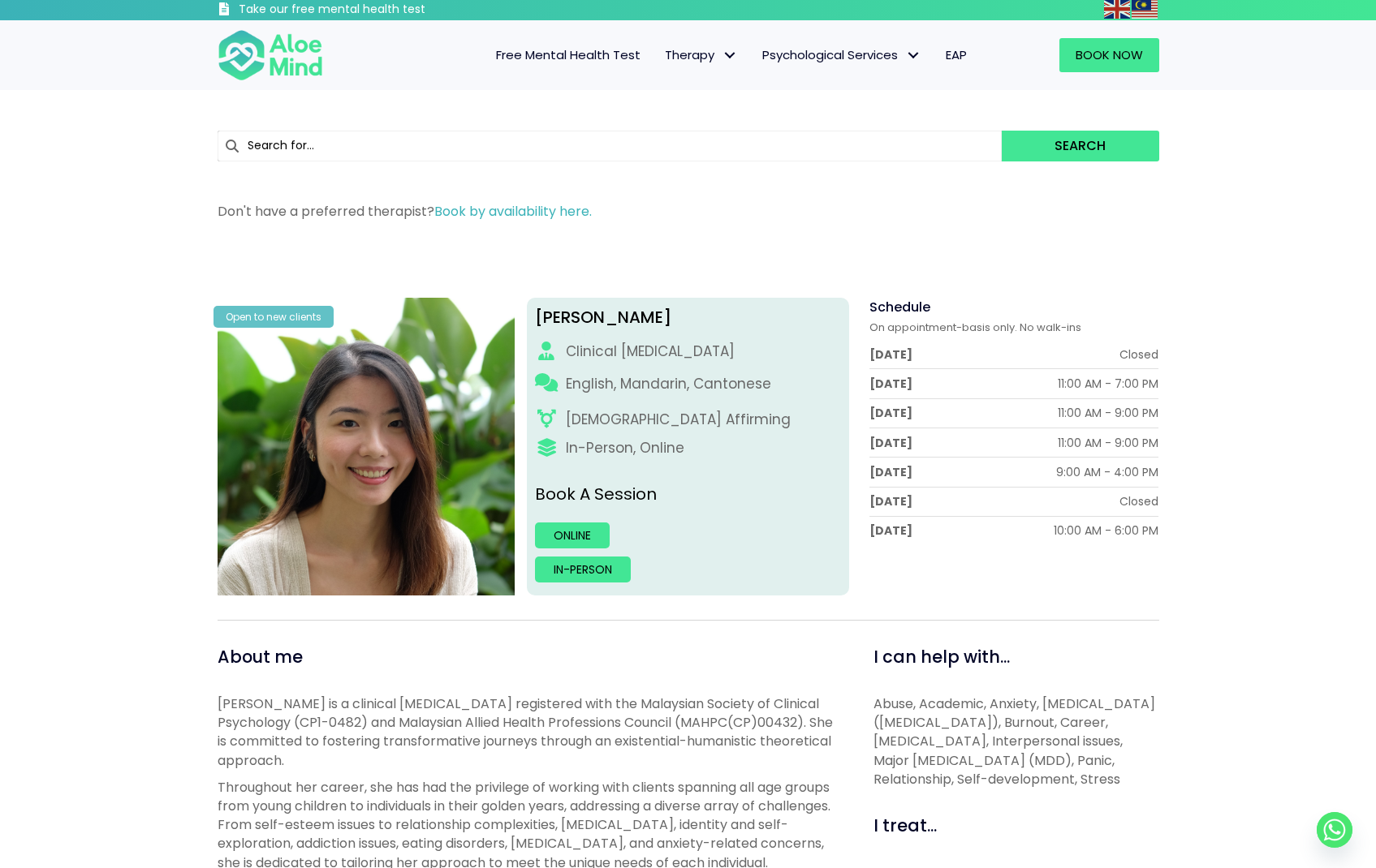
scroll to position [3, 0]
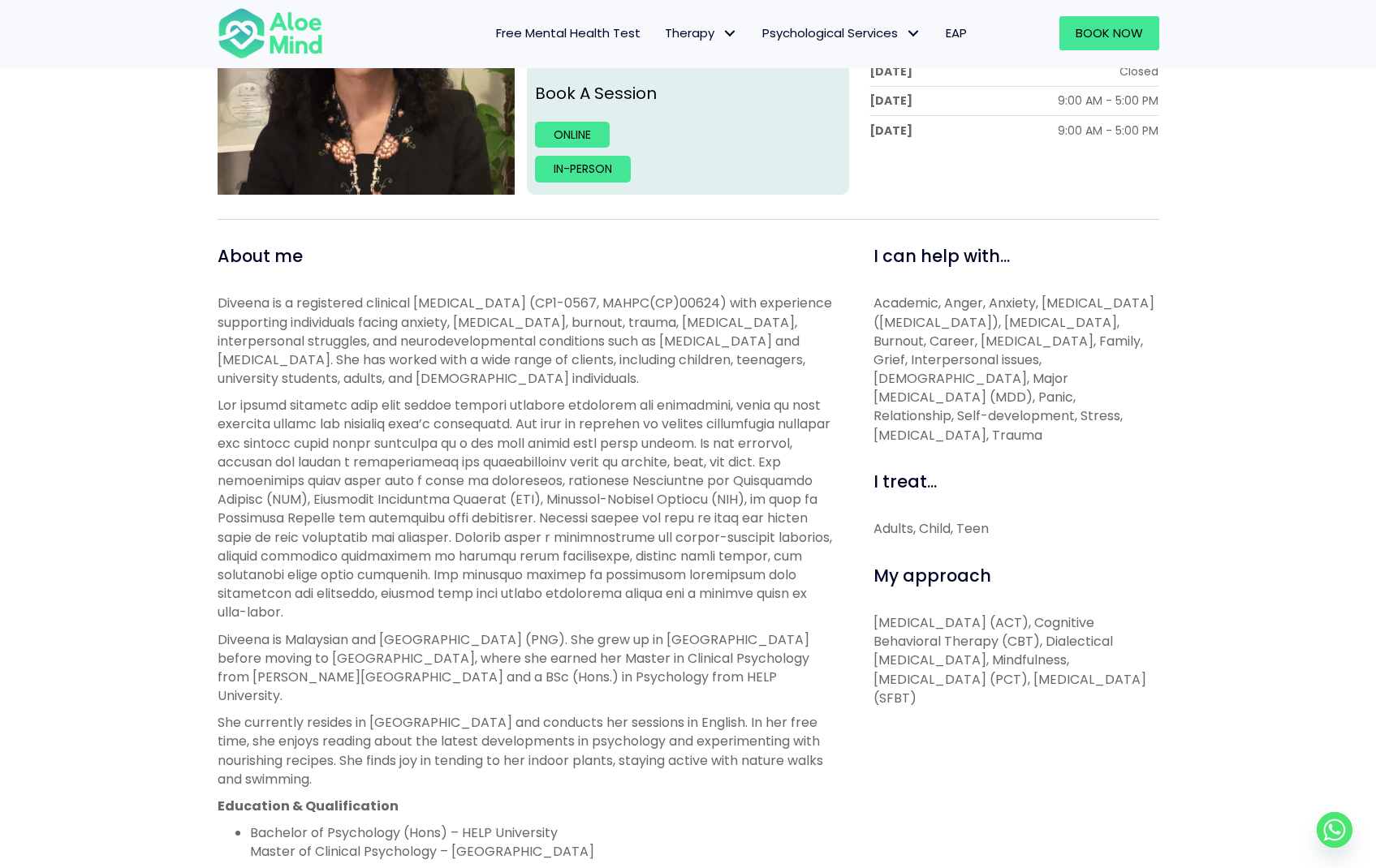
scroll to position [402, 0]
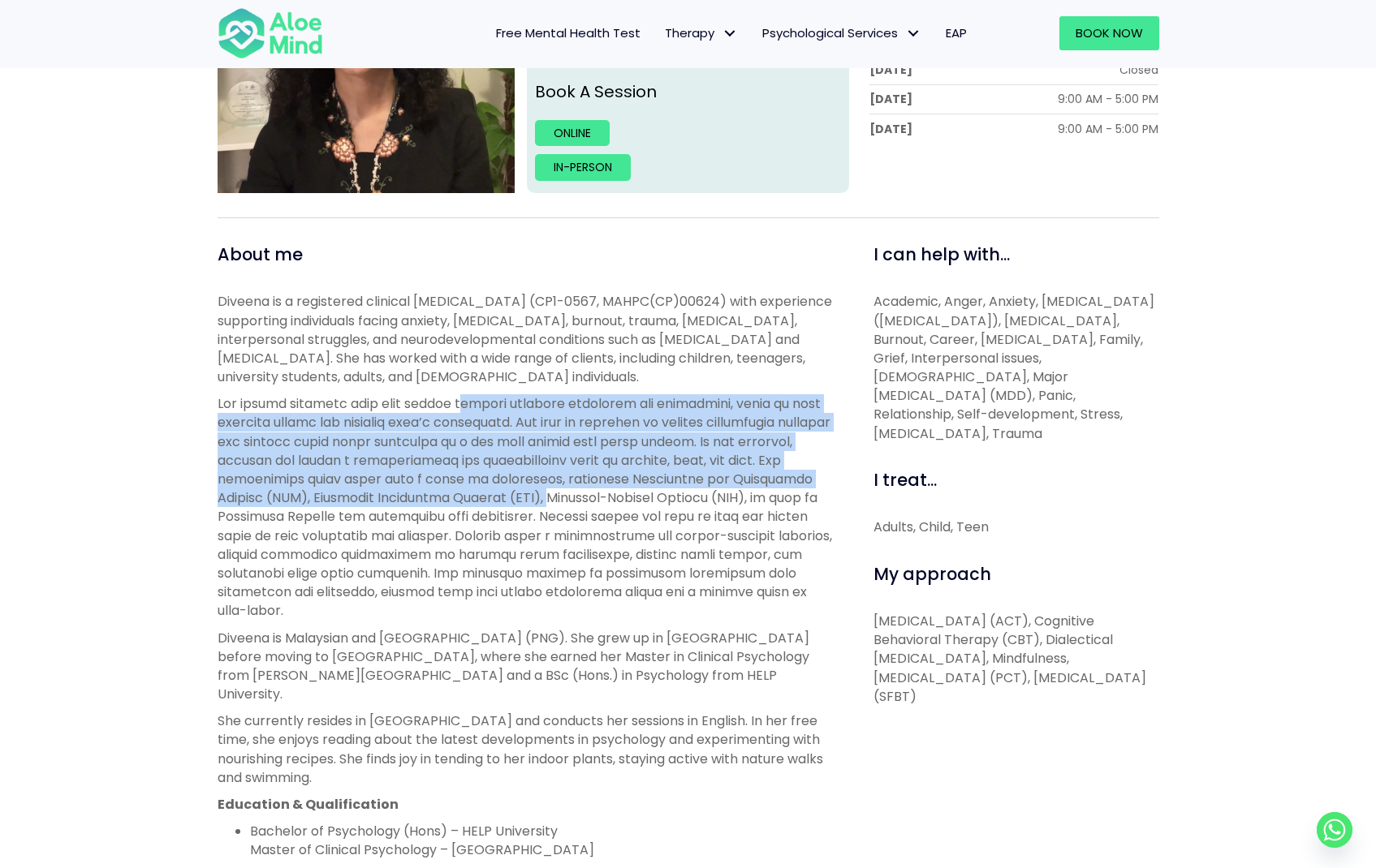
drag, startPoint x: 467, startPoint y: 400, endPoint x: 647, endPoint y: 489, distance: 200.8
click at [647, 489] on p at bounding box center [527, 507] width 619 height 226
click at [657, 437] on p at bounding box center [527, 507] width 619 height 226
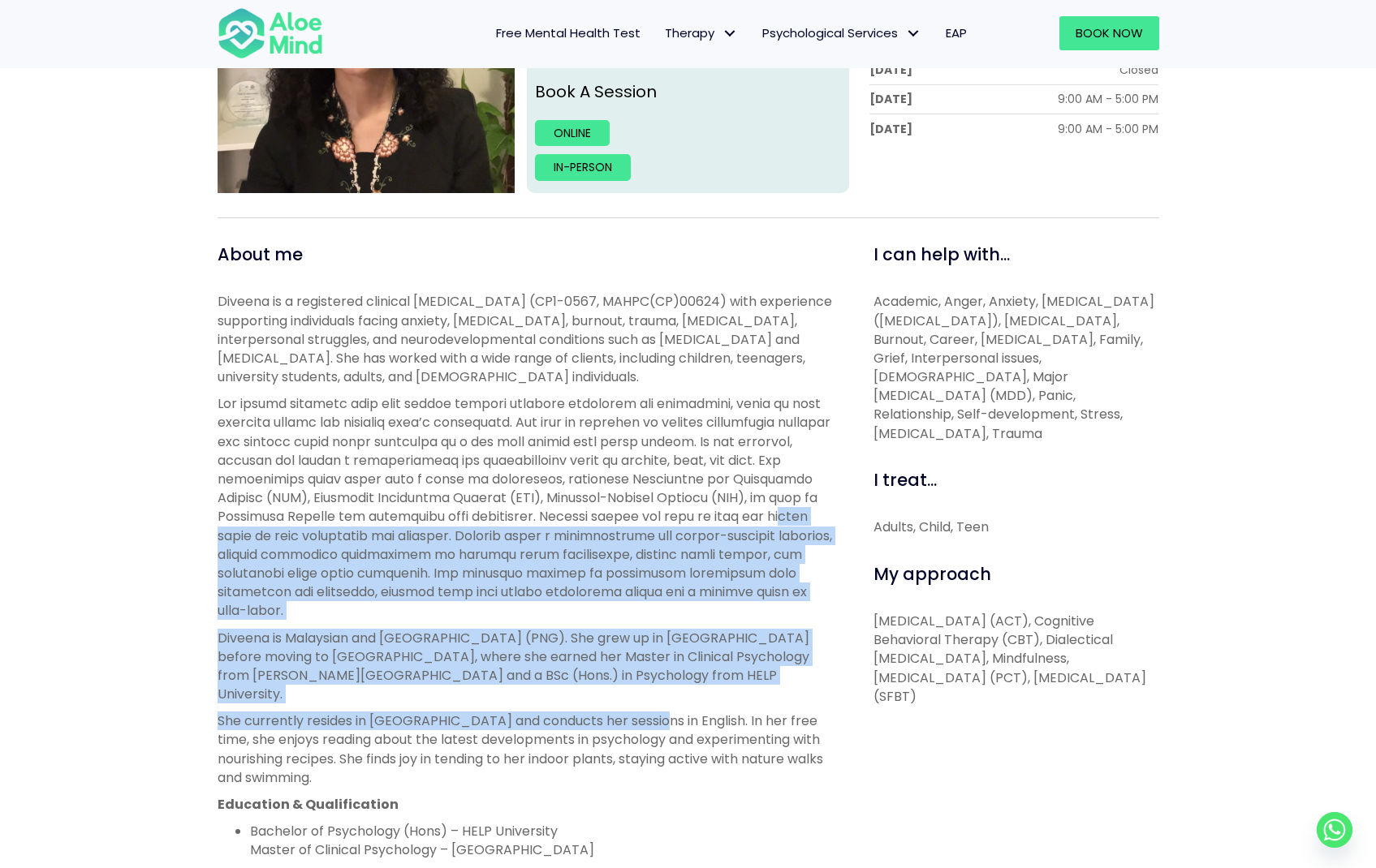
drag, startPoint x: 296, startPoint y: 528, endPoint x: 646, endPoint y: 700, distance: 390.0
click at [646, 700] on div "Diveena is a registered clinical psychologist (CP1-0567, MAHPC(CP)00624) with e…" at bounding box center [527, 705] width 619 height 826
click at [445, 574] on p at bounding box center [527, 507] width 619 height 226
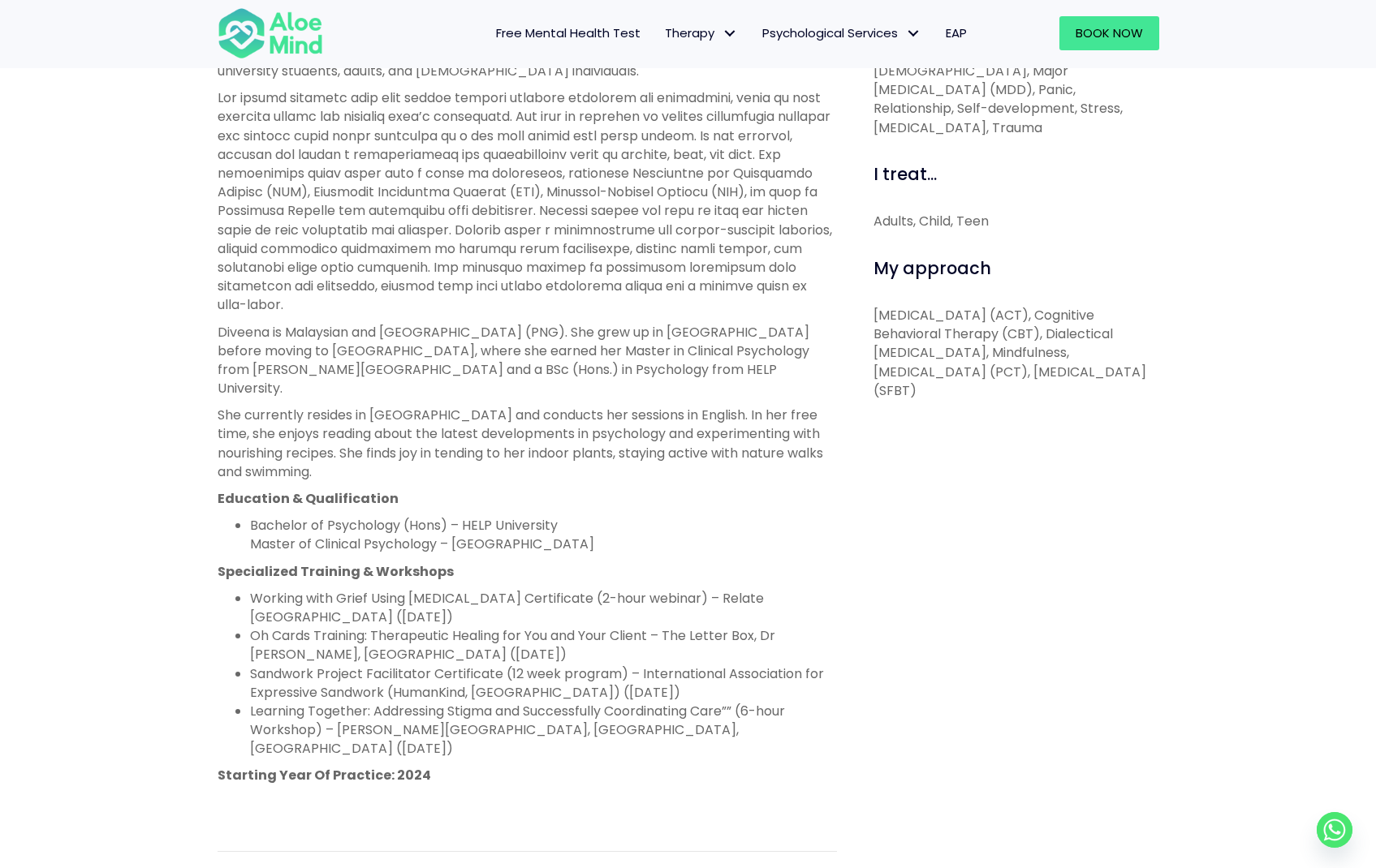
scroll to position [708, 0]
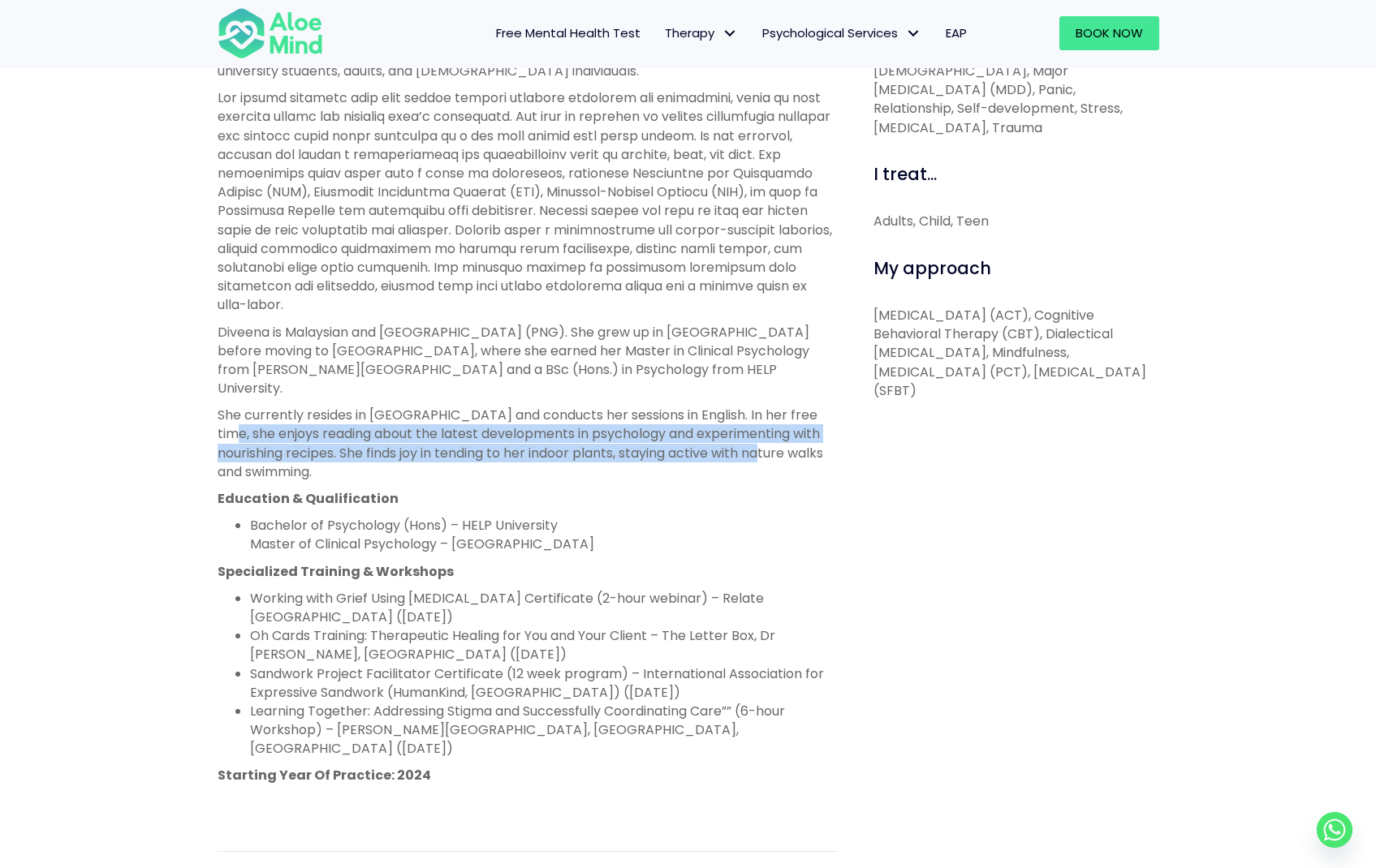
drag, startPoint x: 232, startPoint y: 410, endPoint x: 829, endPoint y: 434, distance: 597.5
click at [829, 434] on p "She currently resides in Malaysia and conducts her sessions in English. In her …" at bounding box center [527, 443] width 619 height 76
click at [687, 407] on p "She currently resides in Malaysia and conducts her sessions in English. In her …" at bounding box center [527, 443] width 619 height 76
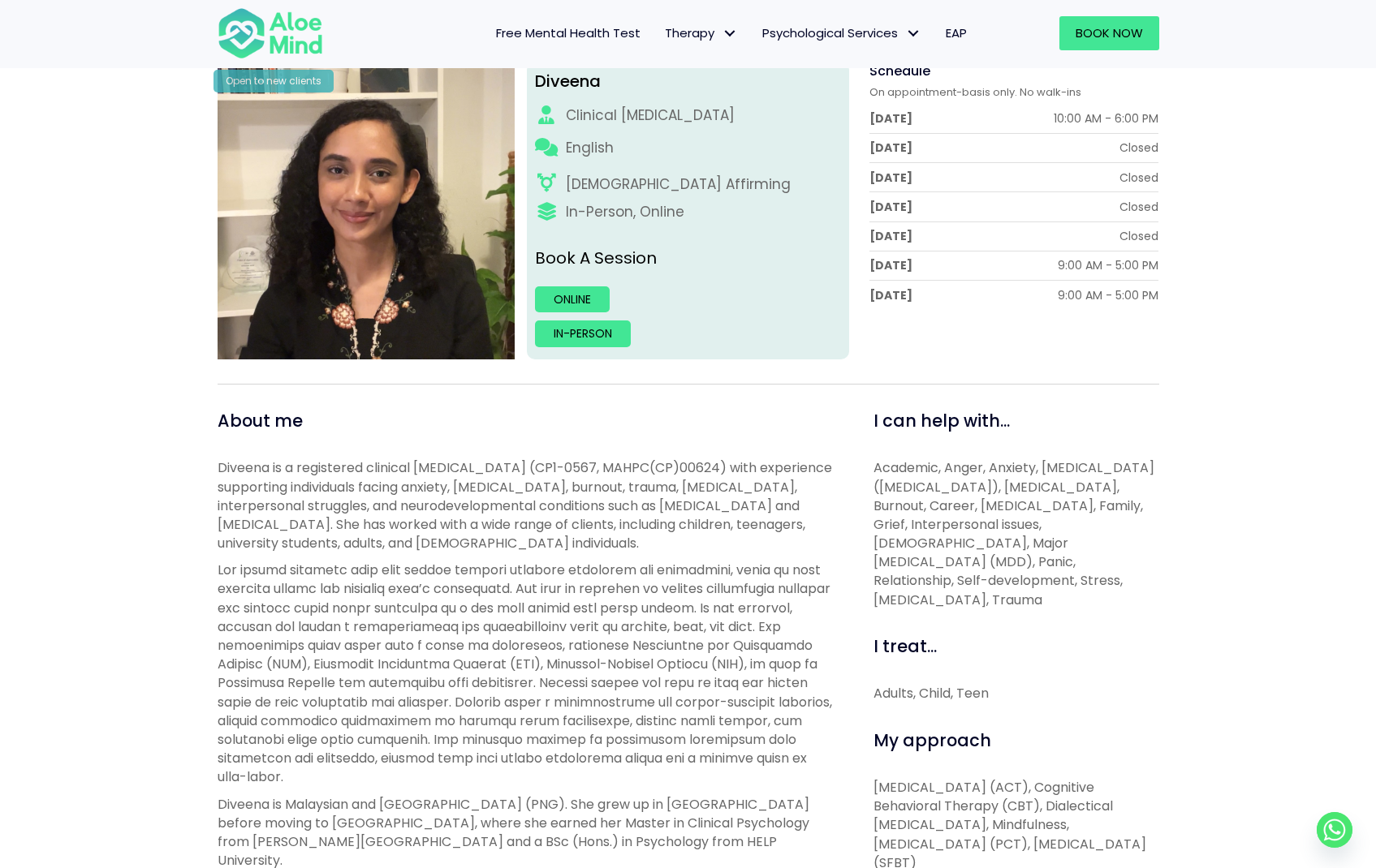
scroll to position [228, 0]
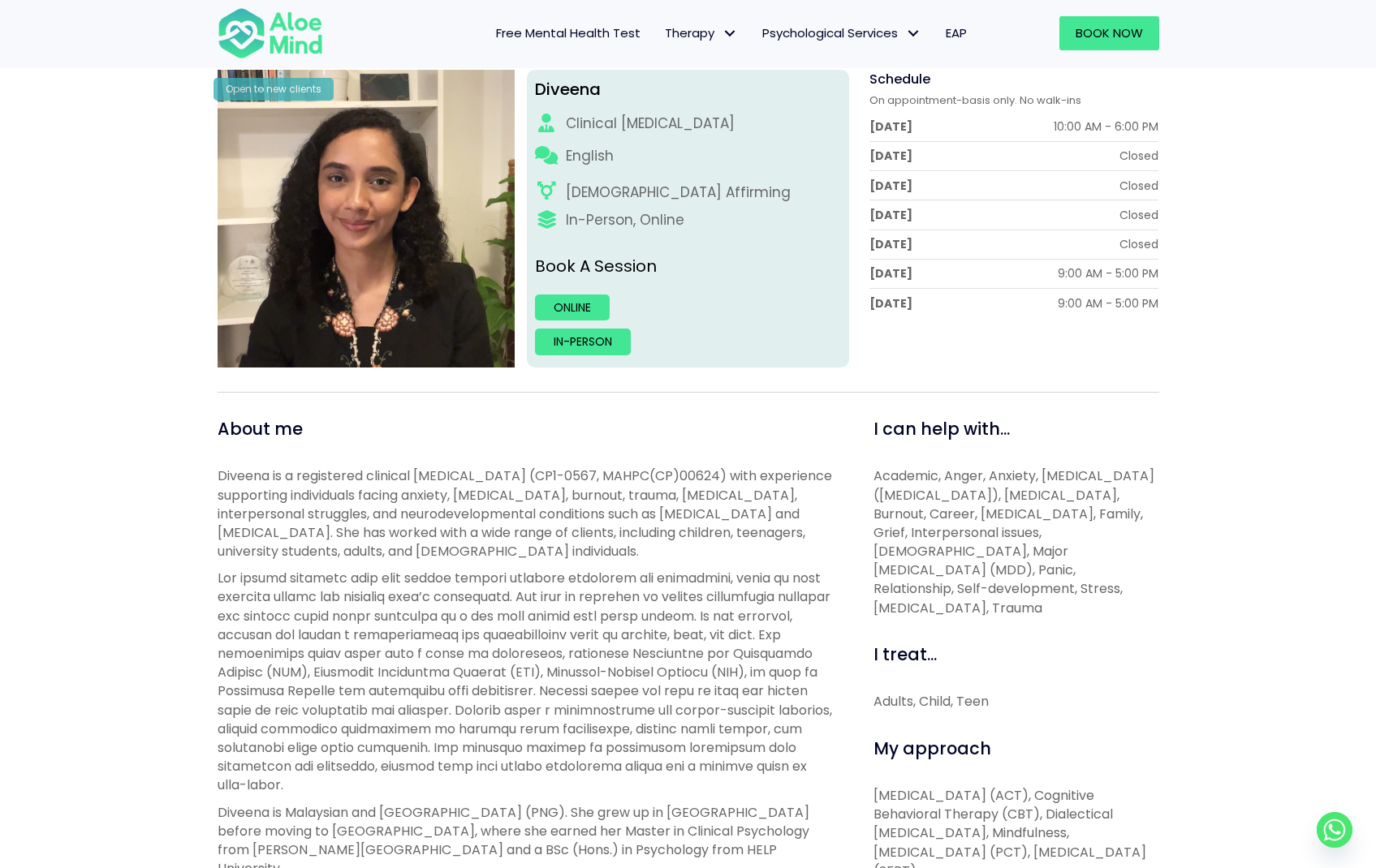
click at [893, 526] on span "Academic, Anger, Anxiety, Attention Deficit Hyperactivity Disorder (ADHD), Bipo…" at bounding box center [1014, 541] width 281 height 150
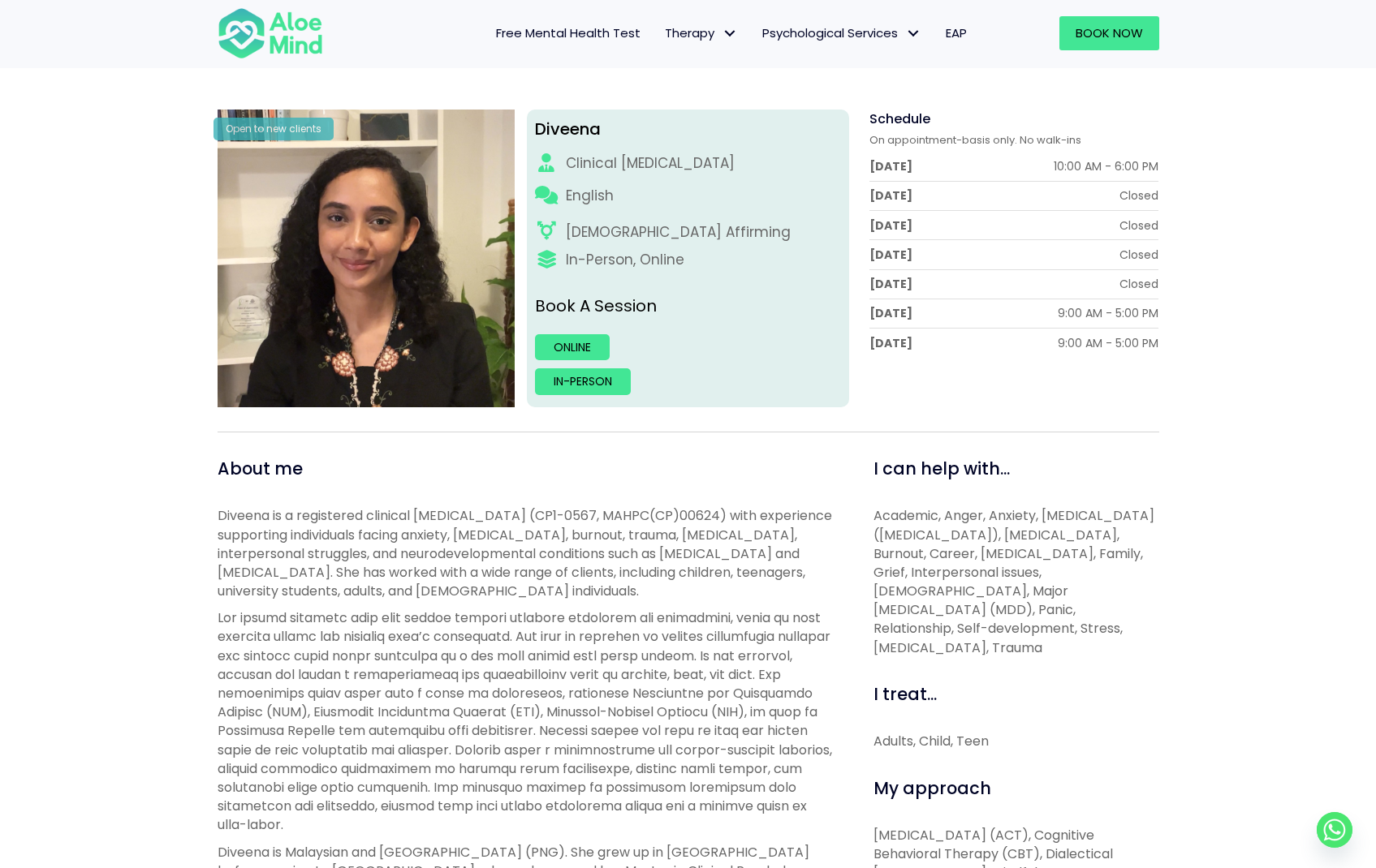
scroll to position [163, 0]
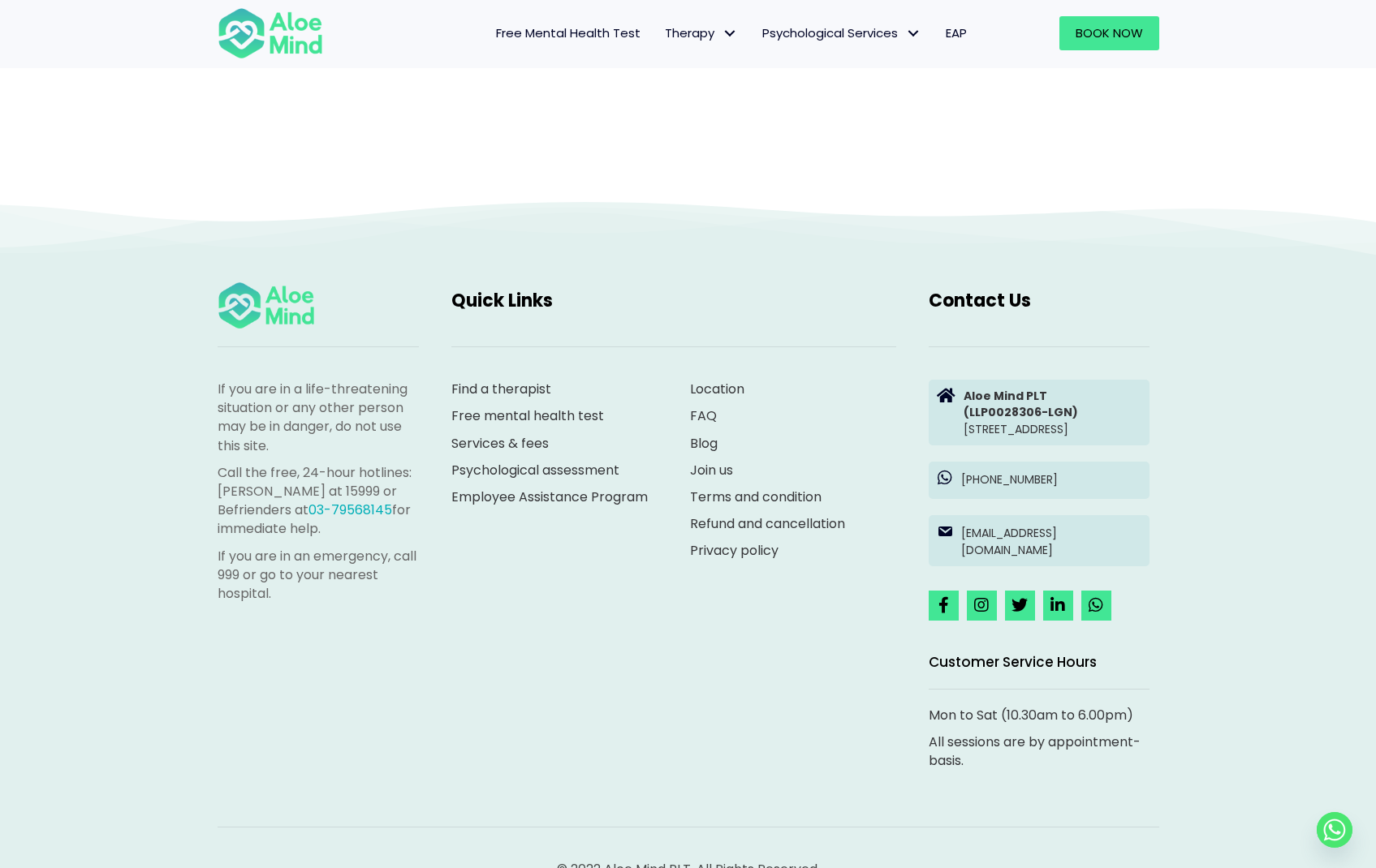
scroll to position [168, 0]
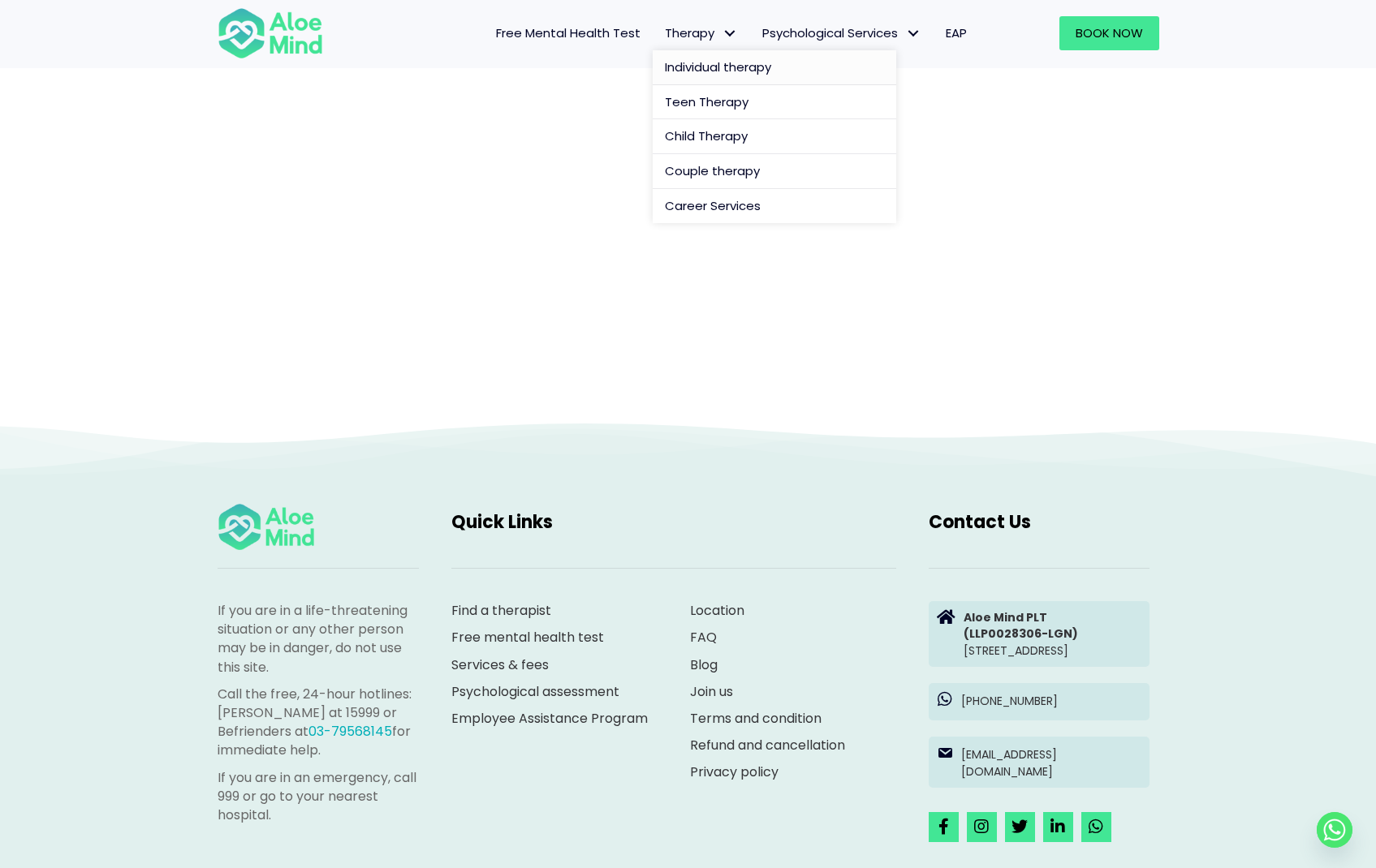
click at [673, 62] on span "Individual therapy" at bounding box center [717, 67] width 106 height 17
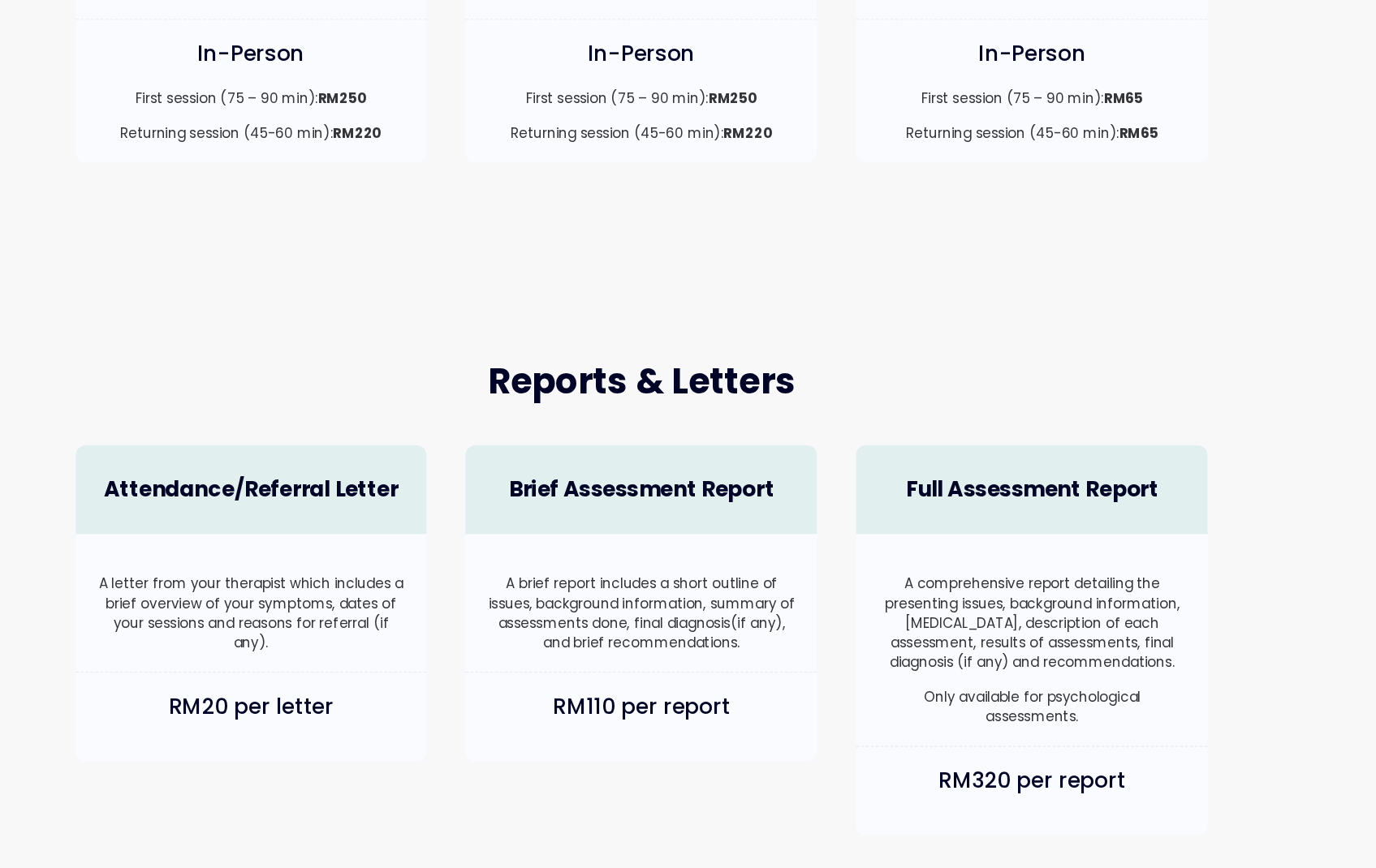
scroll to position [727, 0]
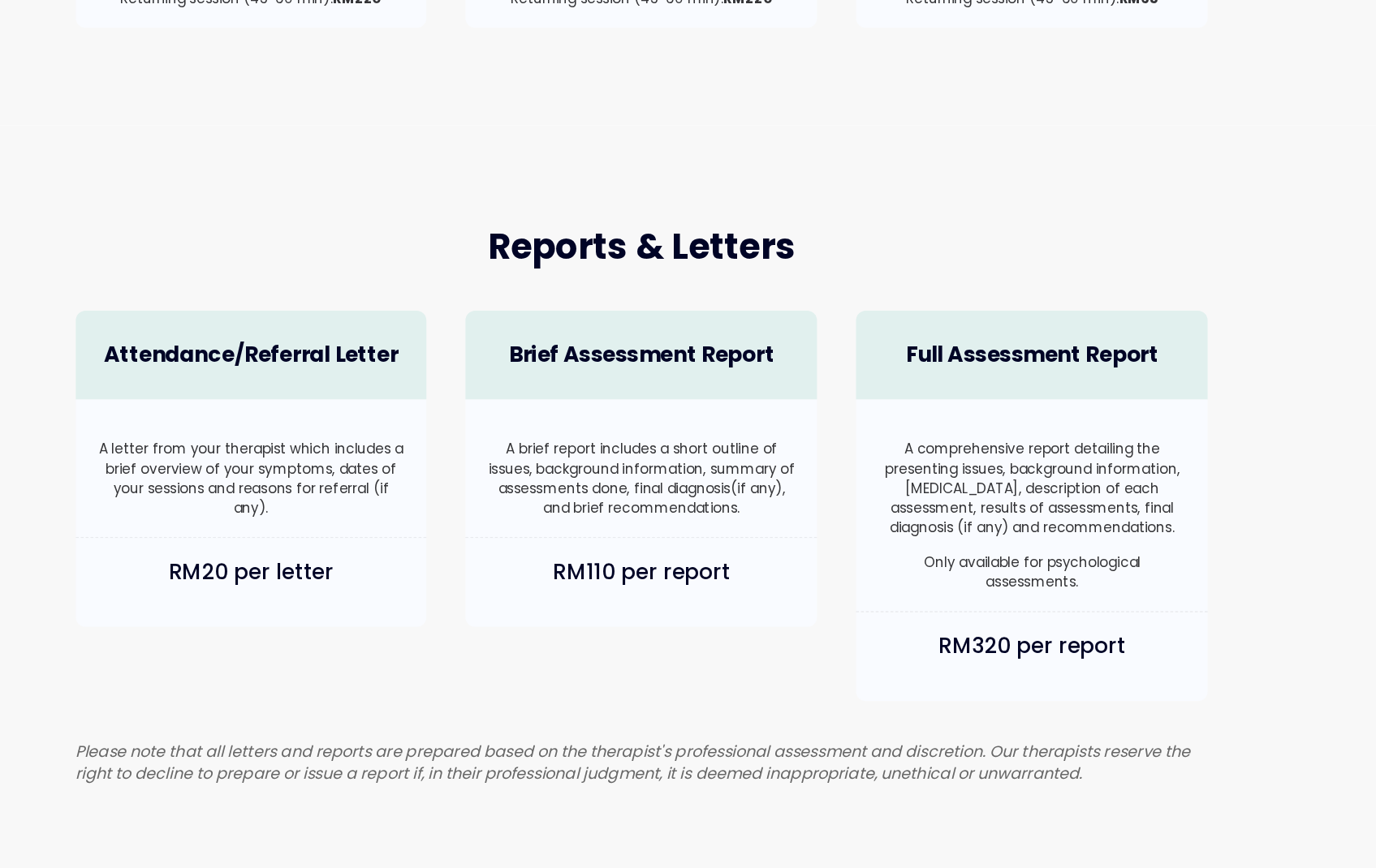
click at [701, 577] on div "A brief report includes a short outline of issues, background information, summ…" at bounding box center [688, 536] width 292 height 115
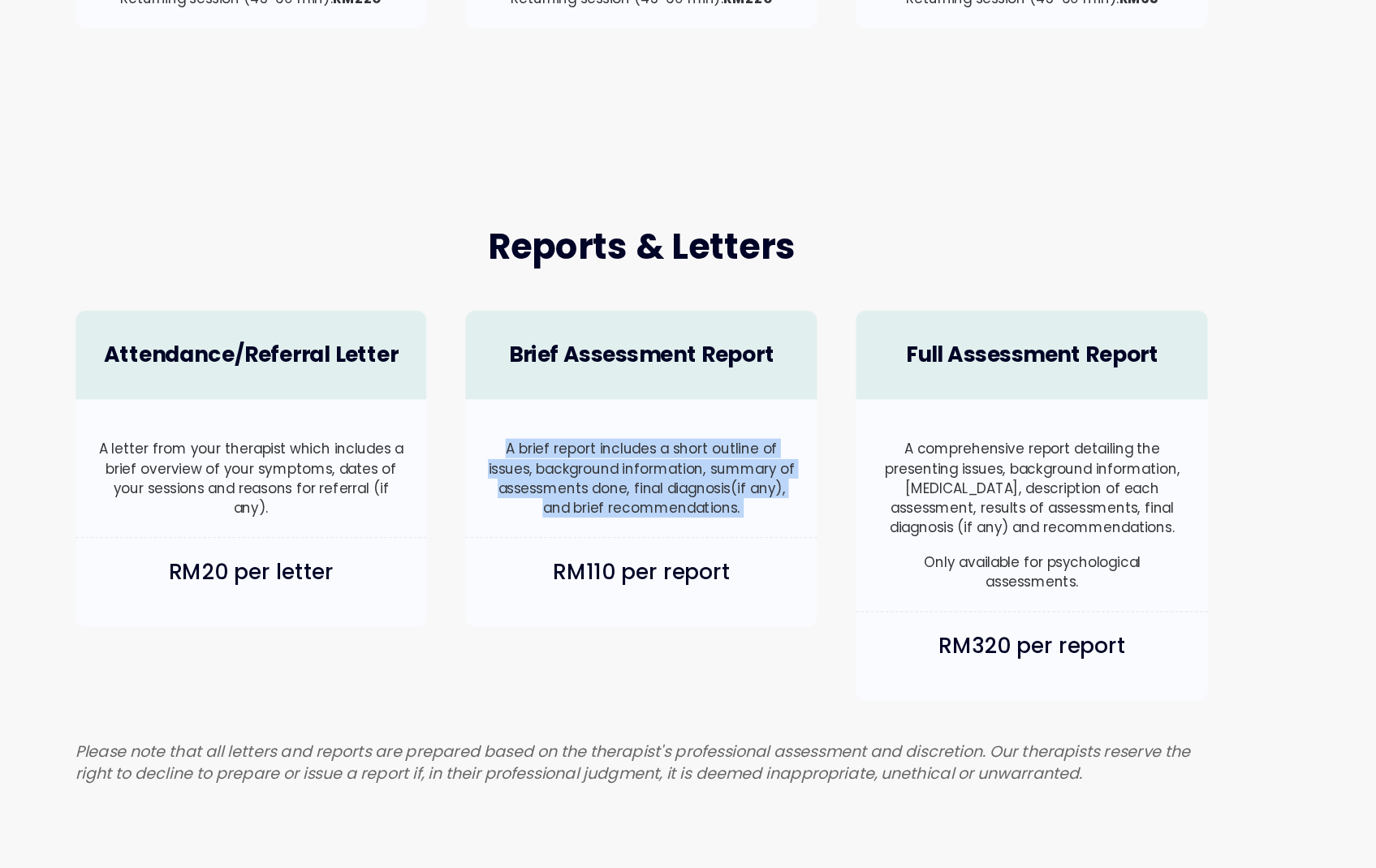
click at [692, 616] on h4 "RM110 per report" at bounding box center [688, 622] width 260 height 25
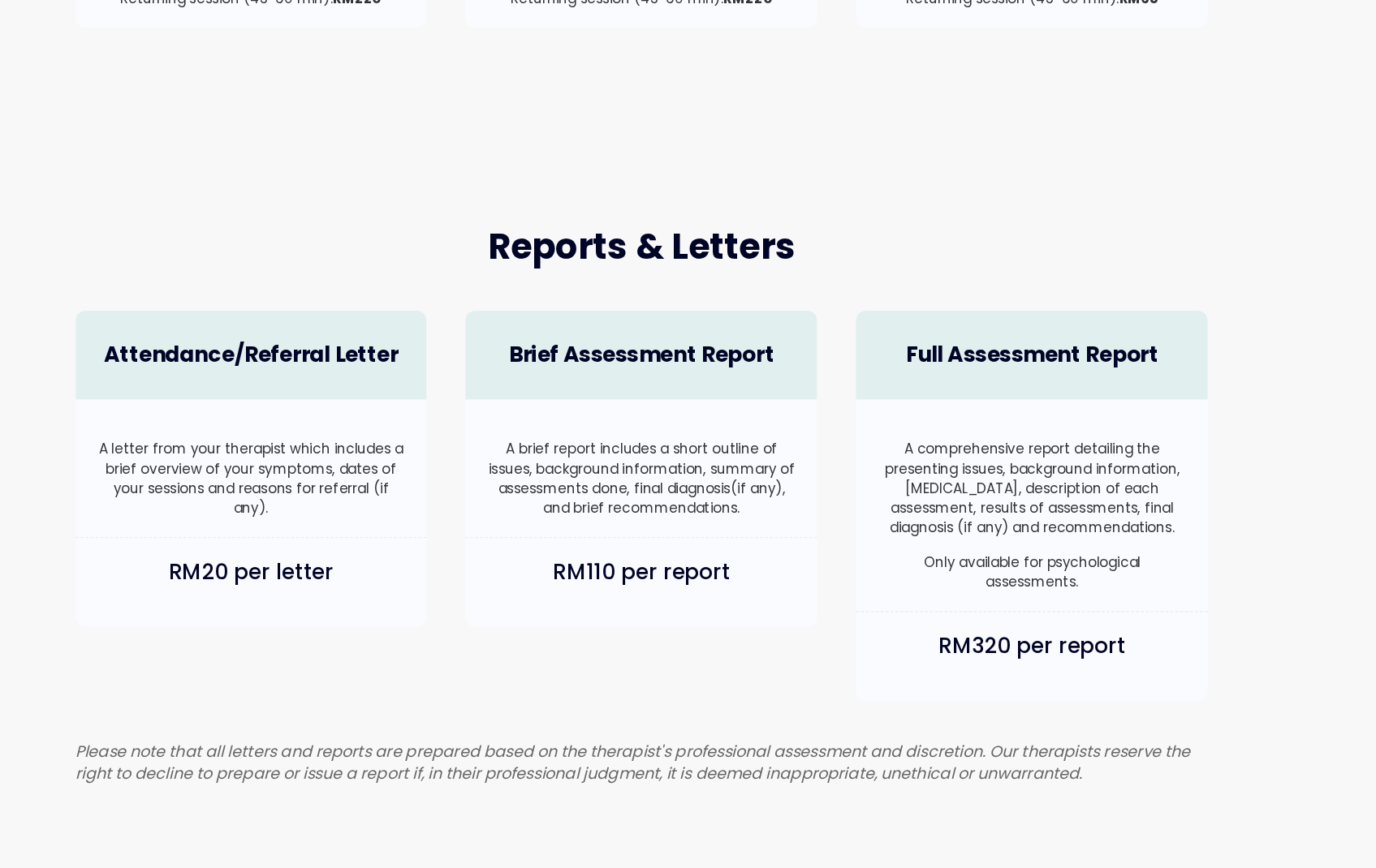
click at [692, 616] on h4 "RM110 per report" at bounding box center [688, 622] width 260 height 25
click at [694, 633] on h4 "RM110 per report" at bounding box center [688, 622] width 260 height 25
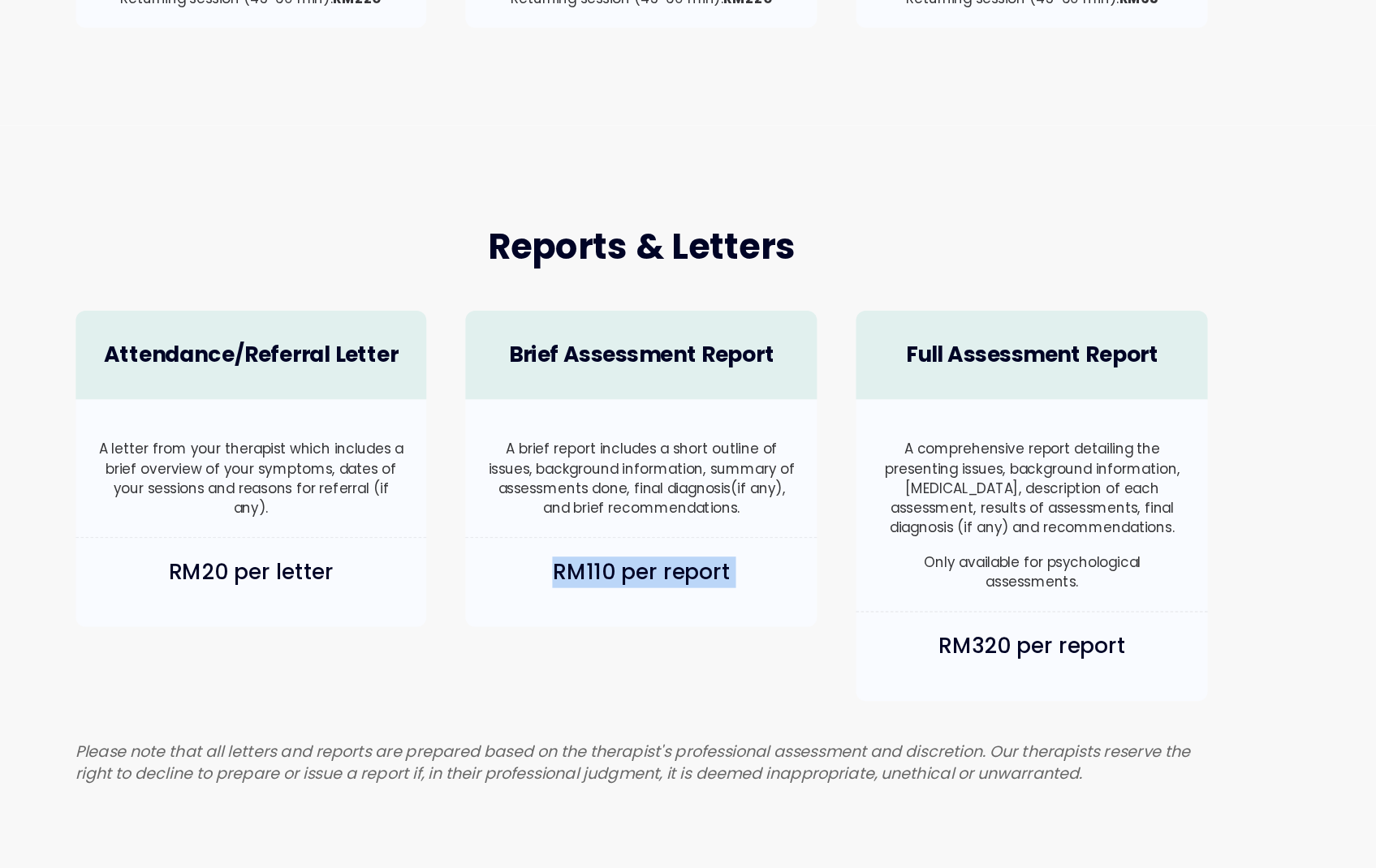
click at [696, 544] on p "A brief report includes a short outline of issues, background information, summ…" at bounding box center [688, 544] width 260 height 66
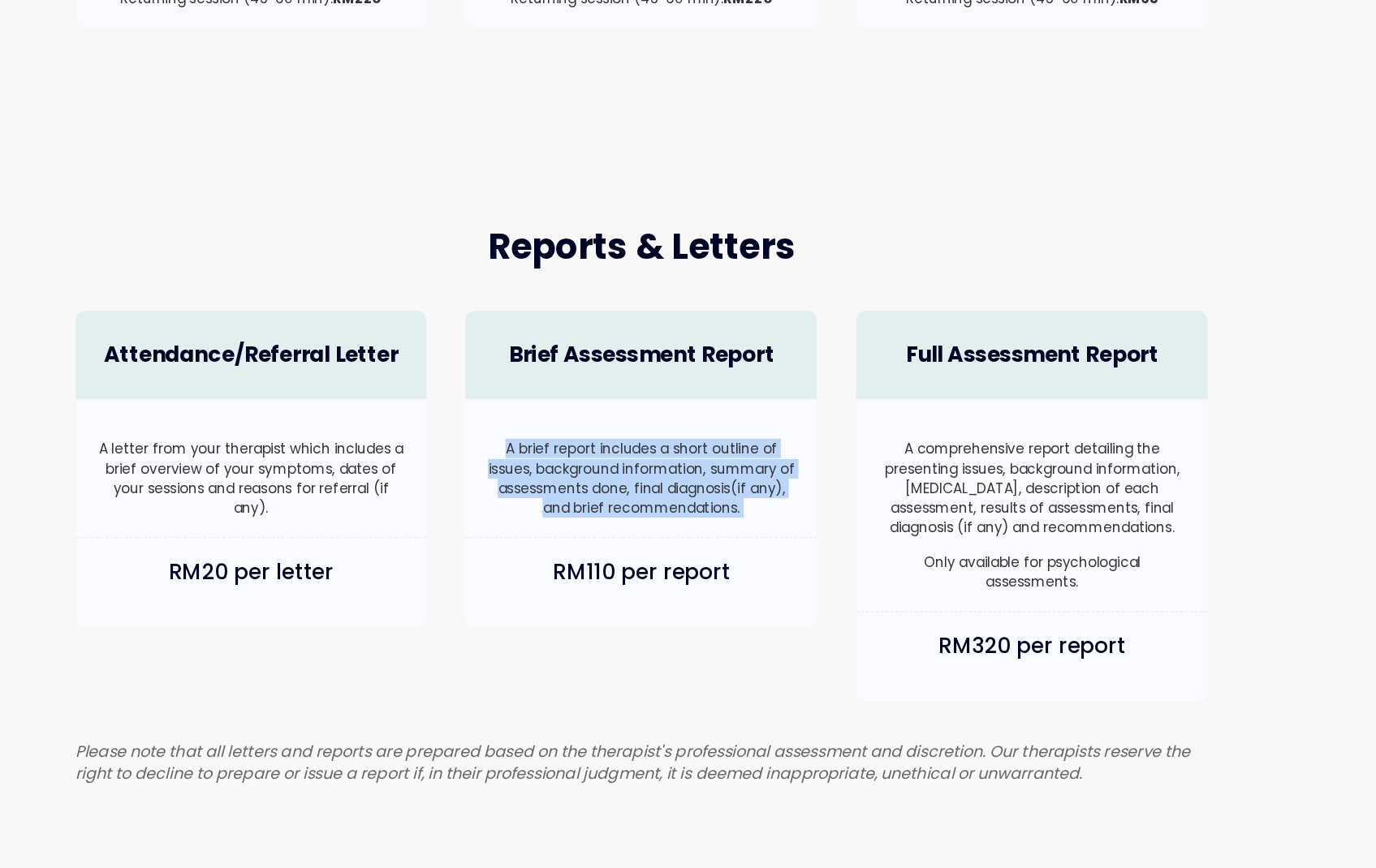
click at [706, 570] on p "A brief report includes a short outline of issues, background information, summ…" at bounding box center [688, 544] width 260 height 66
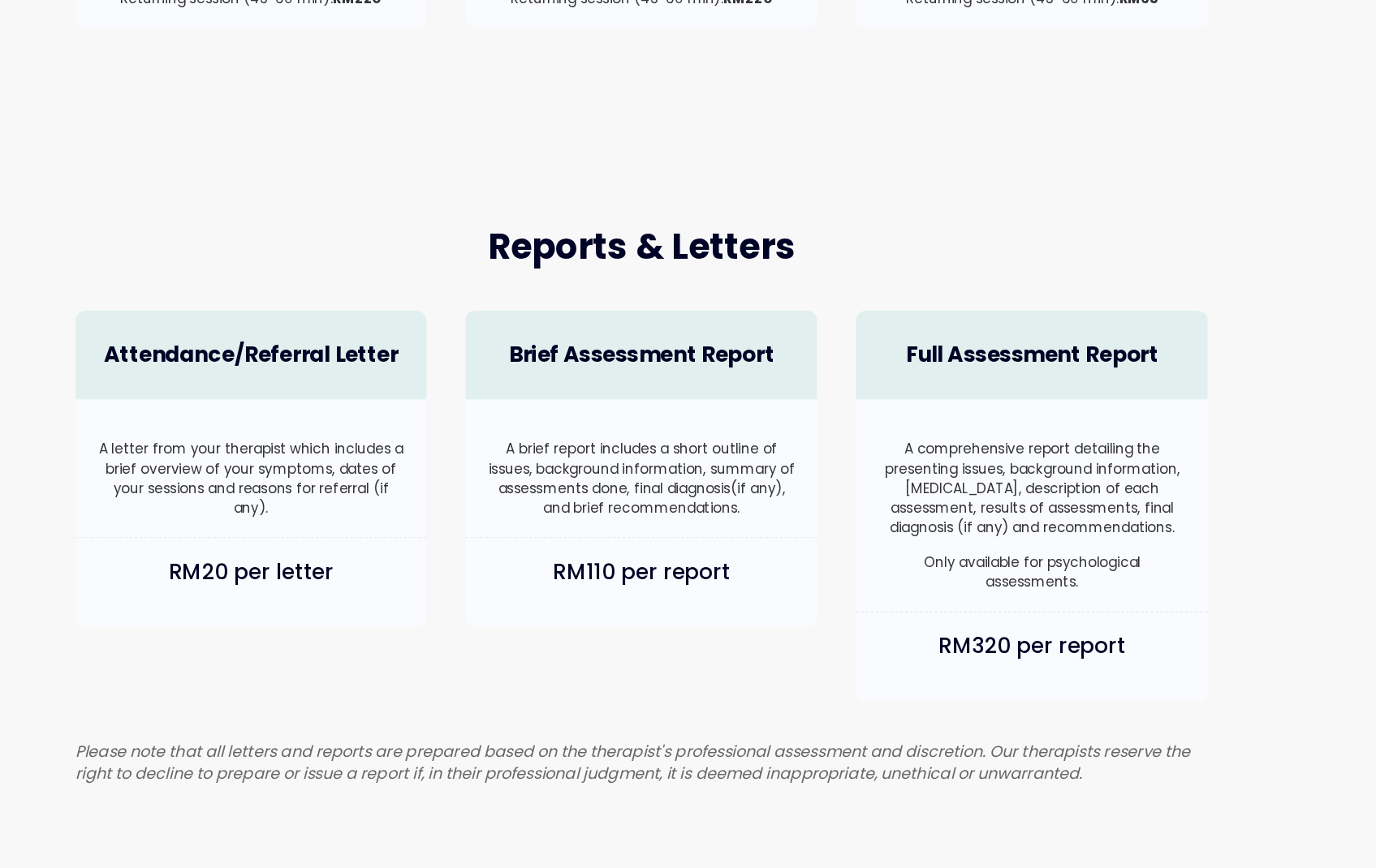
click at [857, 574] on div "A comprehensive report detailing the presenting issues, background information,…" at bounding box center [1011, 567] width 324 height 177
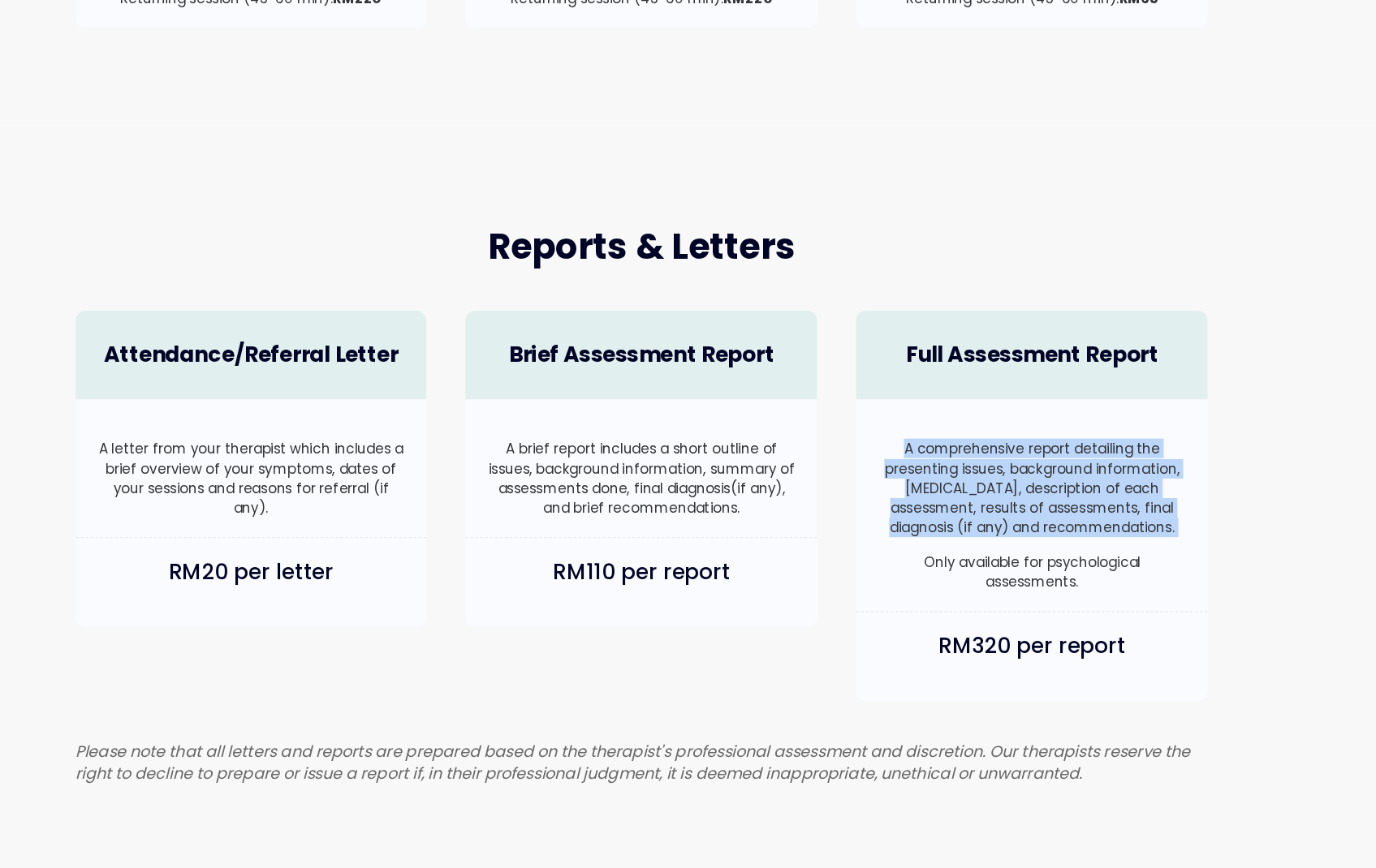
click at [773, 526] on p "A brief report includes a short outline of issues, background information, summ…" at bounding box center [688, 544] width 260 height 66
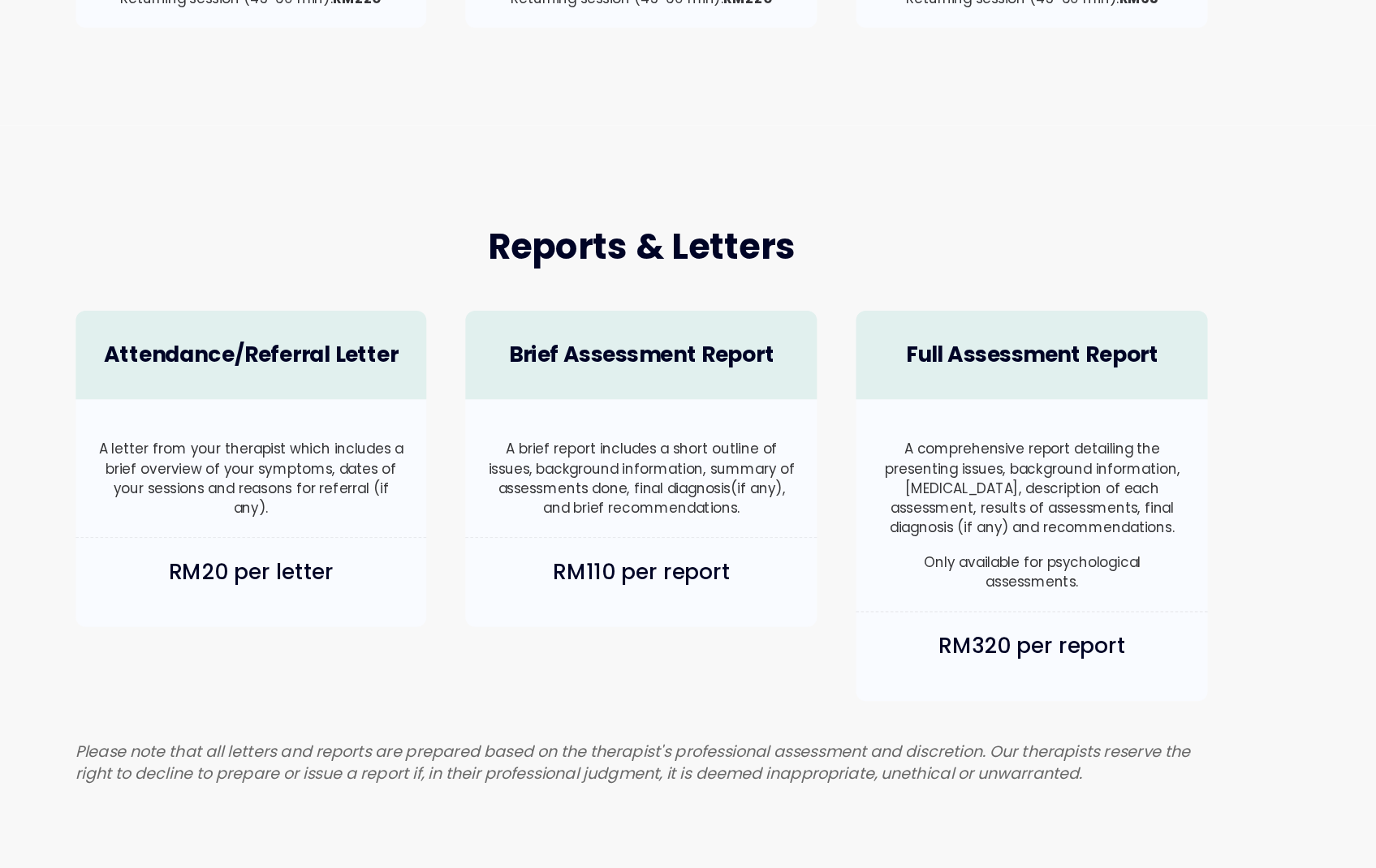
click at [773, 526] on p "A brief report includes a short outline of issues, background information, summ…" at bounding box center [688, 544] width 260 height 66
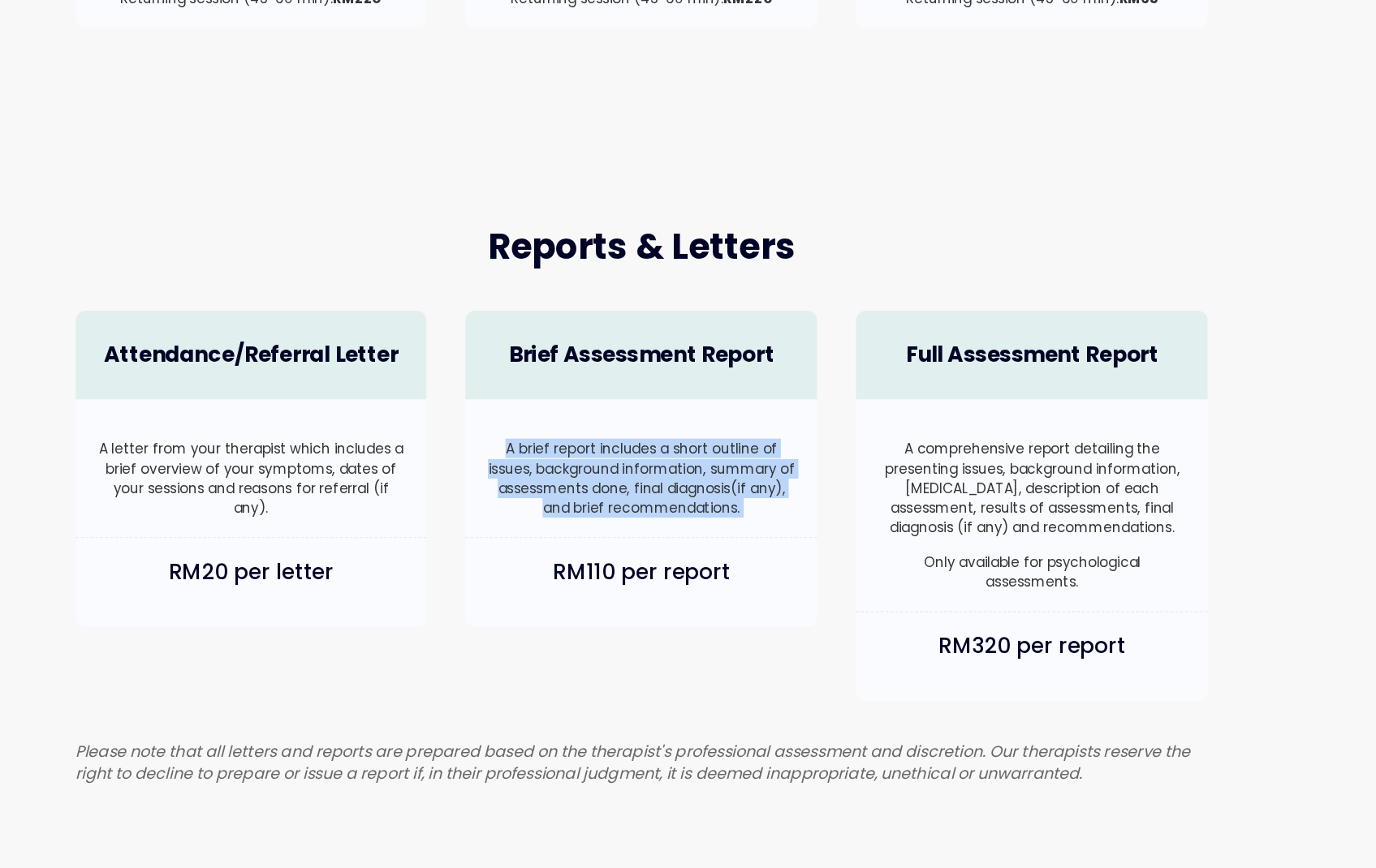
click at [888, 579] on p "A comprehensive report detailing the presenting issues, background information,…" at bounding box center [1012, 552] width 260 height 82
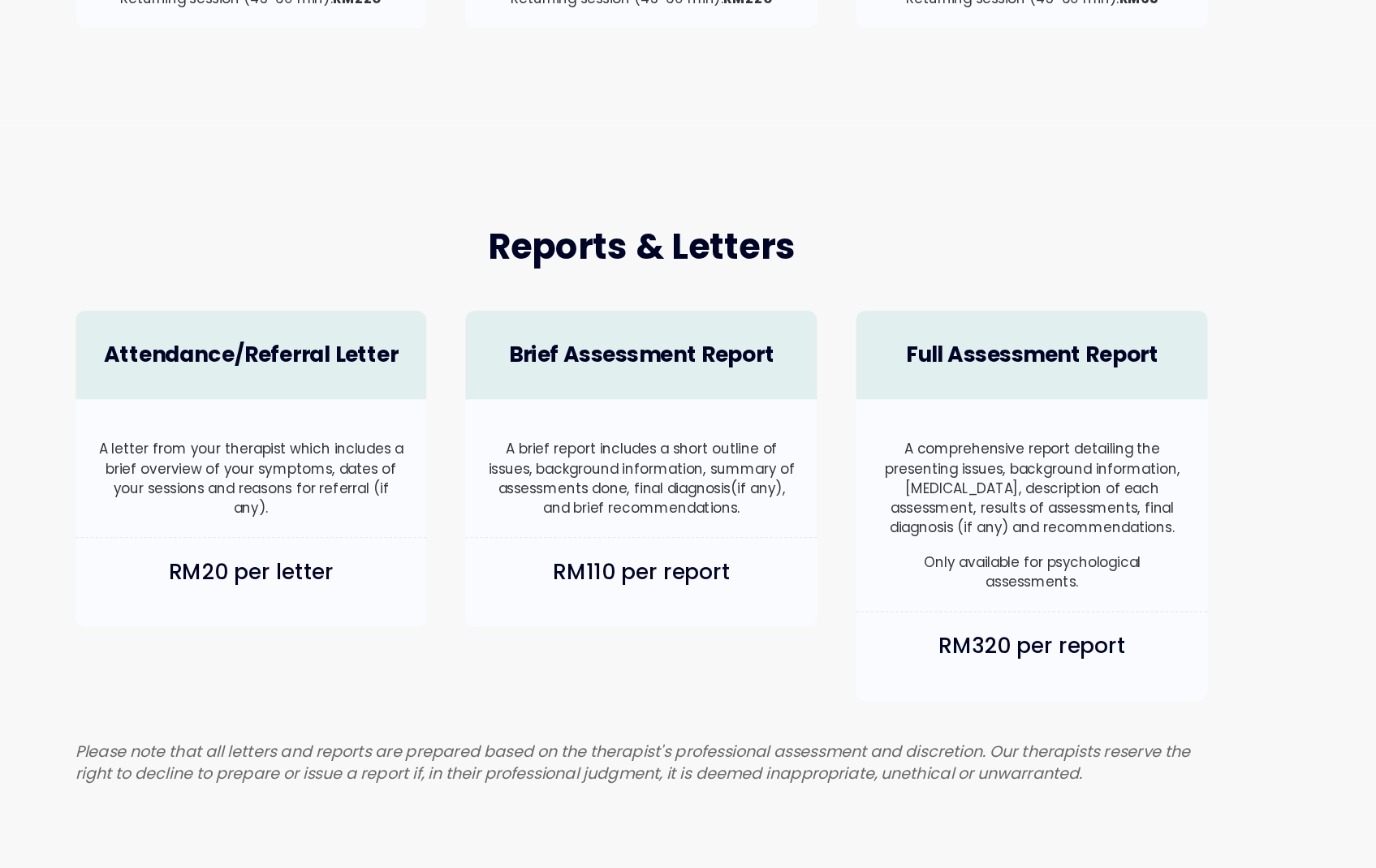
click at [888, 579] on p "A comprehensive report detailing the presenting issues, background information,…" at bounding box center [1012, 552] width 260 height 82
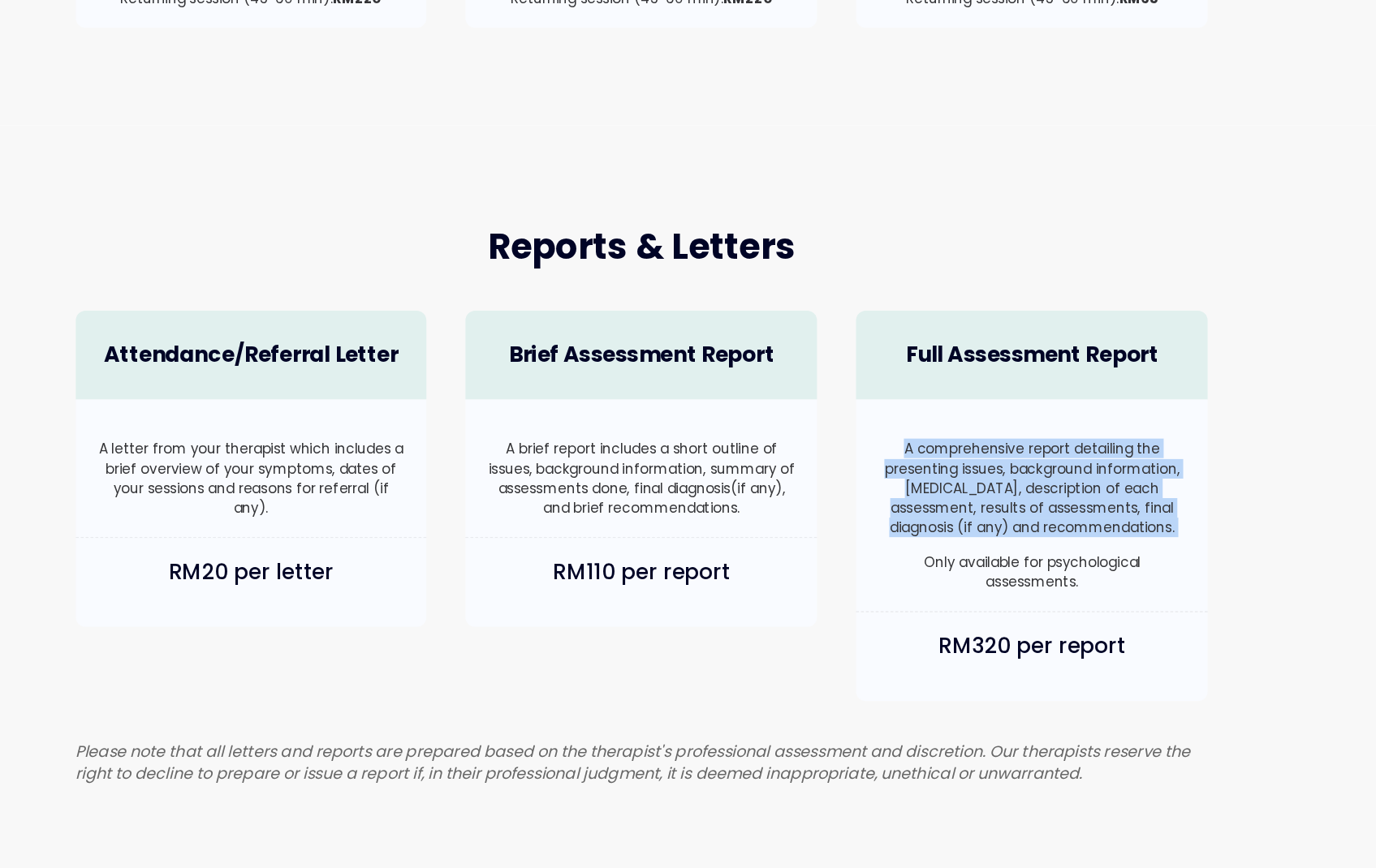
click at [893, 697] on h4 "RM320 per report" at bounding box center [1012, 684] width 260 height 25
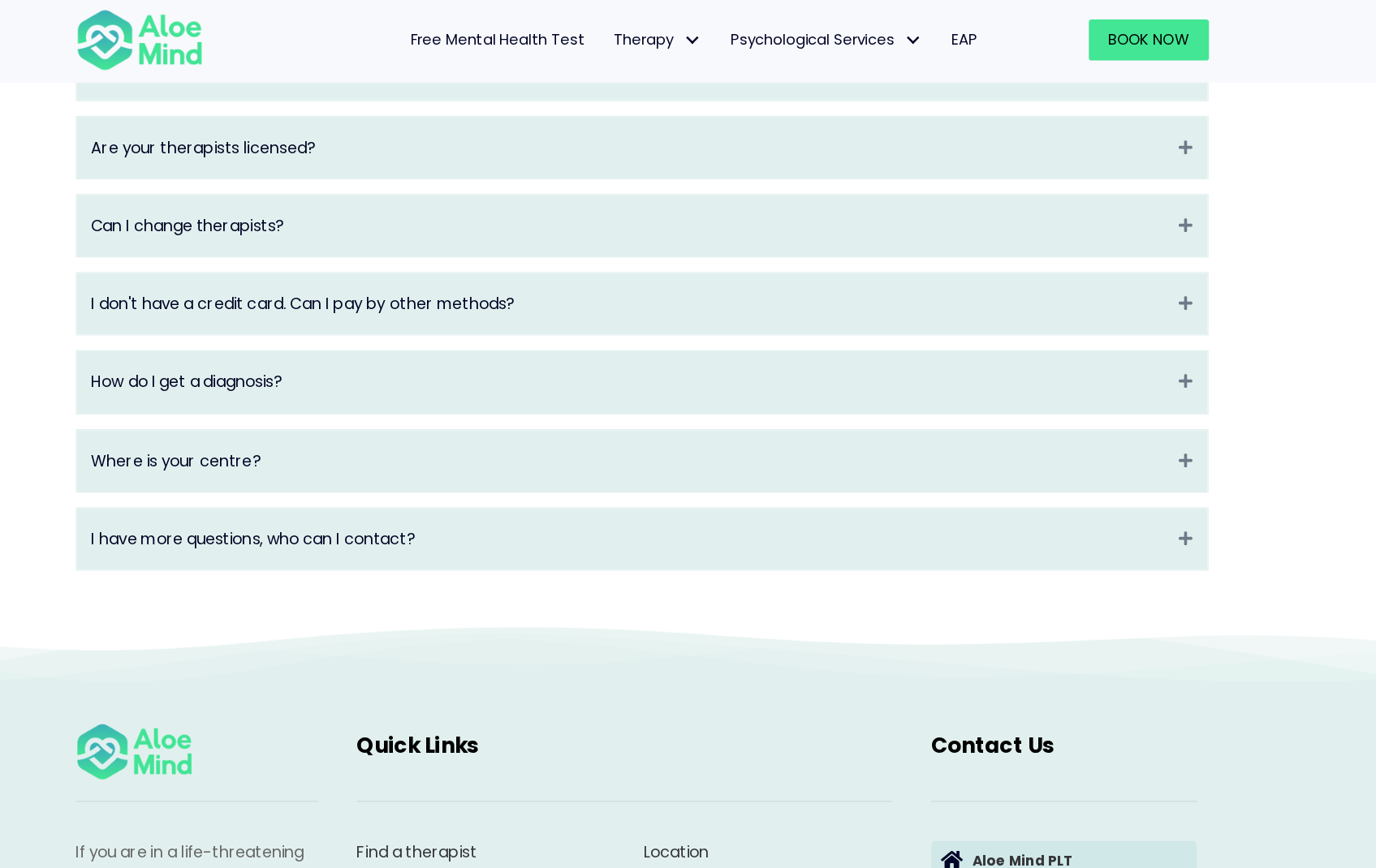
scroll to position [2197, 0]
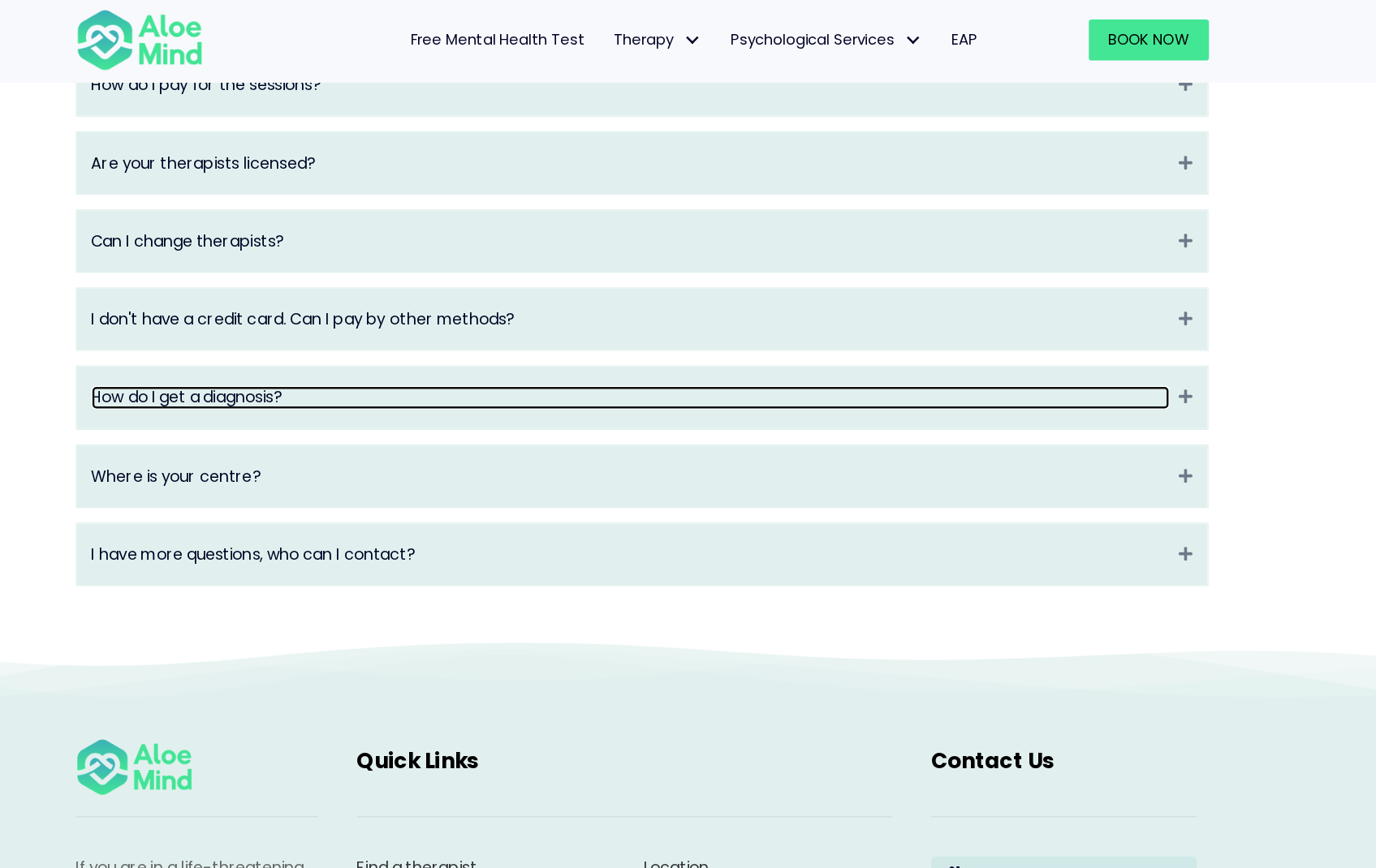
click at [435, 340] on link "How do I get a diagnosis?" at bounding box center [679, 330] width 896 height 19
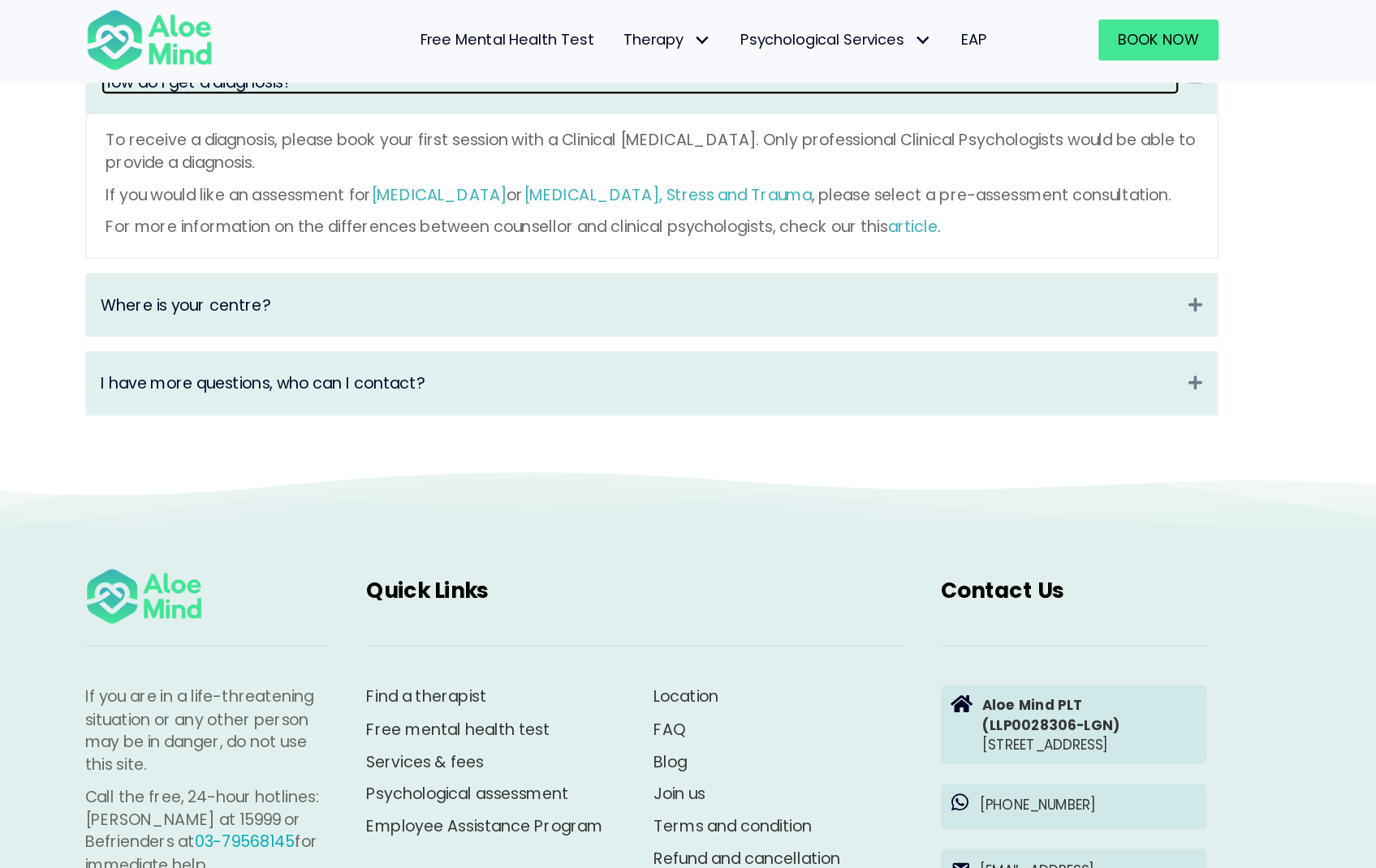
scroll to position [2450, 0]
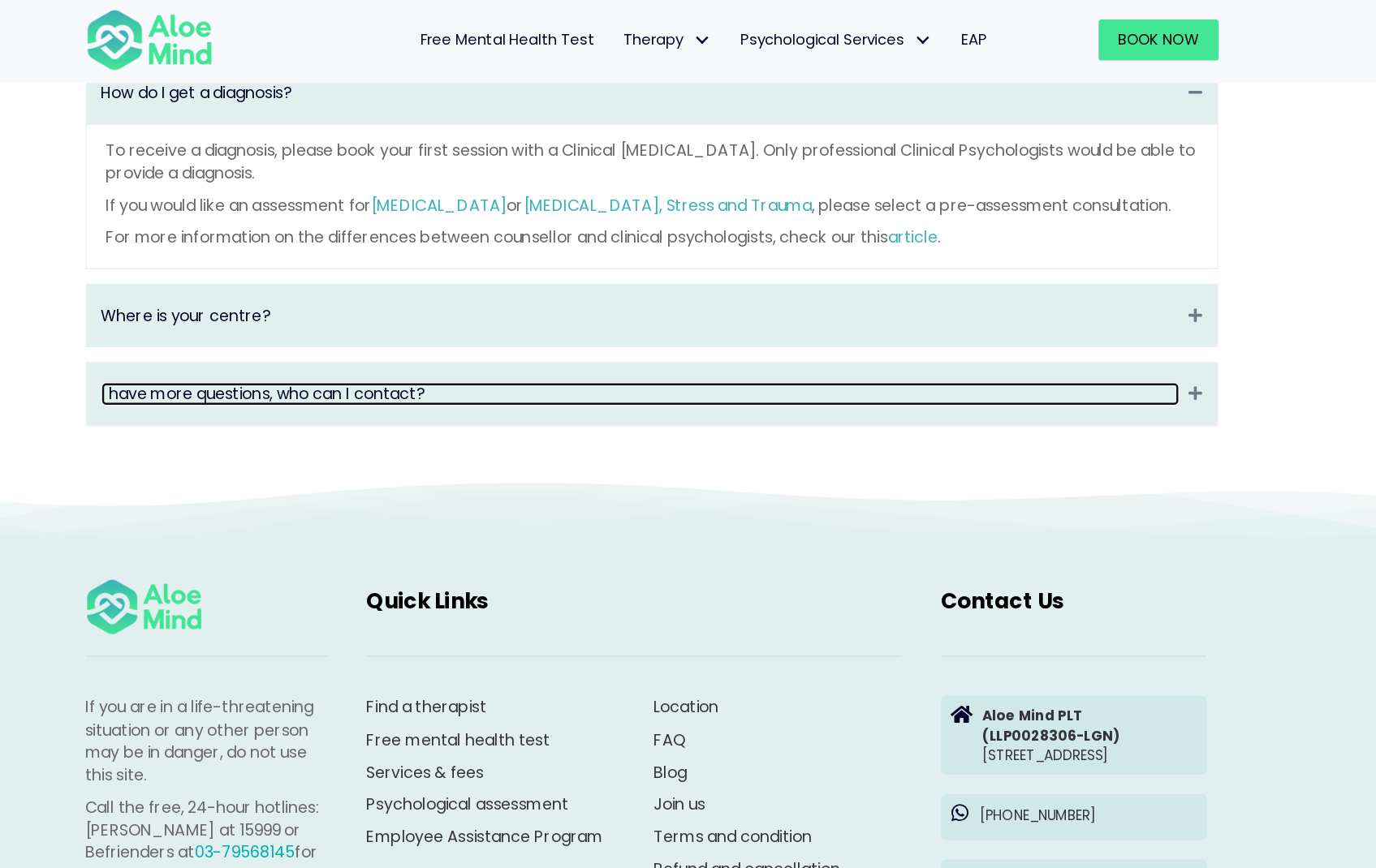
click at [606, 337] on link "I have more questions, who can I contact?" at bounding box center [679, 327] width 896 height 19
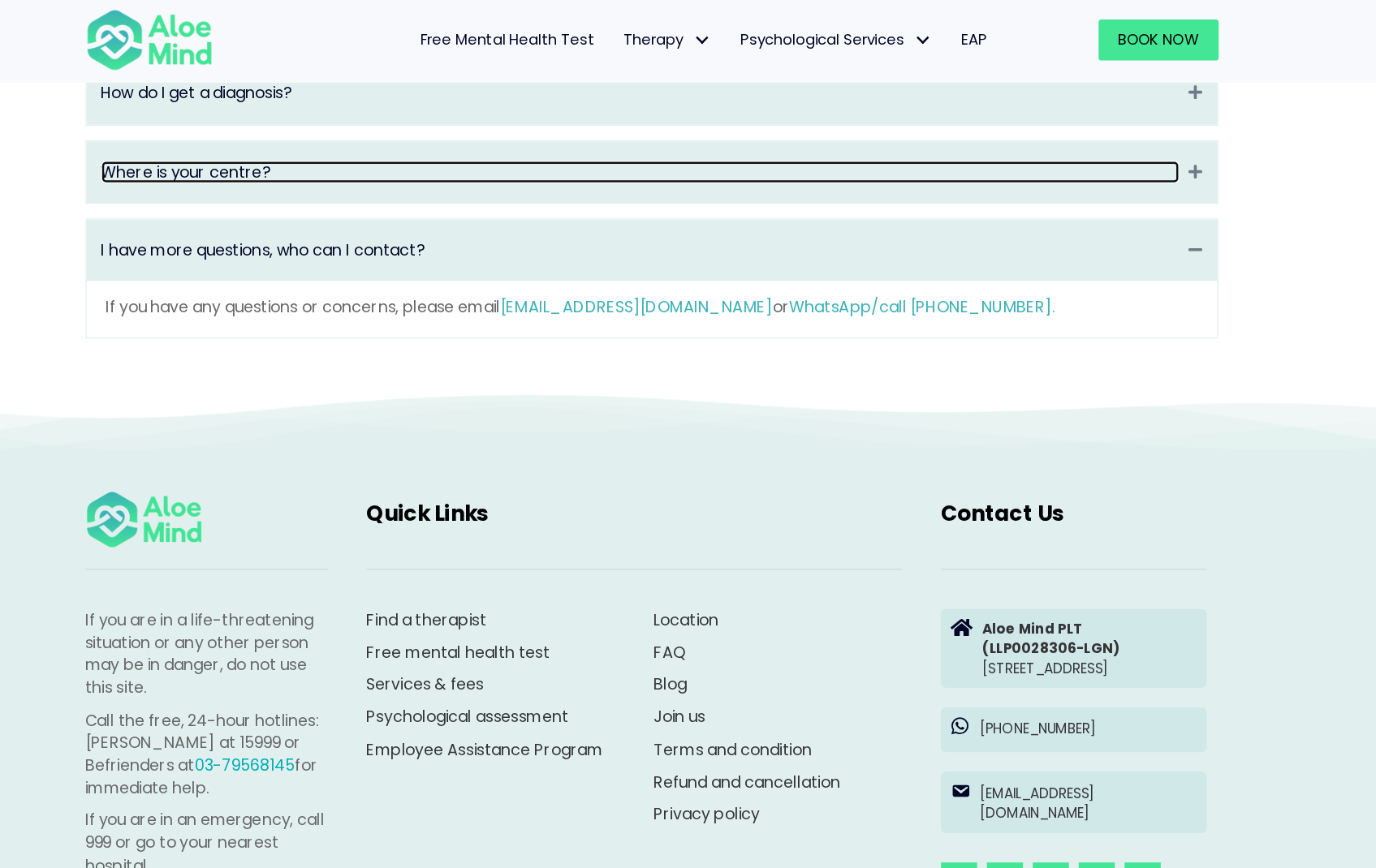
click at [720, 153] on link "Where is your centre?" at bounding box center [679, 143] width 896 height 19
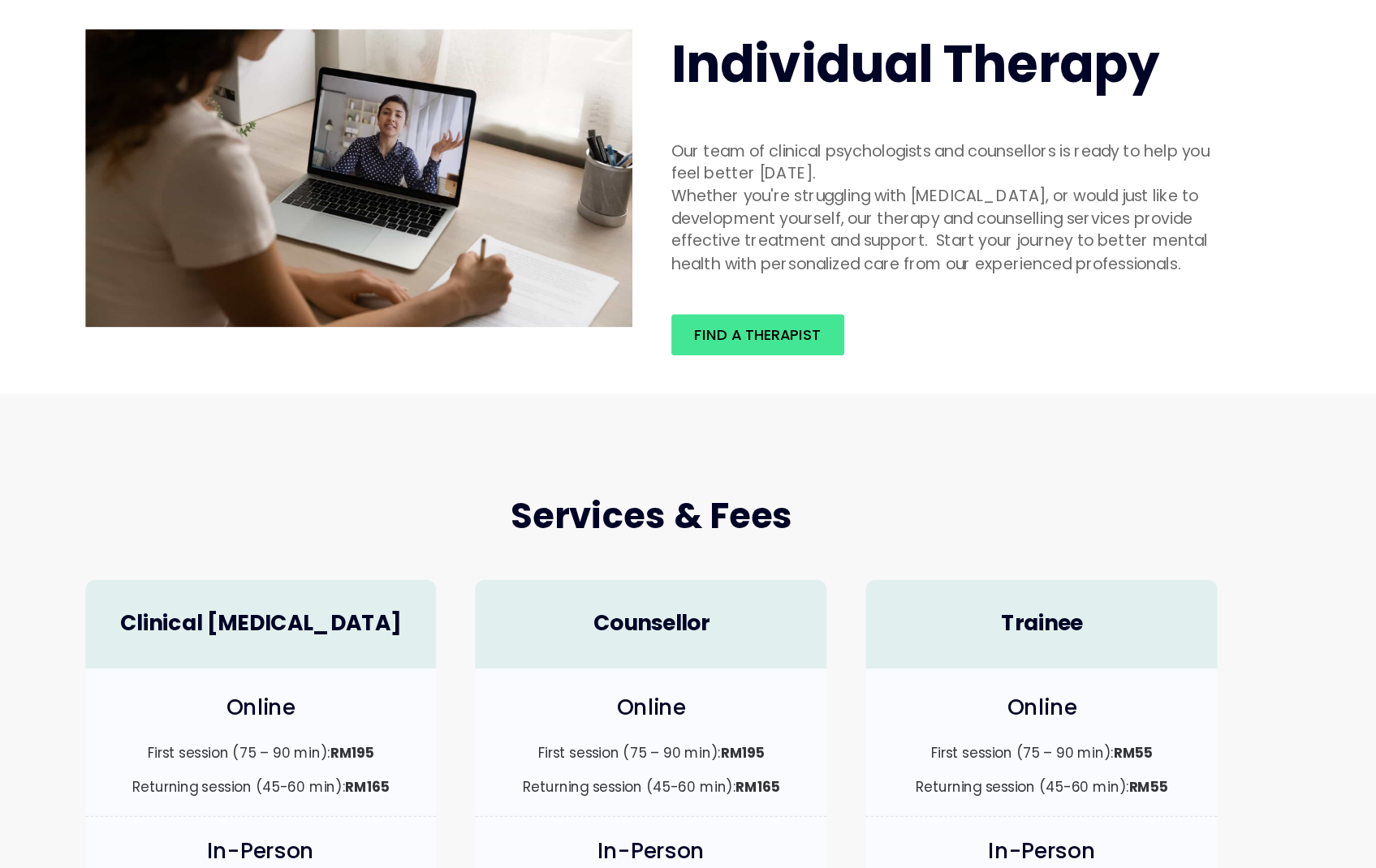
scroll to position [0, 0]
